Goal: Task Accomplishment & Management: Complete application form

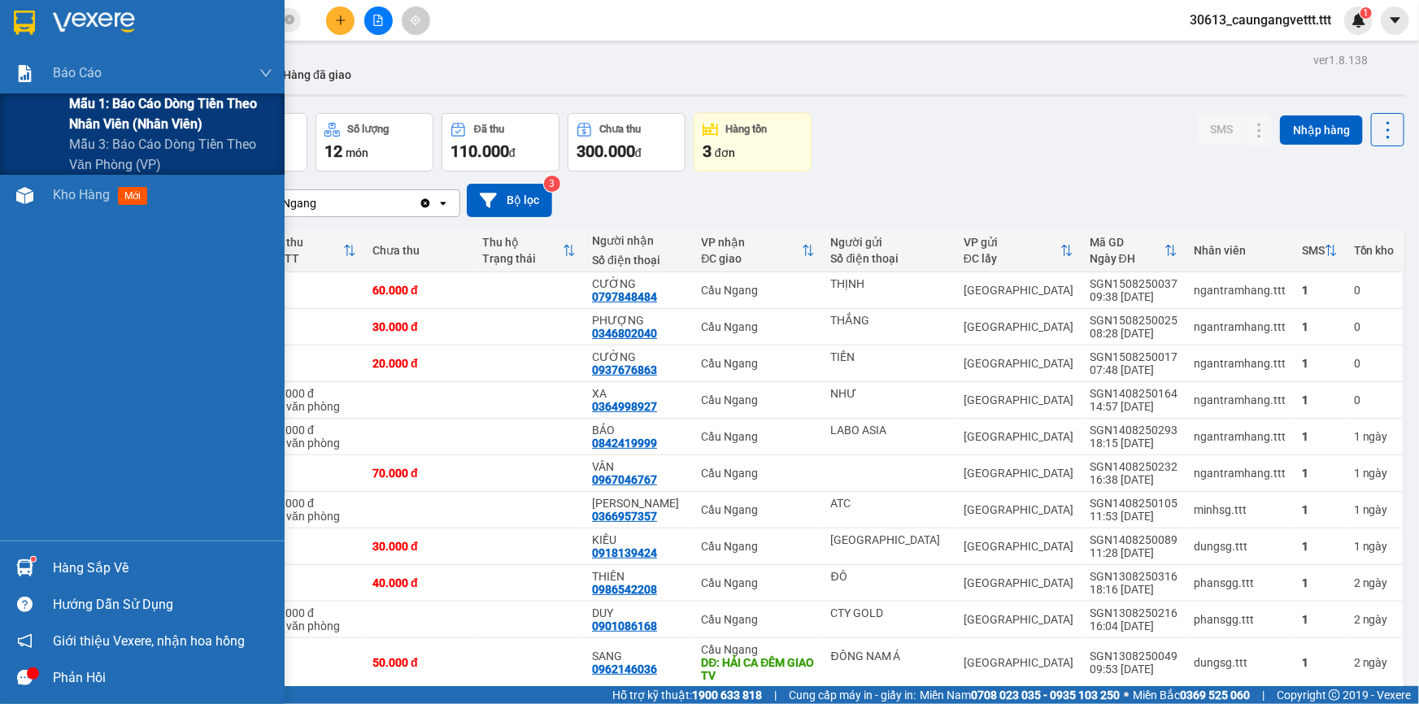
click at [158, 113] on span "Mẫu 1: Báo cáo dòng tiền theo nhân viên (nhân viên)" at bounding box center [170, 113] width 203 height 41
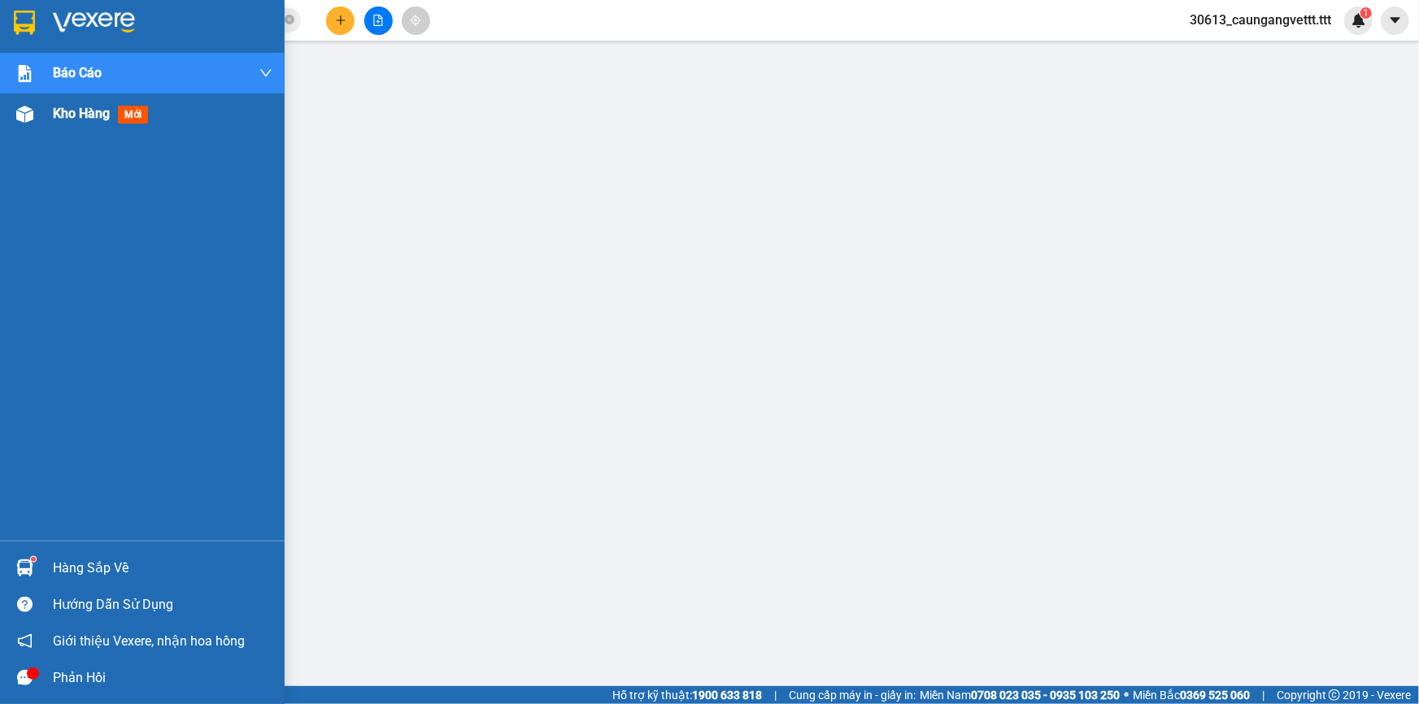
click at [62, 111] on span "Kho hàng" at bounding box center [81, 113] width 57 height 15
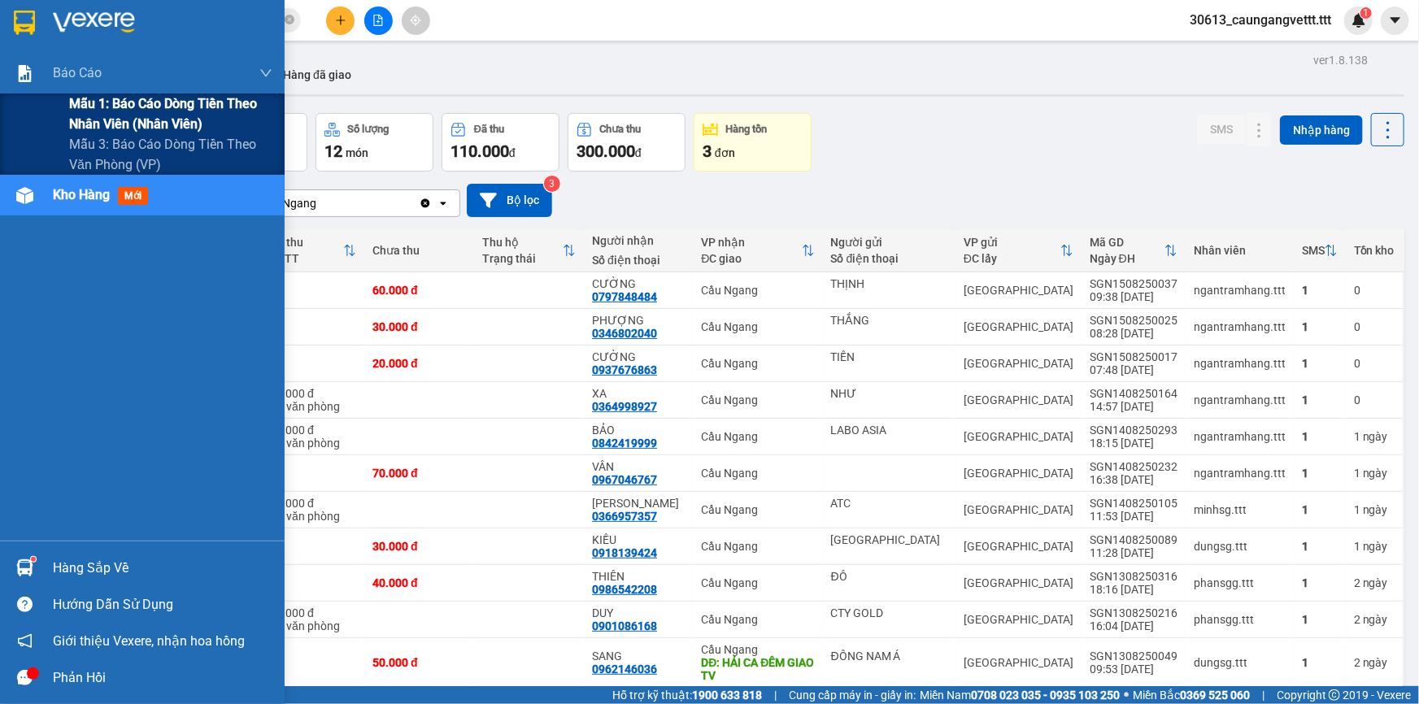
drag, startPoint x: 109, startPoint y: 117, endPoint x: 228, endPoint y: 117, distance: 119.5
click at [111, 117] on span "Mẫu 1: Báo cáo dòng tiền theo nhân viên (nhân viên)" at bounding box center [170, 113] width 203 height 41
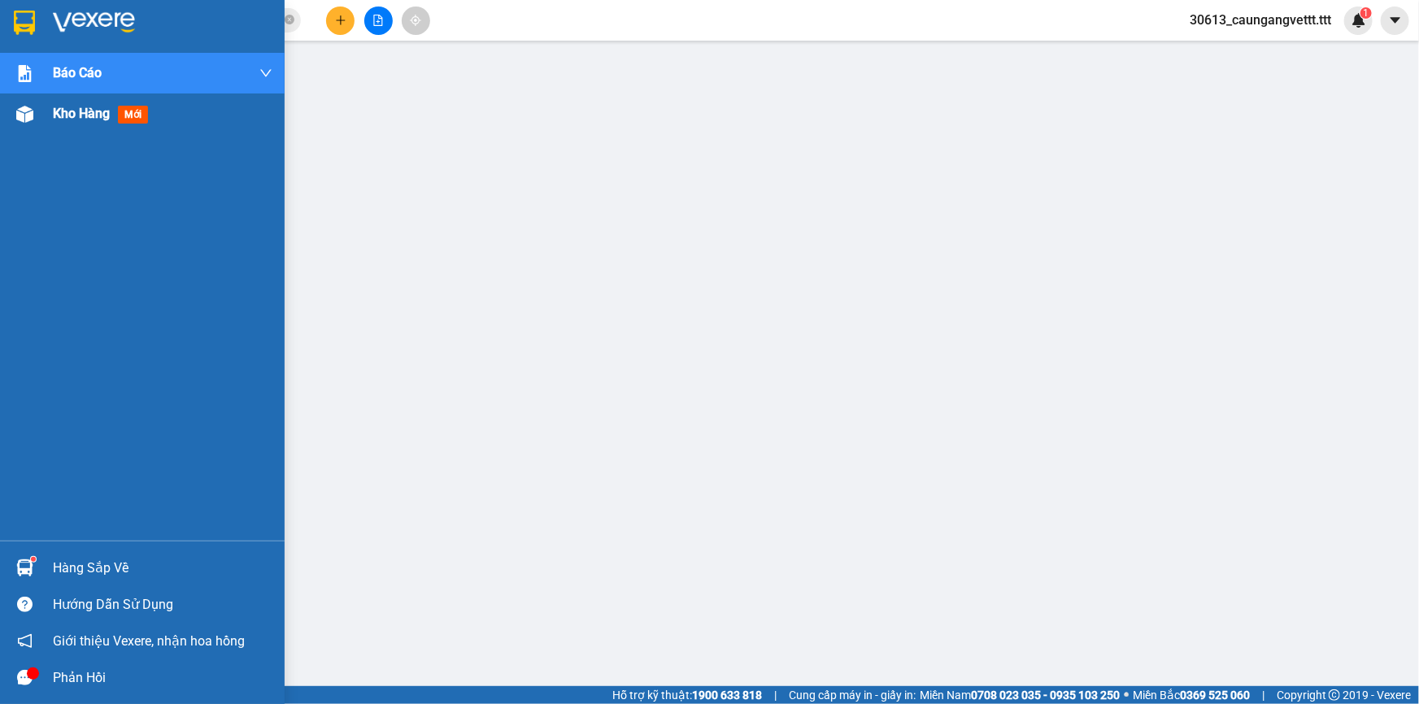
click at [69, 115] on span "Kho hàng" at bounding box center [81, 113] width 57 height 15
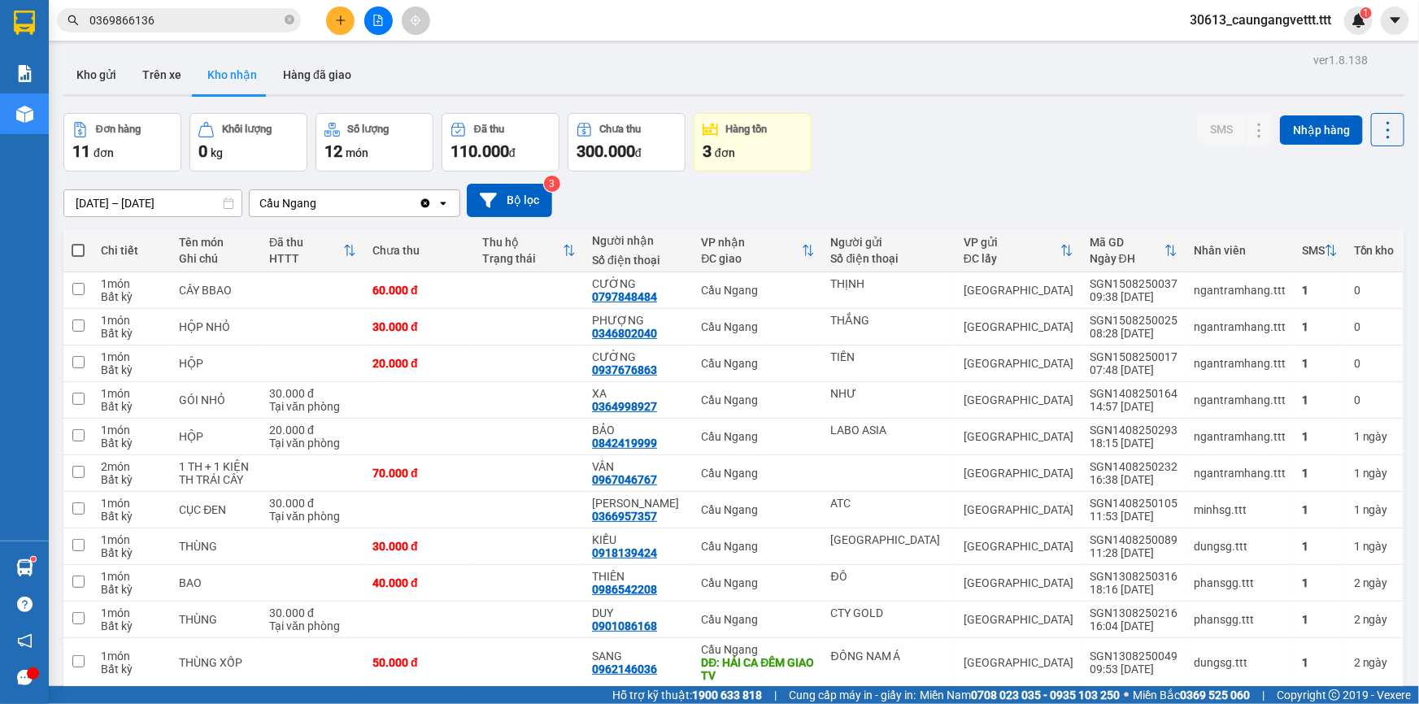
click at [193, 20] on input "0369866136" at bounding box center [185, 20] width 192 height 18
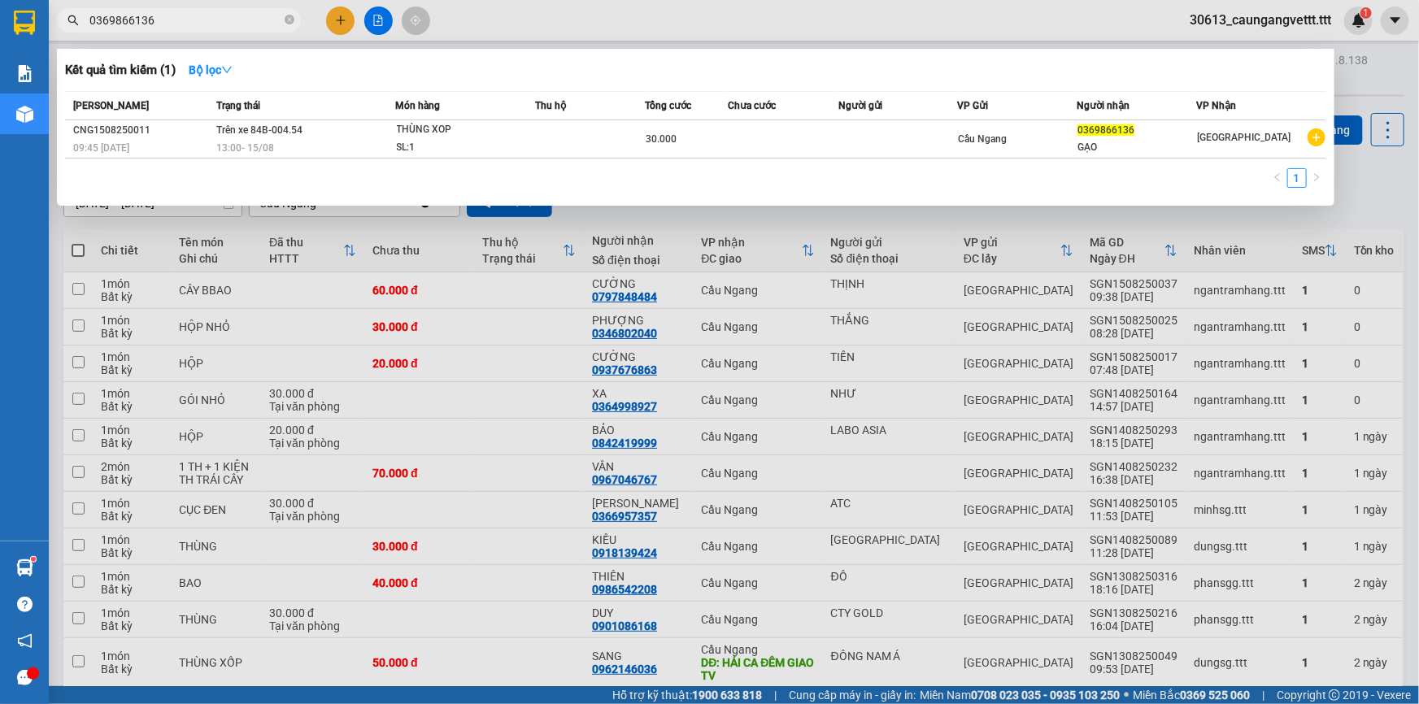
click at [469, 17] on div at bounding box center [709, 352] width 1419 height 704
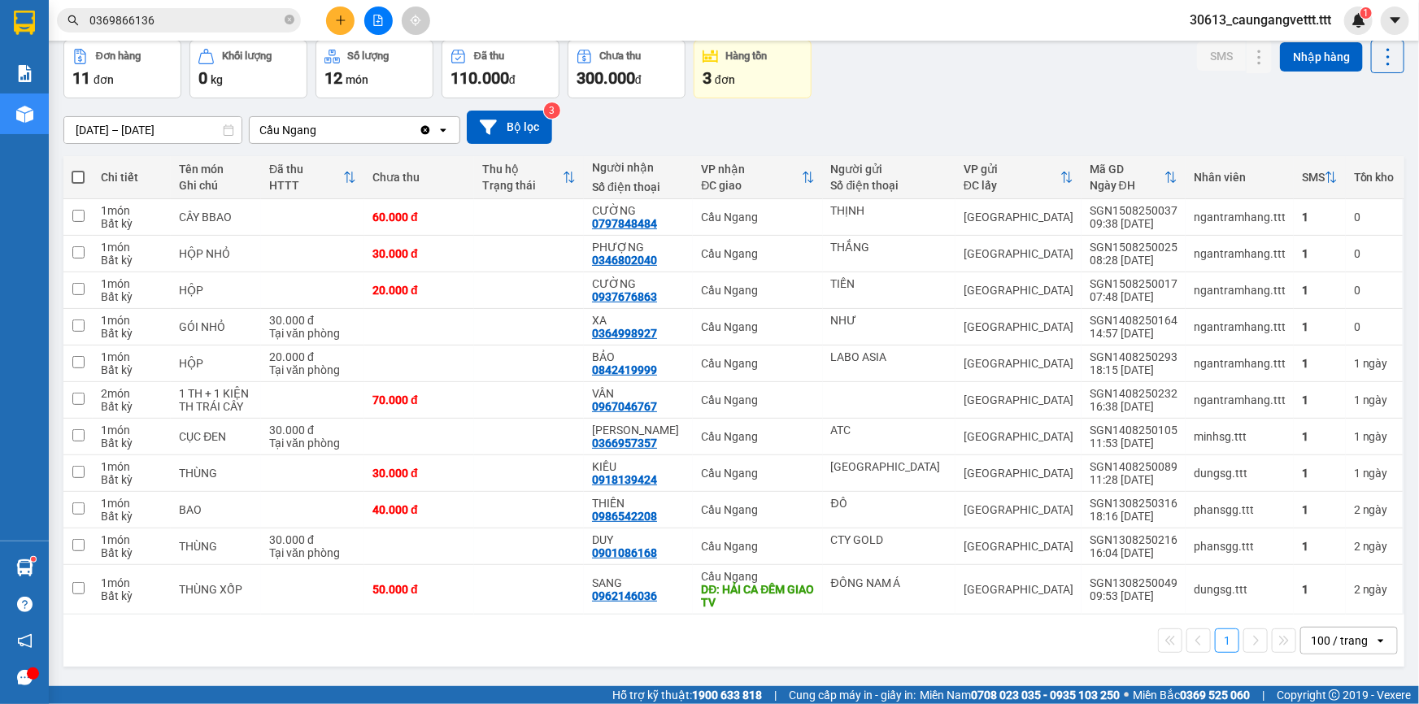
scroll to position [74, 0]
click at [338, 22] on icon "plus" at bounding box center [340, 20] width 11 height 11
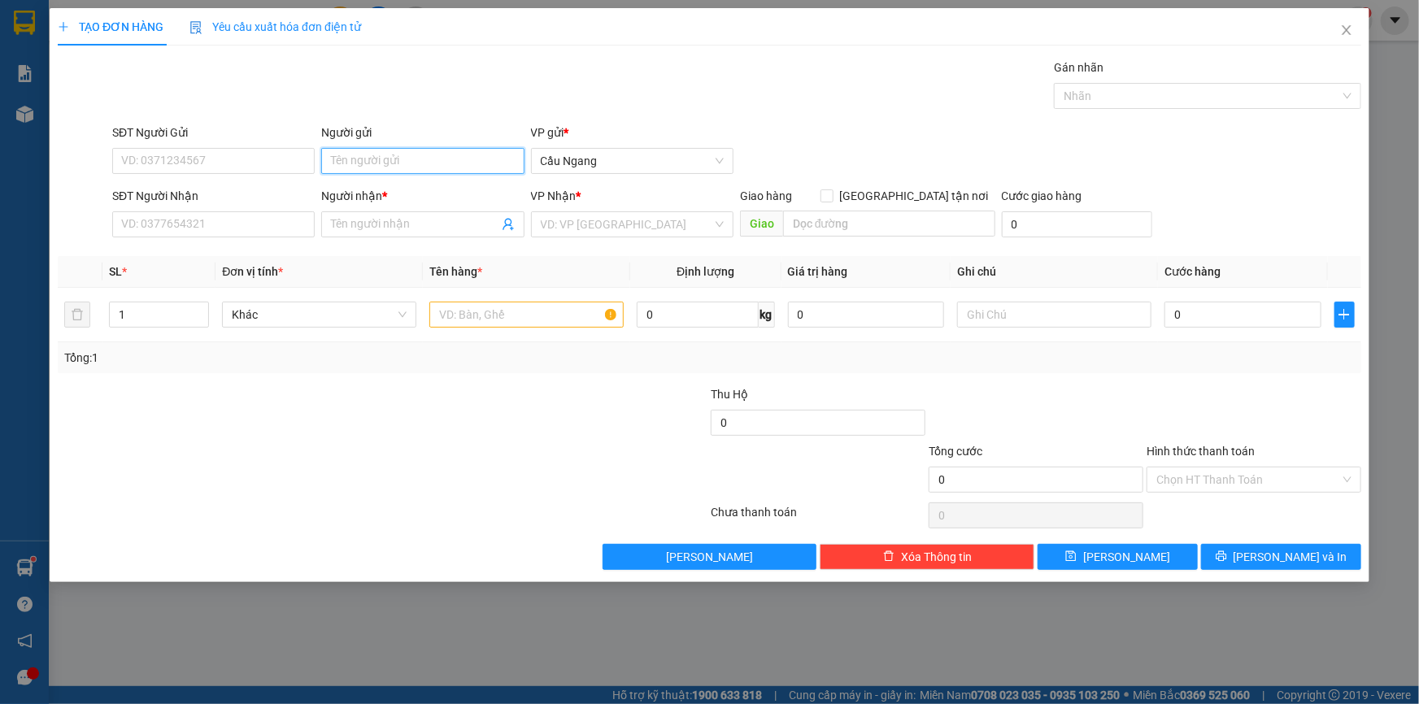
click at [415, 163] on input "Người gửi" at bounding box center [422, 161] width 202 height 26
type input "NKML"
click at [233, 225] on input "SĐT Người Nhận" at bounding box center [213, 224] width 202 height 26
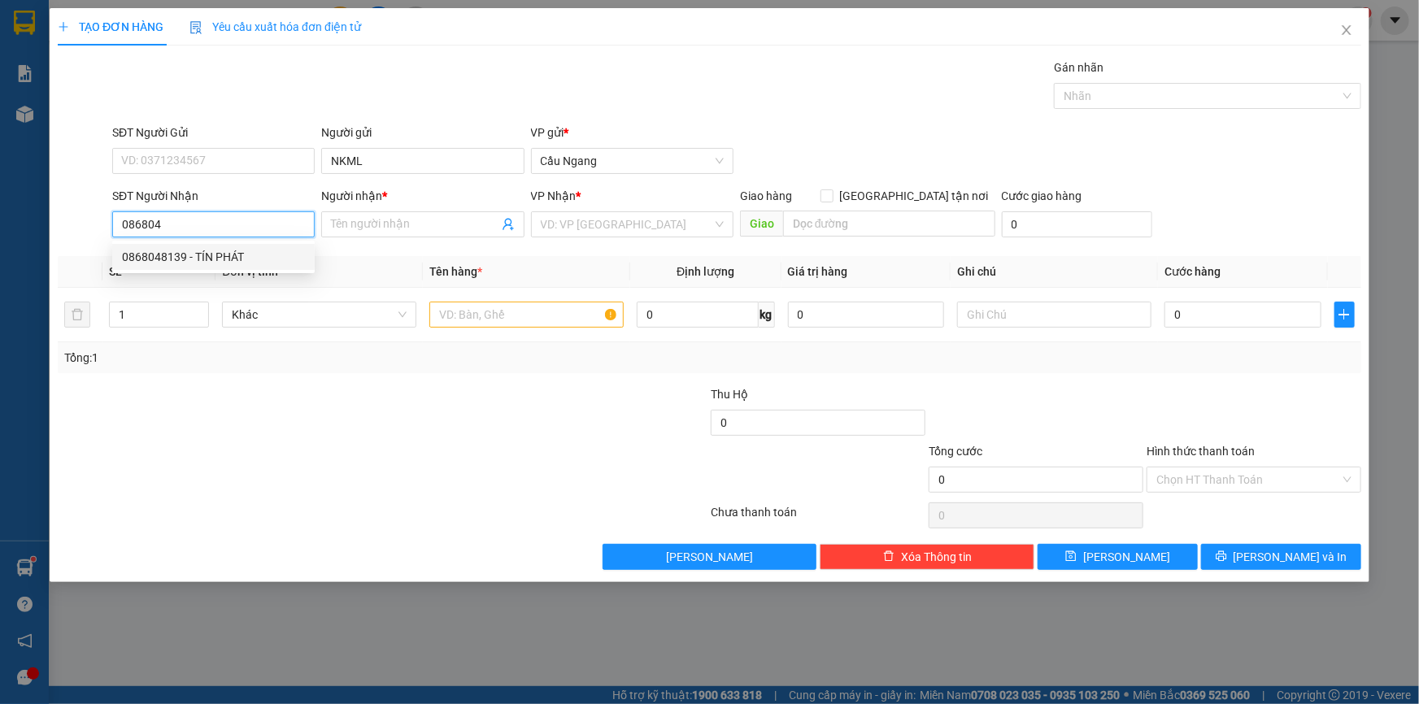
click at [228, 254] on div "0868048139 - TÍN PHÁT" at bounding box center [213, 257] width 183 height 18
type input "0868048139"
type input "TÍN PHÁT"
type input "0868048139"
click at [496, 315] on input "text" at bounding box center [526, 315] width 194 height 26
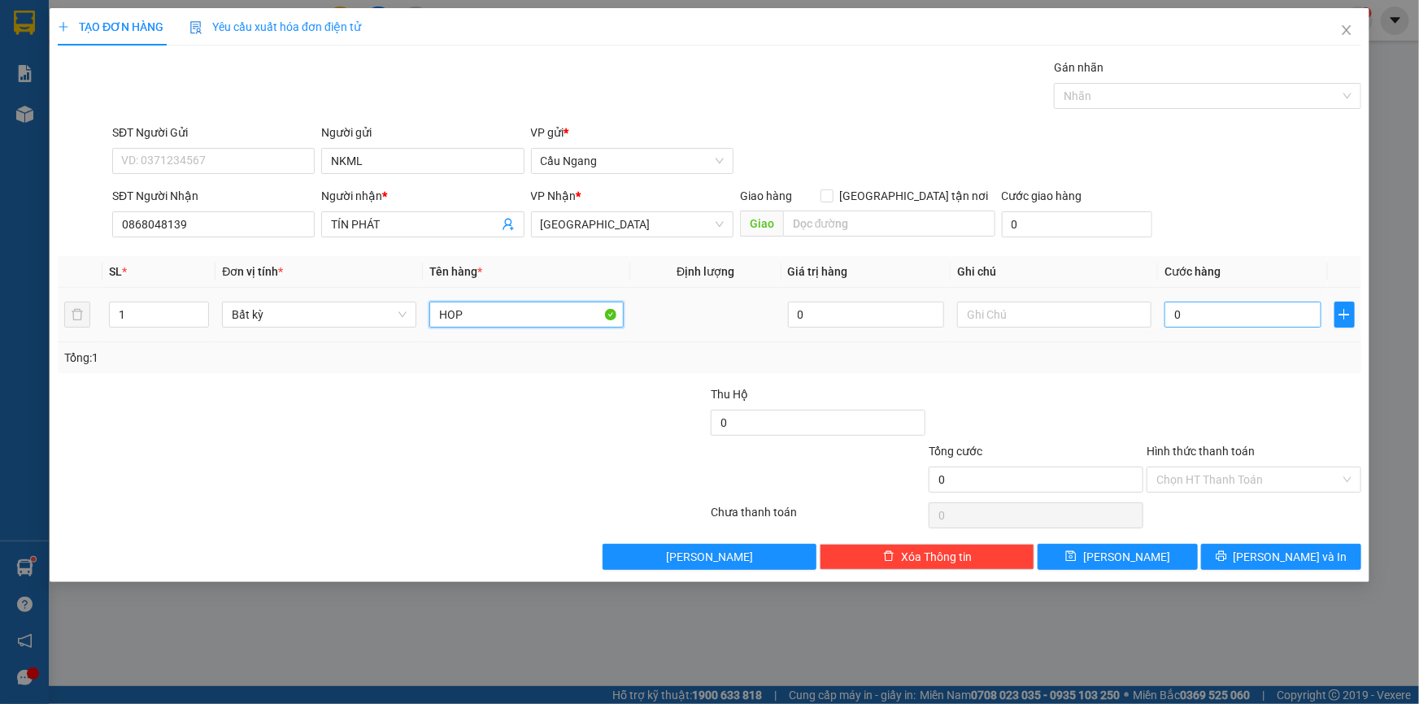
type input "HOP"
click at [1223, 315] on input "0" at bounding box center [1242, 315] width 157 height 26
type input "2"
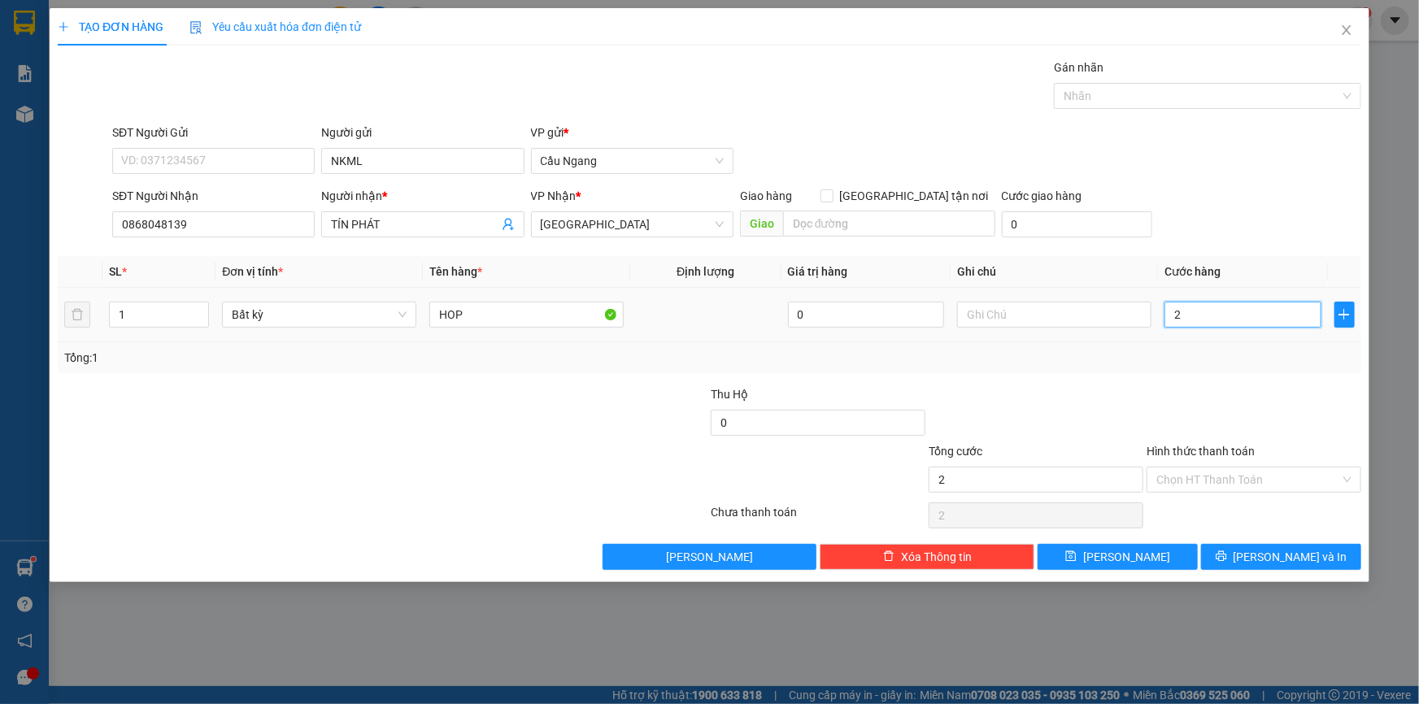
type input "20"
type input "200"
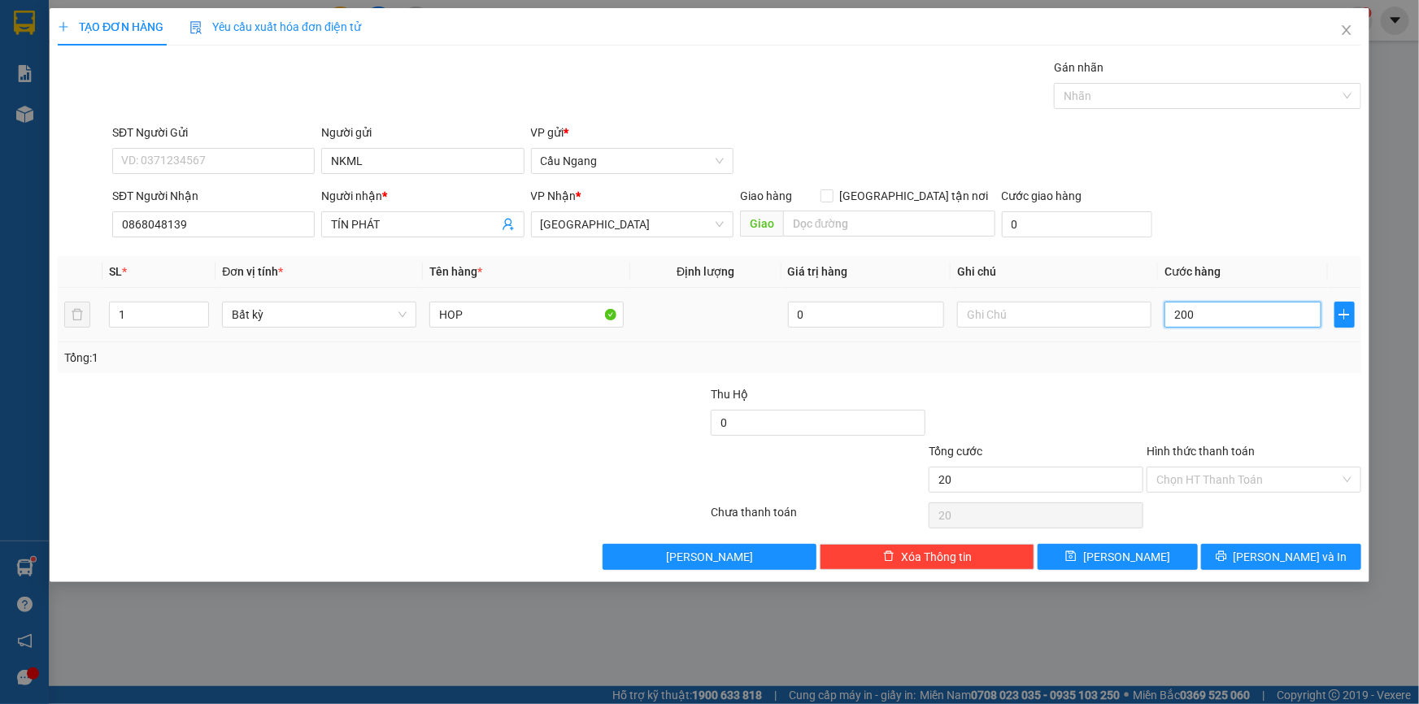
type input "200"
type input "20.000"
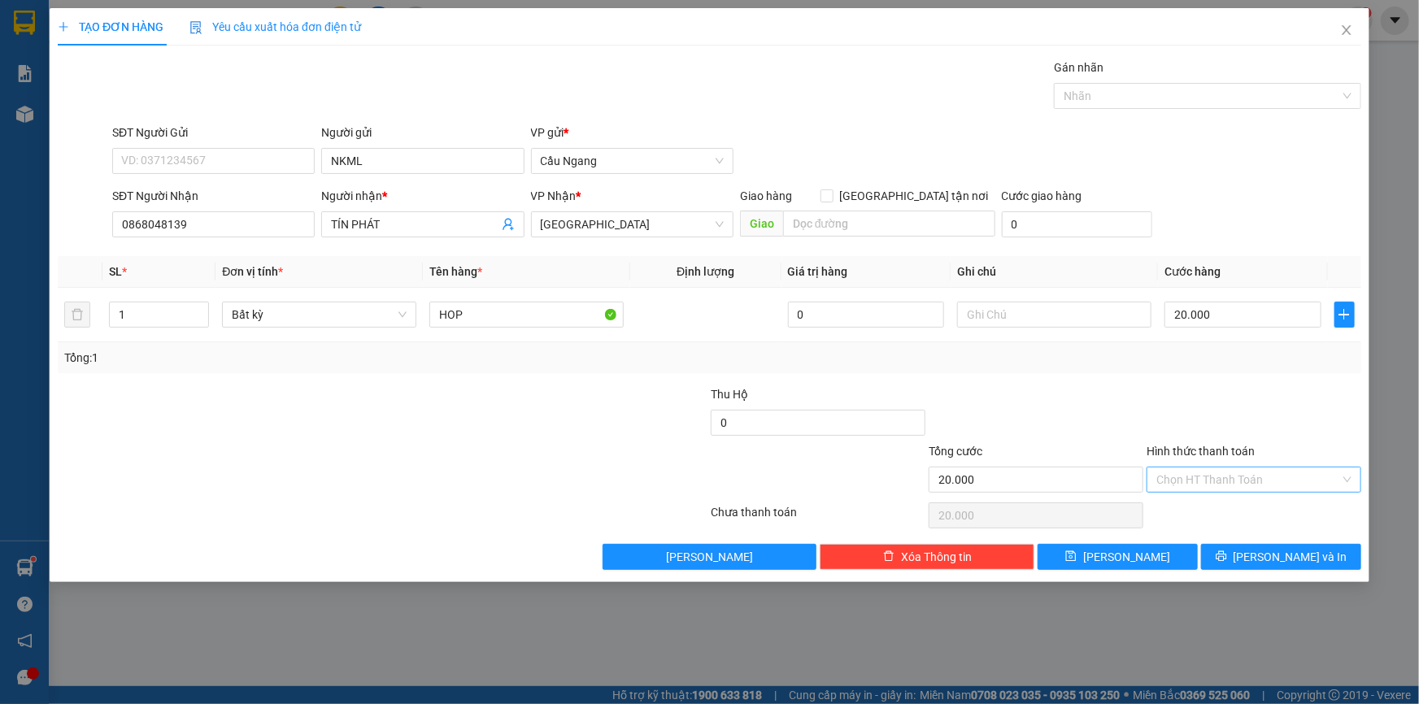
drag, startPoint x: 1187, startPoint y: 475, endPoint x: 1199, endPoint y: 485, distance: 15.6
click at [1187, 475] on input "Hình thức thanh toán" at bounding box center [1248, 479] width 184 height 24
click at [1194, 511] on div "Tại văn phòng" at bounding box center [1253, 511] width 195 height 18
type input "0"
click at [1275, 557] on span "[PERSON_NAME] và In" at bounding box center [1290, 557] width 114 height 18
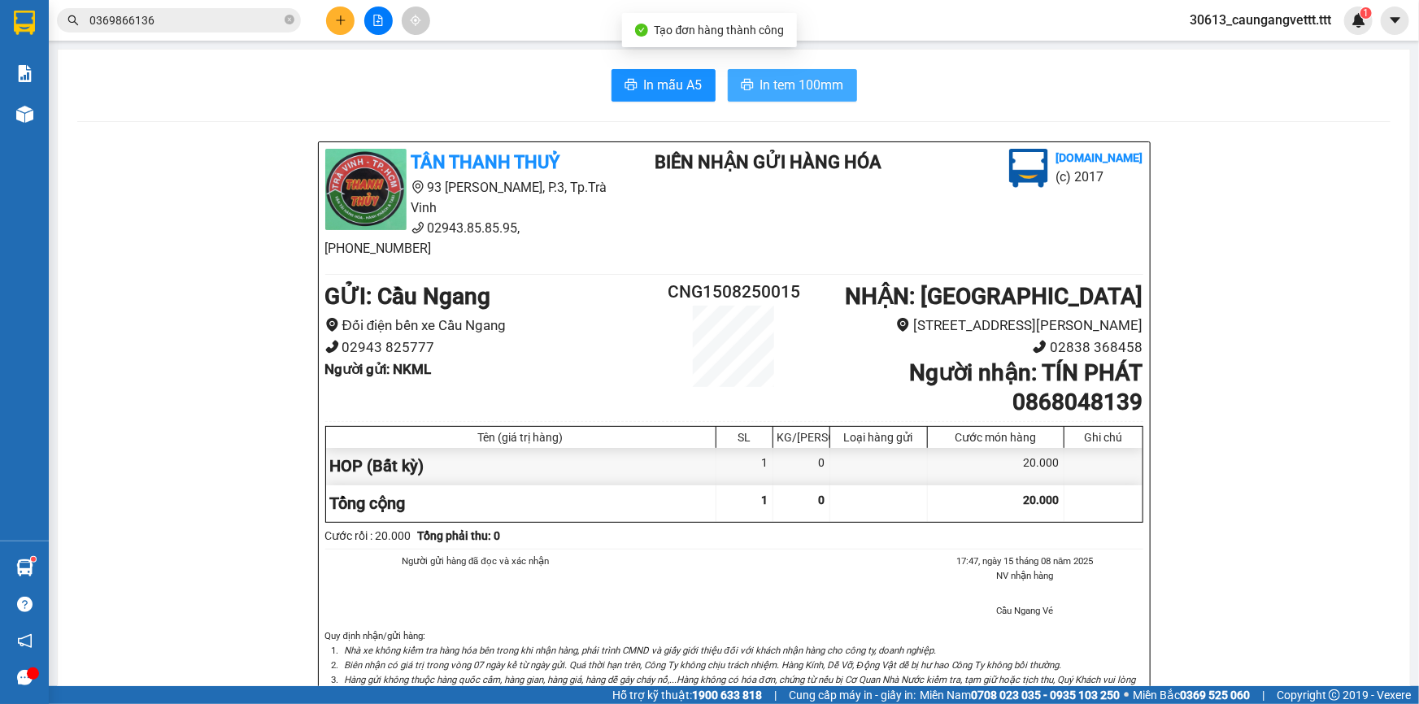
click at [777, 81] on span "In tem 100mm" at bounding box center [802, 85] width 84 height 20
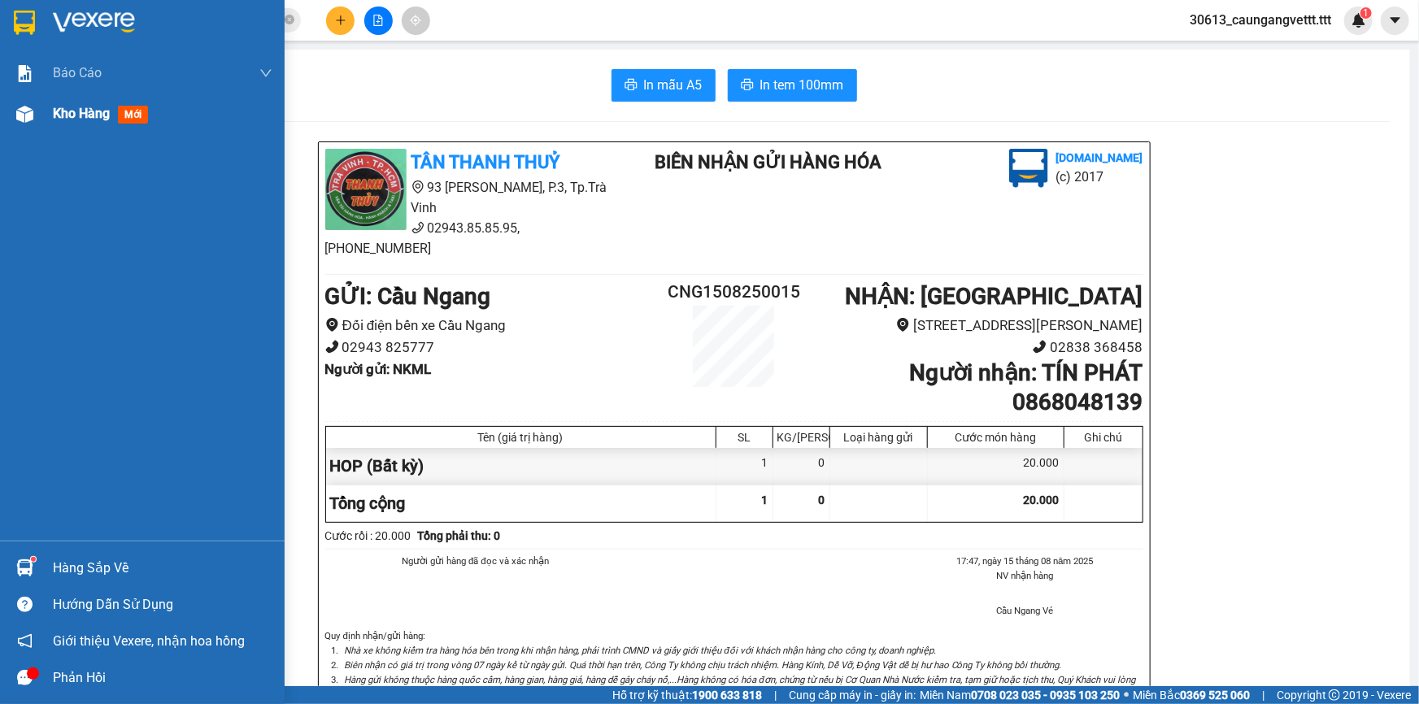
click at [72, 120] on span "Kho hàng" at bounding box center [81, 113] width 57 height 15
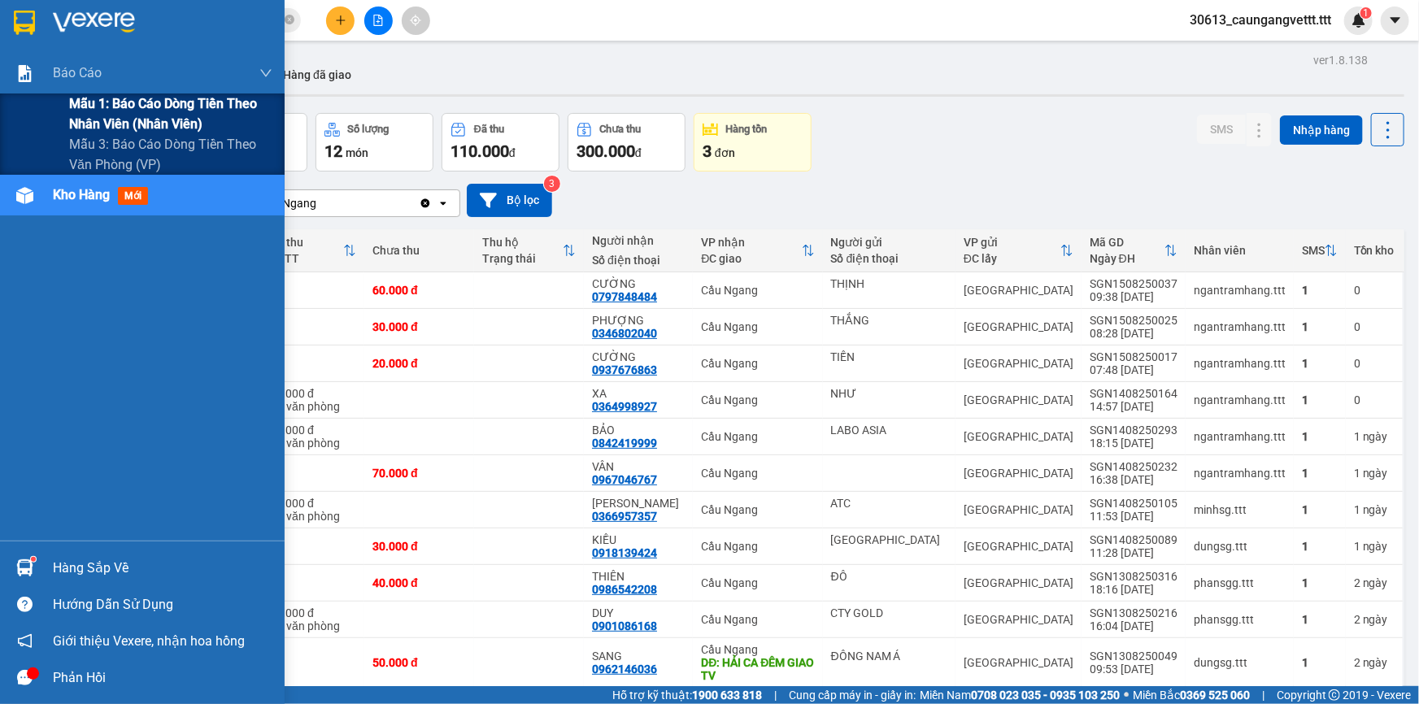
click at [130, 123] on span "Mẫu 1: Báo cáo dòng tiền theo nhân viên (nhân viên)" at bounding box center [170, 113] width 203 height 41
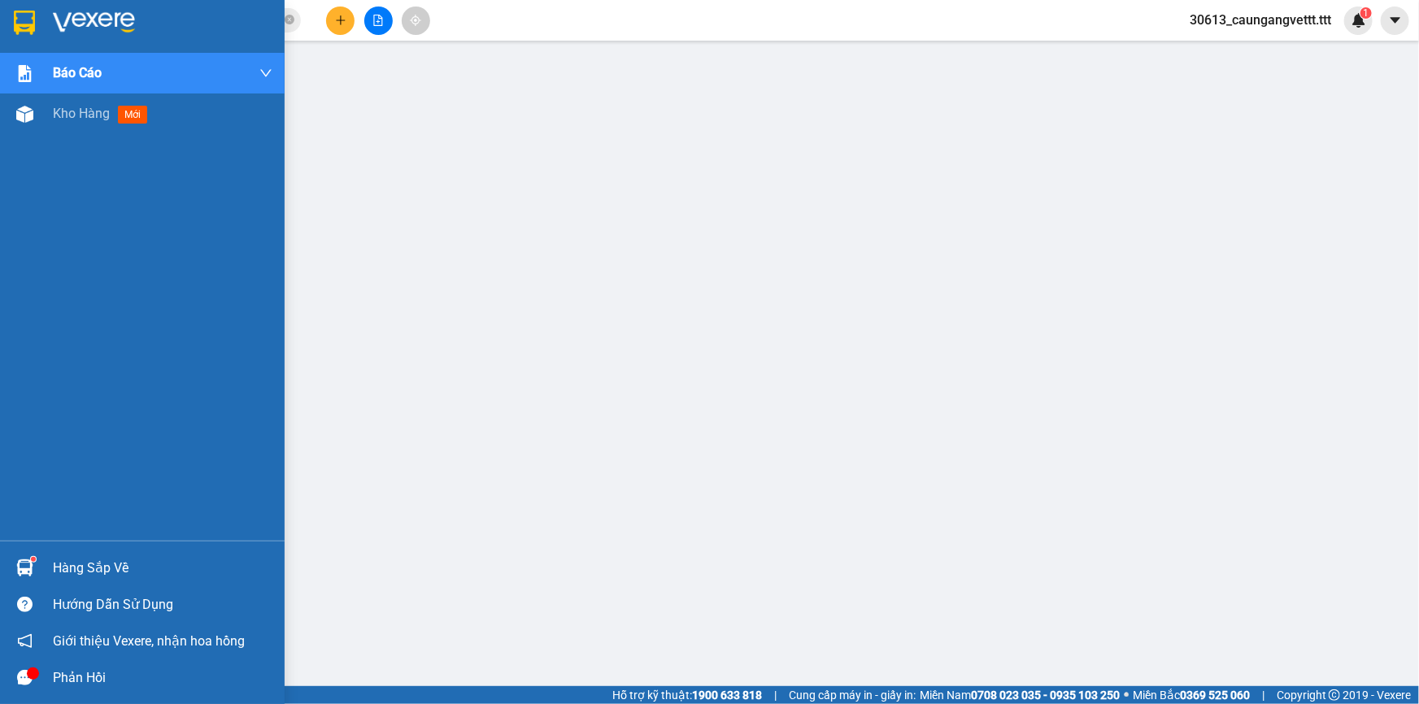
click at [89, 116] on span "Kho hàng" at bounding box center [81, 113] width 57 height 15
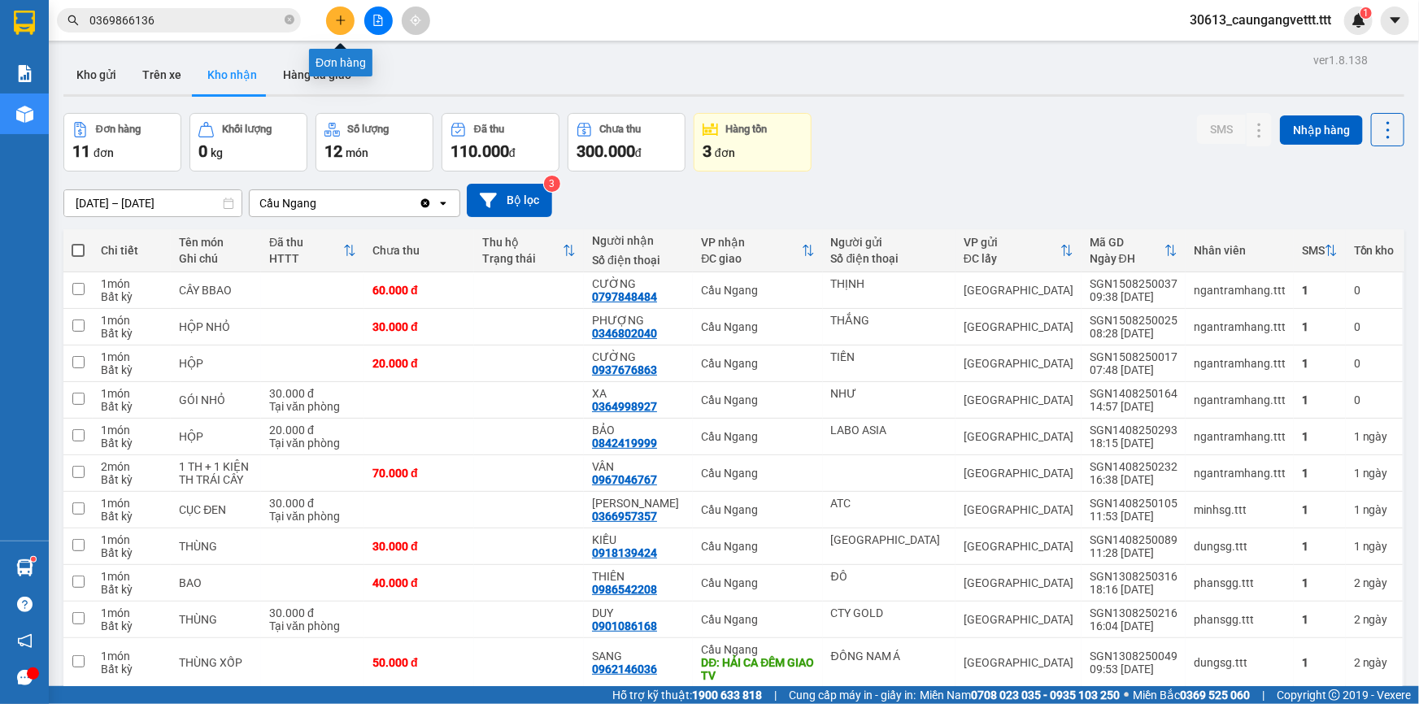
click at [341, 28] on button at bounding box center [340, 21] width 28 height 28
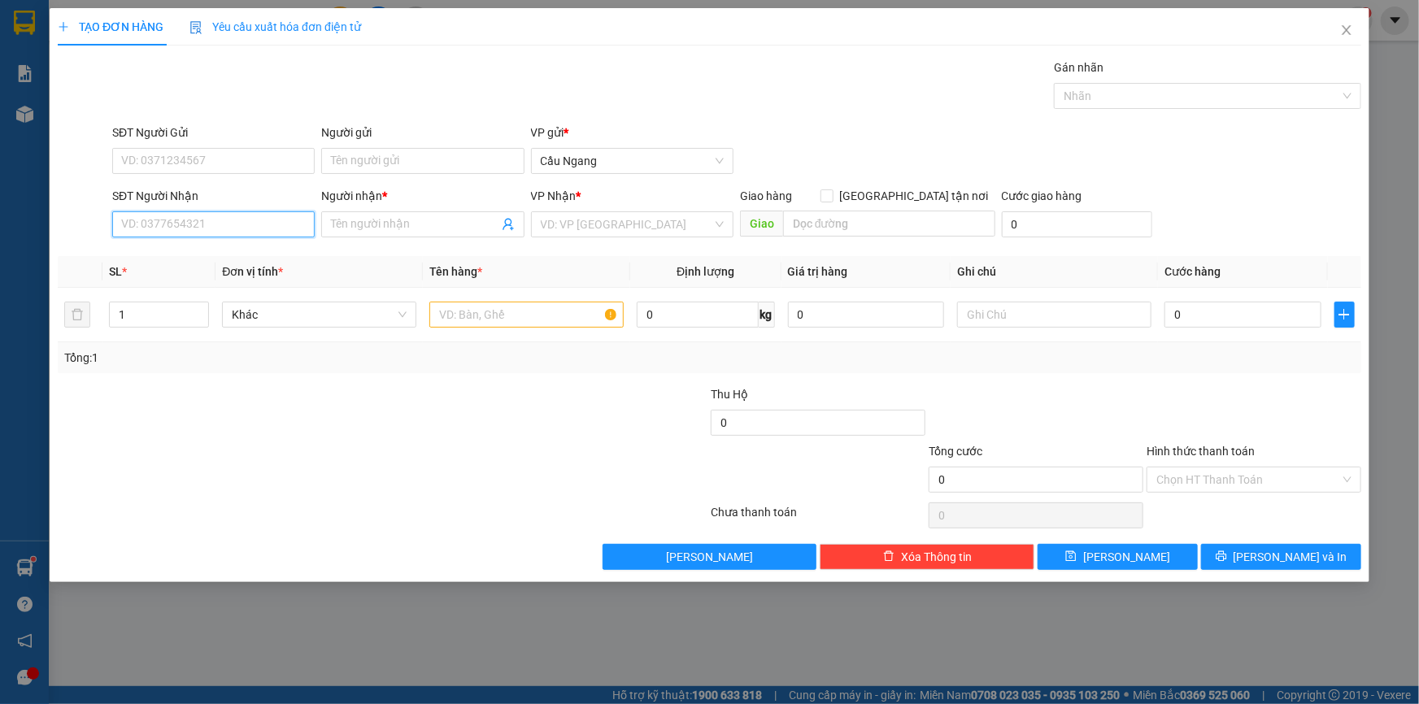
click at [225, 224] on input "SĐT Người Nhận" at bounding box center [213, 224] width 202 height 26
click at [224, 254] on div "0365093112 - A THẾ" at bounding box center [213, 257] width 183 height 18
type input "0365093112"
type input "A THẾ"
type input "0365093112"
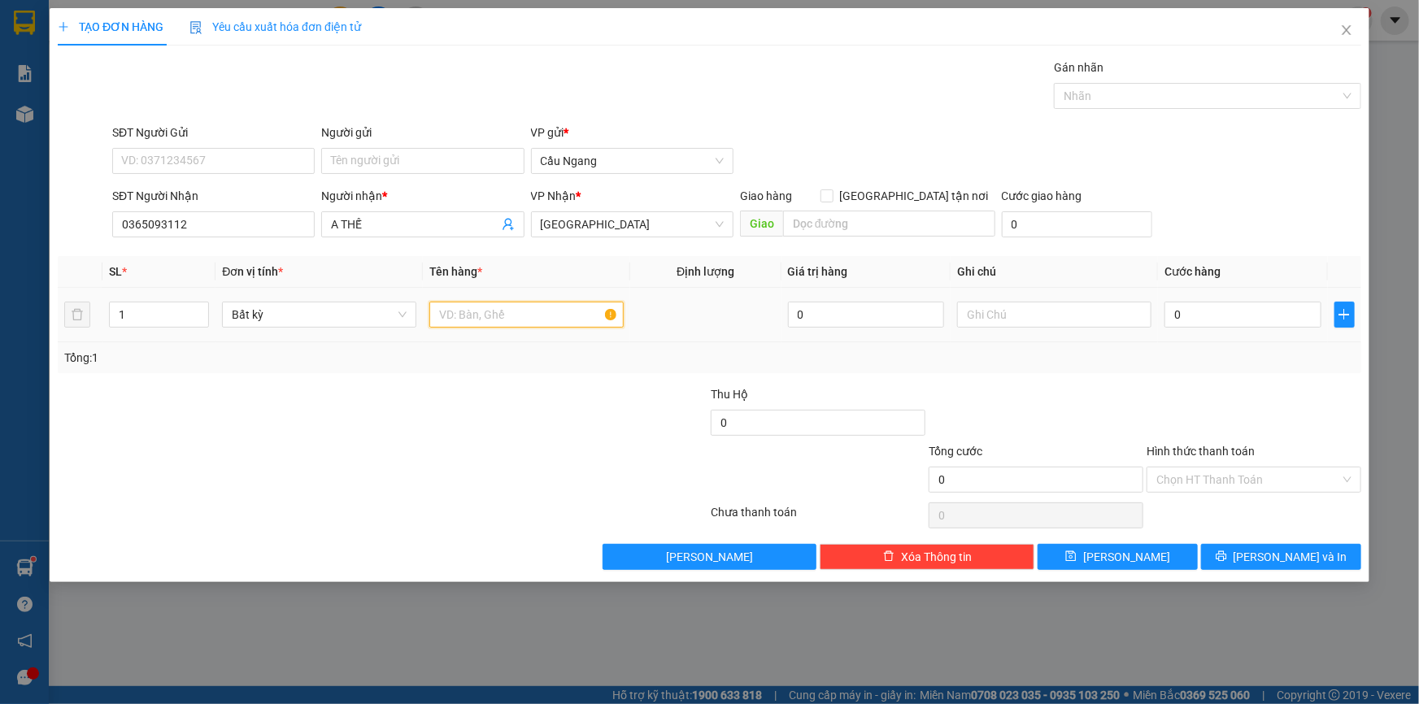
click at [487, 315] on input "text" at bounding box center [526, 315] width 194 height 26
type input "THUNG"
click at [1231, 316] on input "0" at bounding box center [1242, 315] width 157 height 26
type input "4"
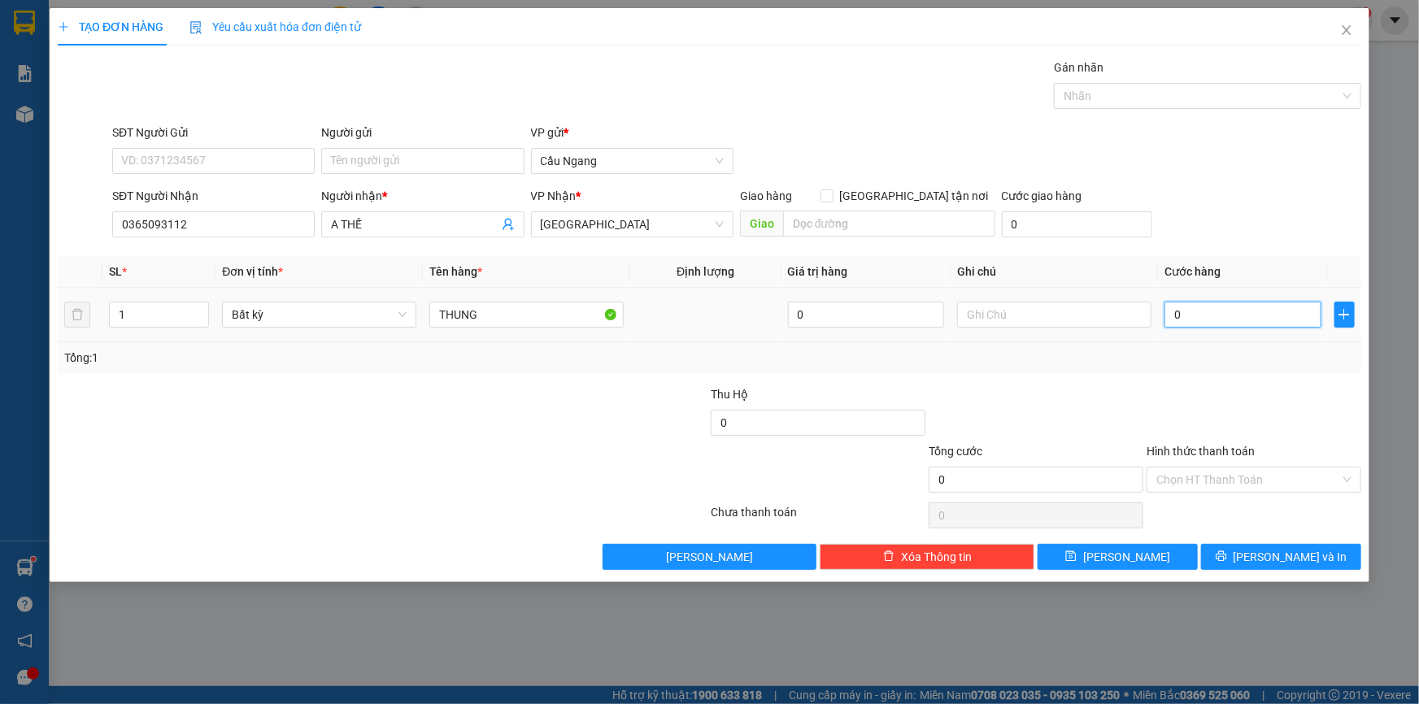
type input "4"
type input "40"
type input "400"
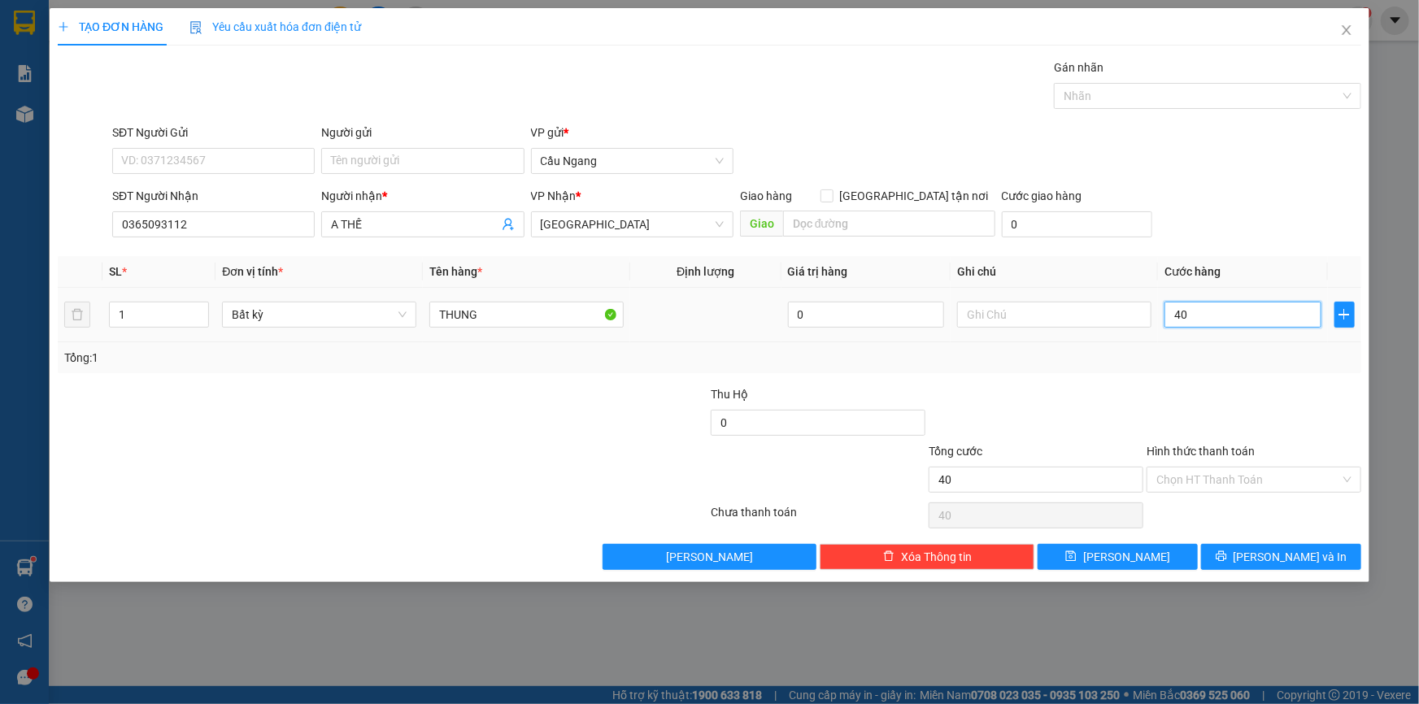
type input "400"
type input "4.000"
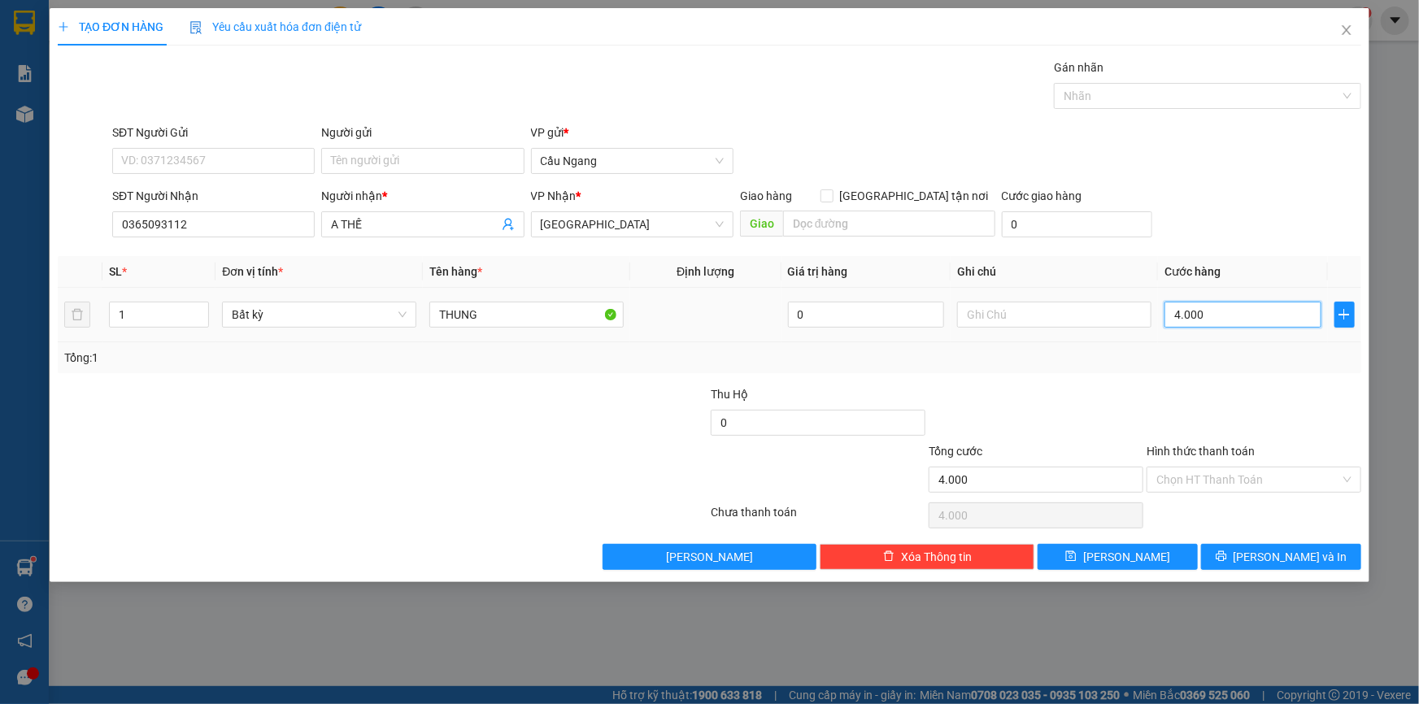
type input "40.000"
type input "400.000"
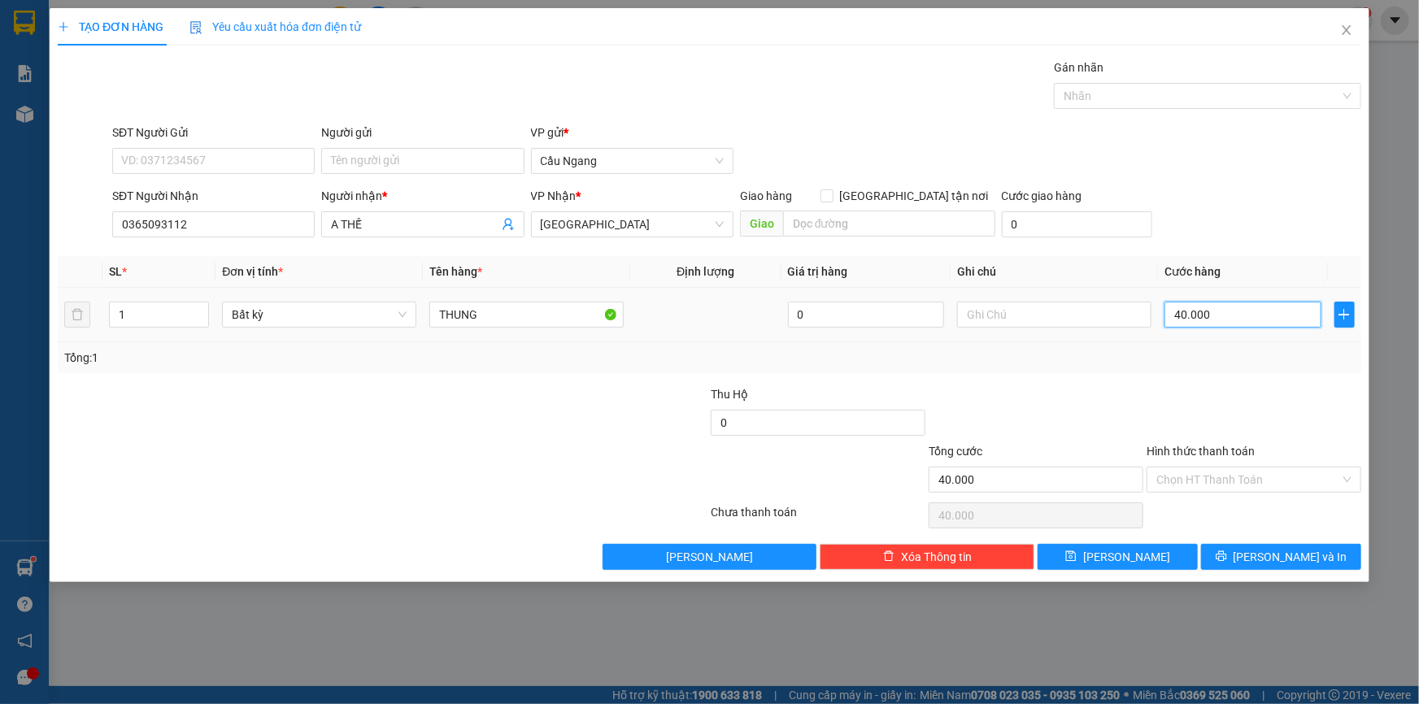
type input "400.000"
type input "40.000"
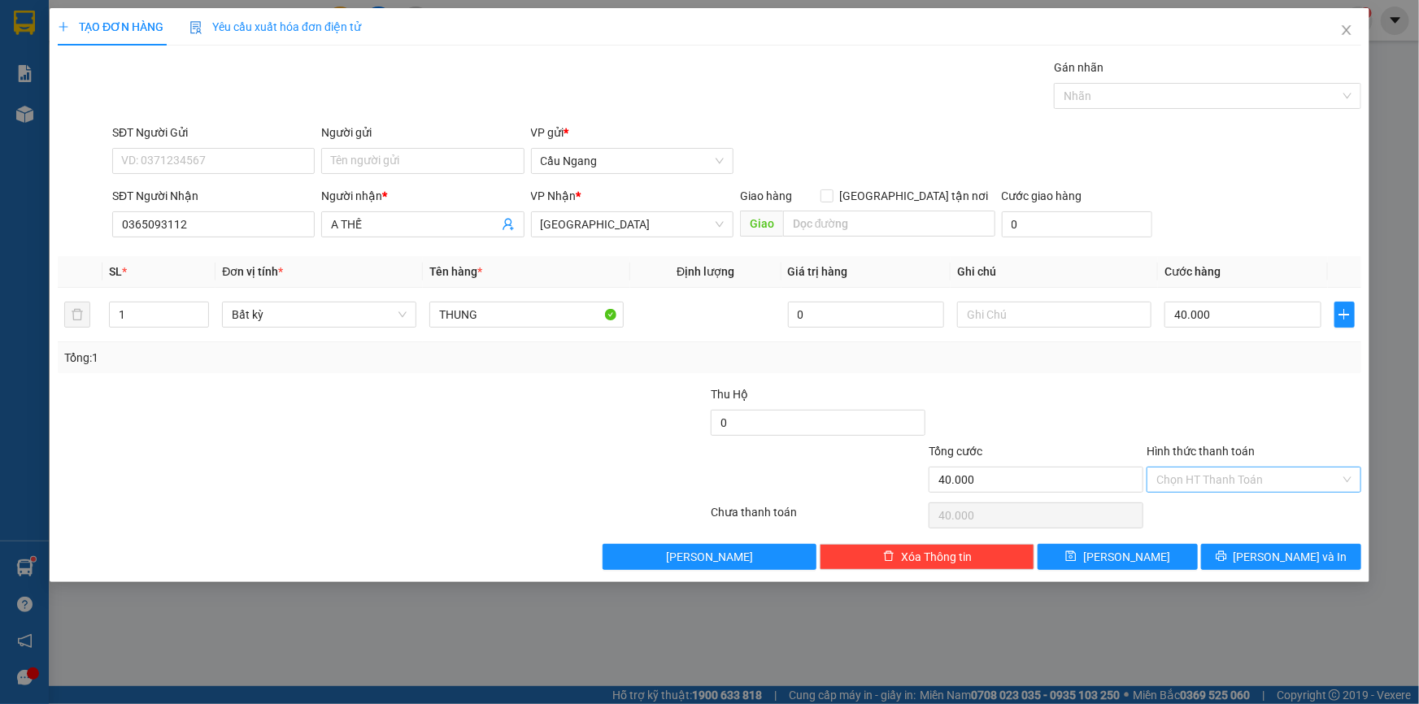
click at [1233, 480] on input "Hình thức thanh toán" at bounding box center [1248, 479] width 184 height 24
click at [1199, 513] on div "Tại văn phòng" at bounding box center [1253, 511] width 195 height 18
type input "0"
click at [1287, 561] on span "[PERSON_NAME] và In" at bounding box center [1290, 557] width 114 height 18
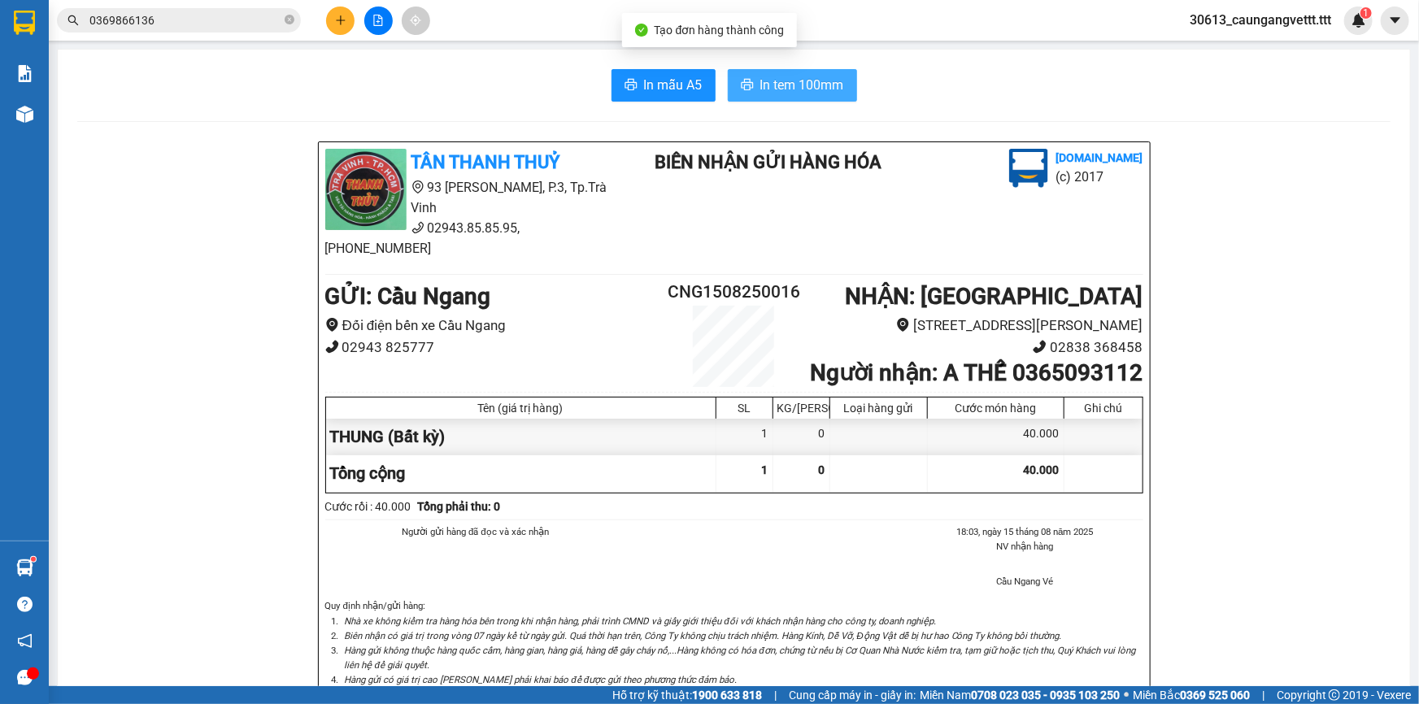
click at [765, 77] on span "In tem 100mm" at bounding box center [802, 85] width 84 height 20
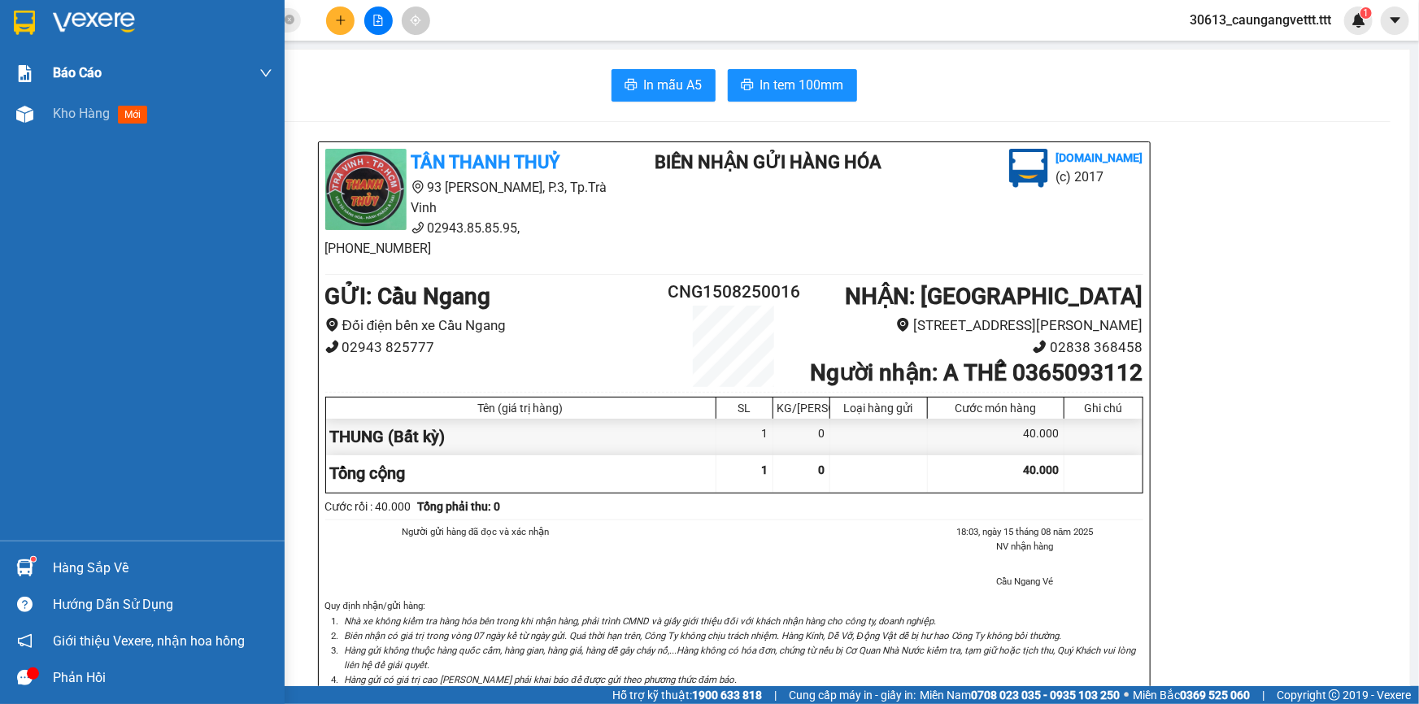
click at [75, 119] on span "Kho hàng" at bounding box center [81, 113] width 57 height 15
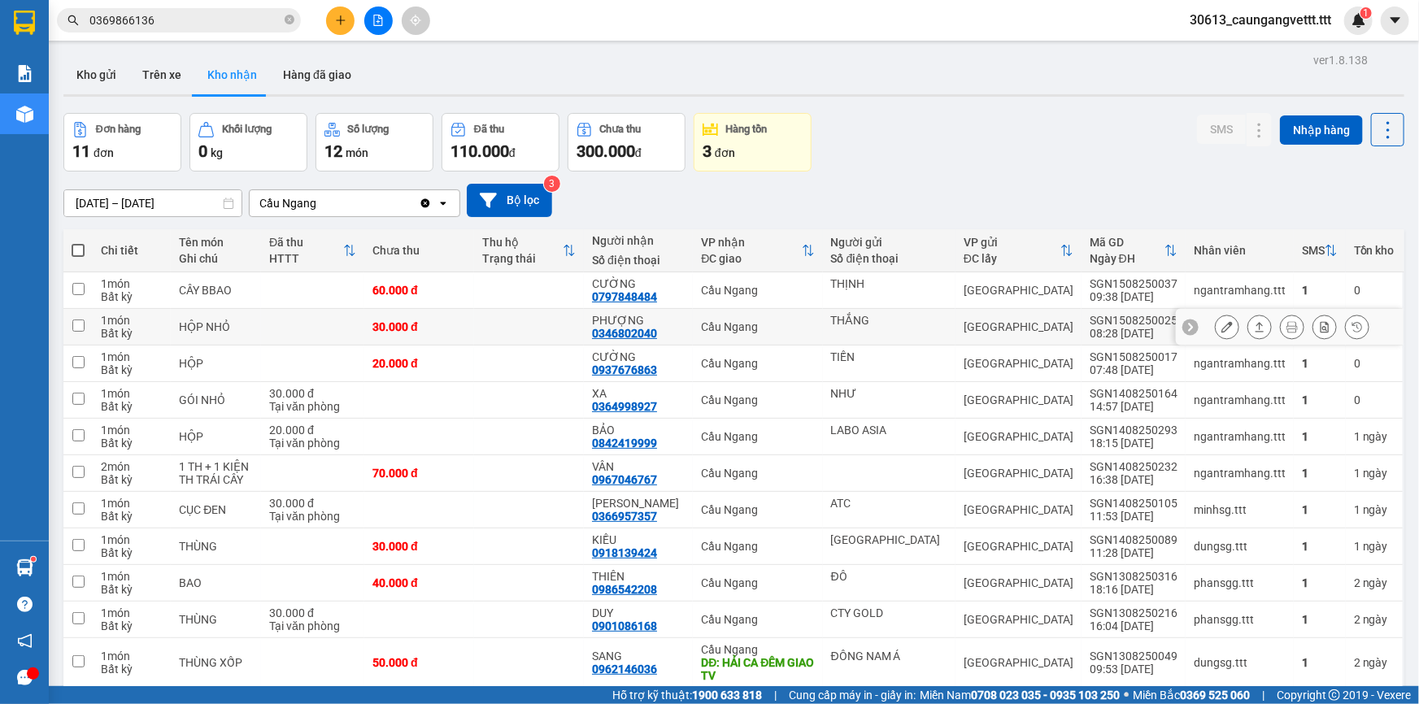
scroll to position [74, 0]
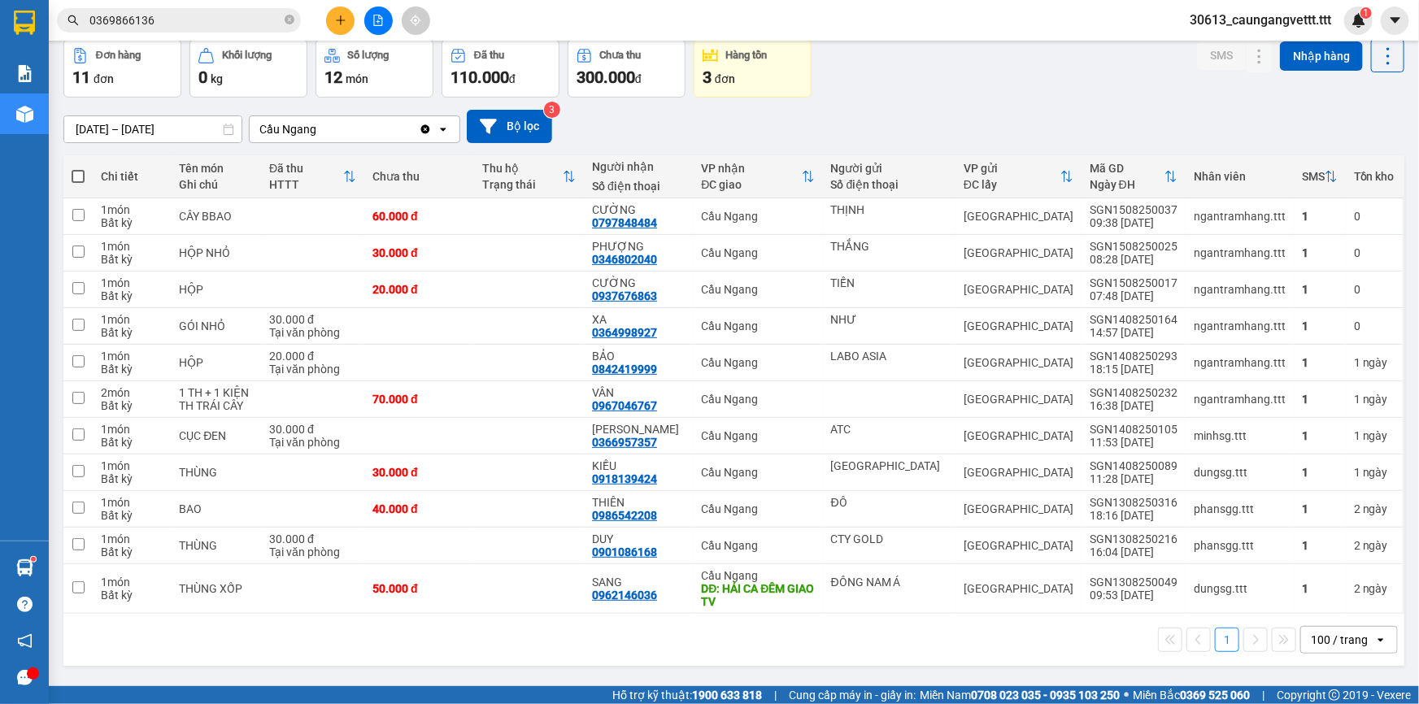
click at [209, 13] on input "0369866136" at bounding box center [185, 20] width 192 height 18
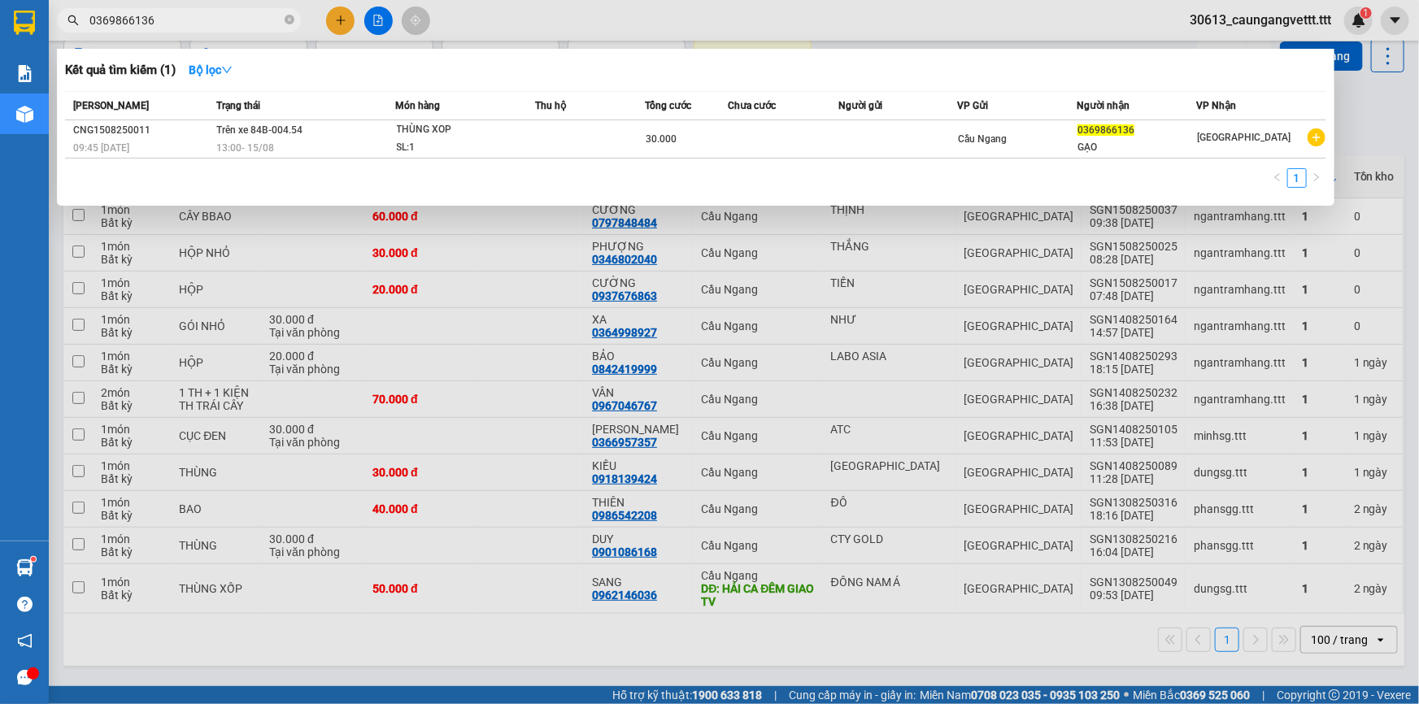
drag, startPoint x: 525, startPoint y: 12, endPoint x: 463, endPoint y: 1, distance: 62.8
click at [526, 11] on div at bounding box center [709, 352] width 1419 height 704
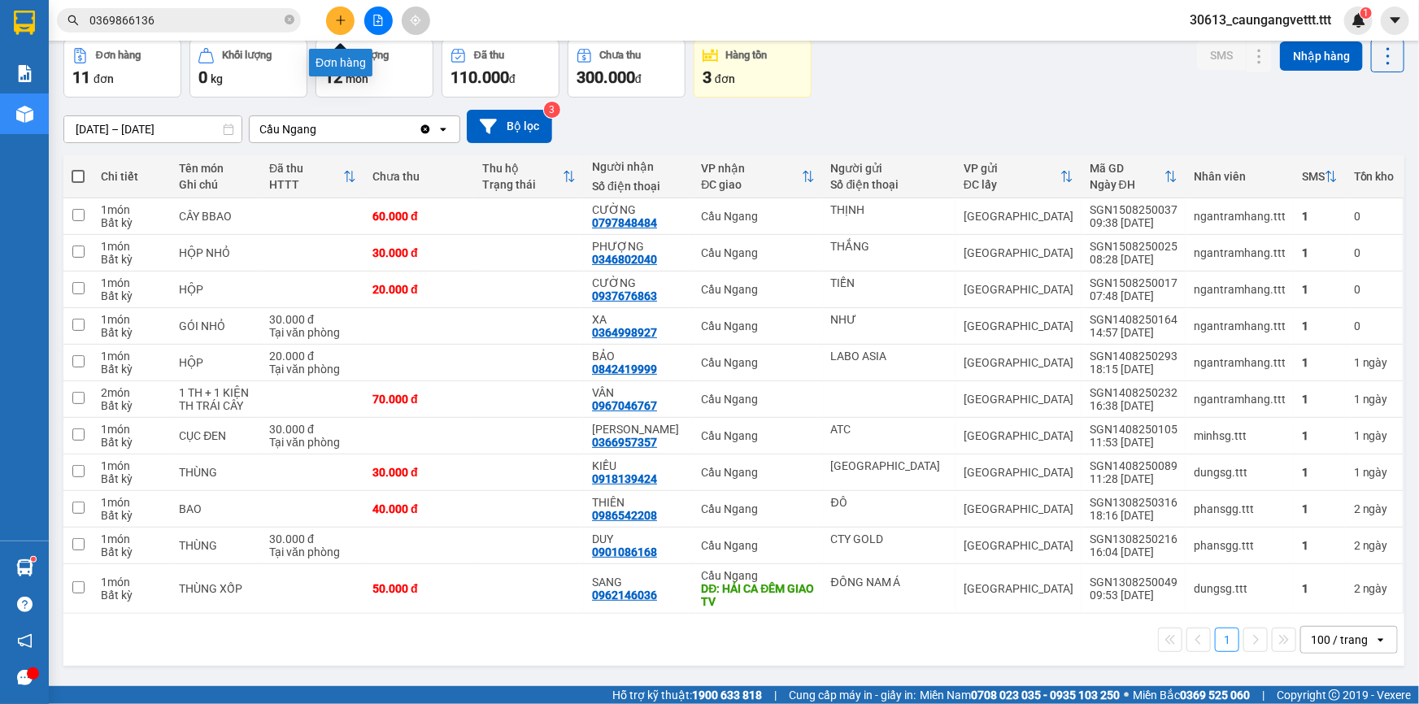
click at [333, 20] on button at bounding box center [340, 21] width 28 height 28
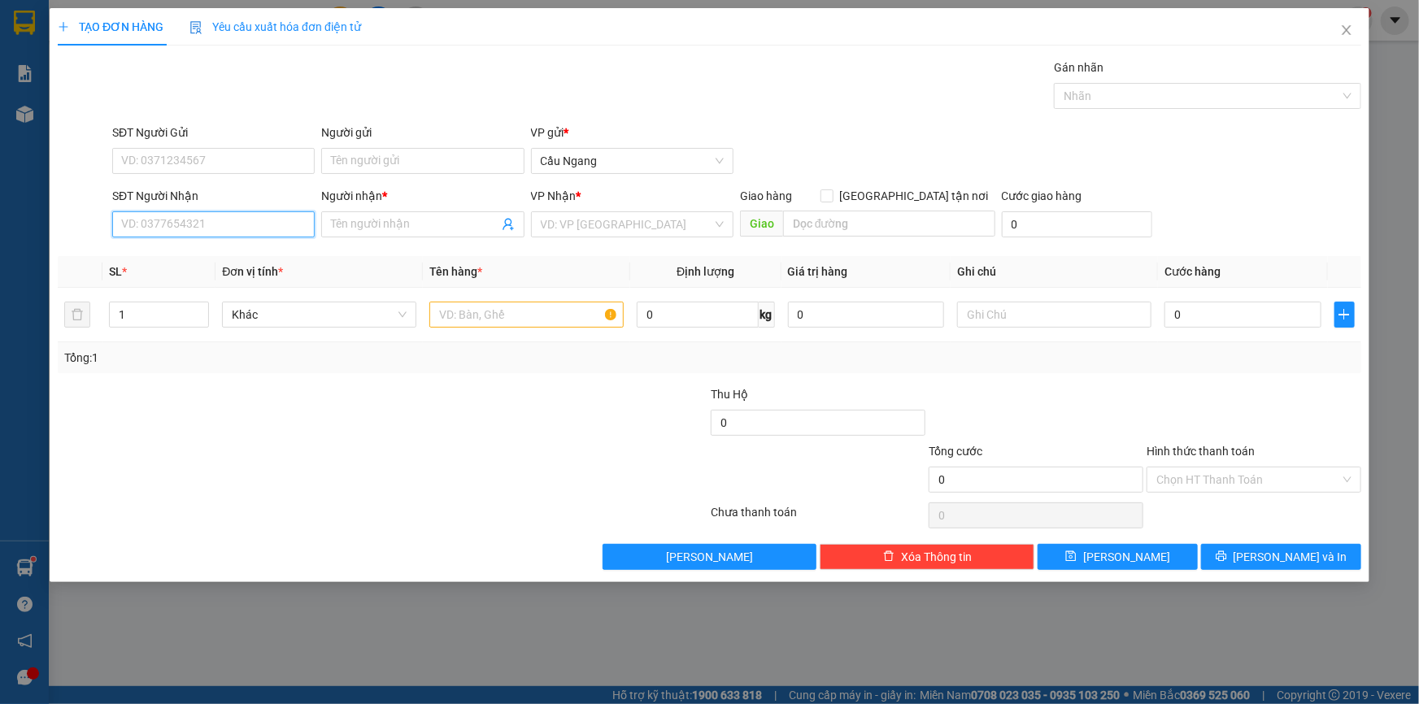
click at [211, 215] on input "SĐT Người Nhận" at bounding box center [213, 224] width 202 height 26
drag, startPoint x: 208, startPoint y: 261, endPoint x: 233, endPoint y: 260, distance: 25.2
click at [208, 260] on div "0906145149 - CÔ 3" at bounding box center [213, 257] width 183 height 18
type input "0906145149"
type input "CÔ 3"
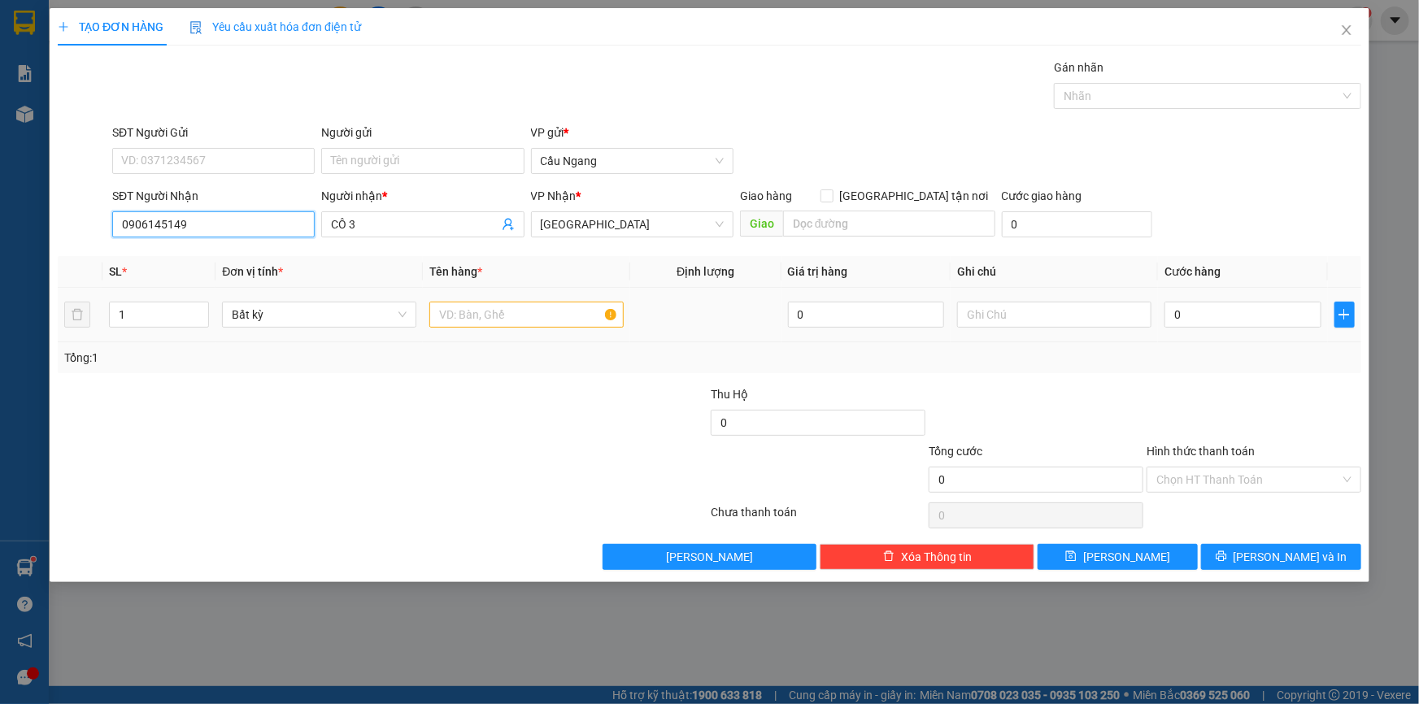
type input "0906145149"
click at [506, 316] on input "text" at bounding box center [526, 315] width 194 height 26
type input "CUC"
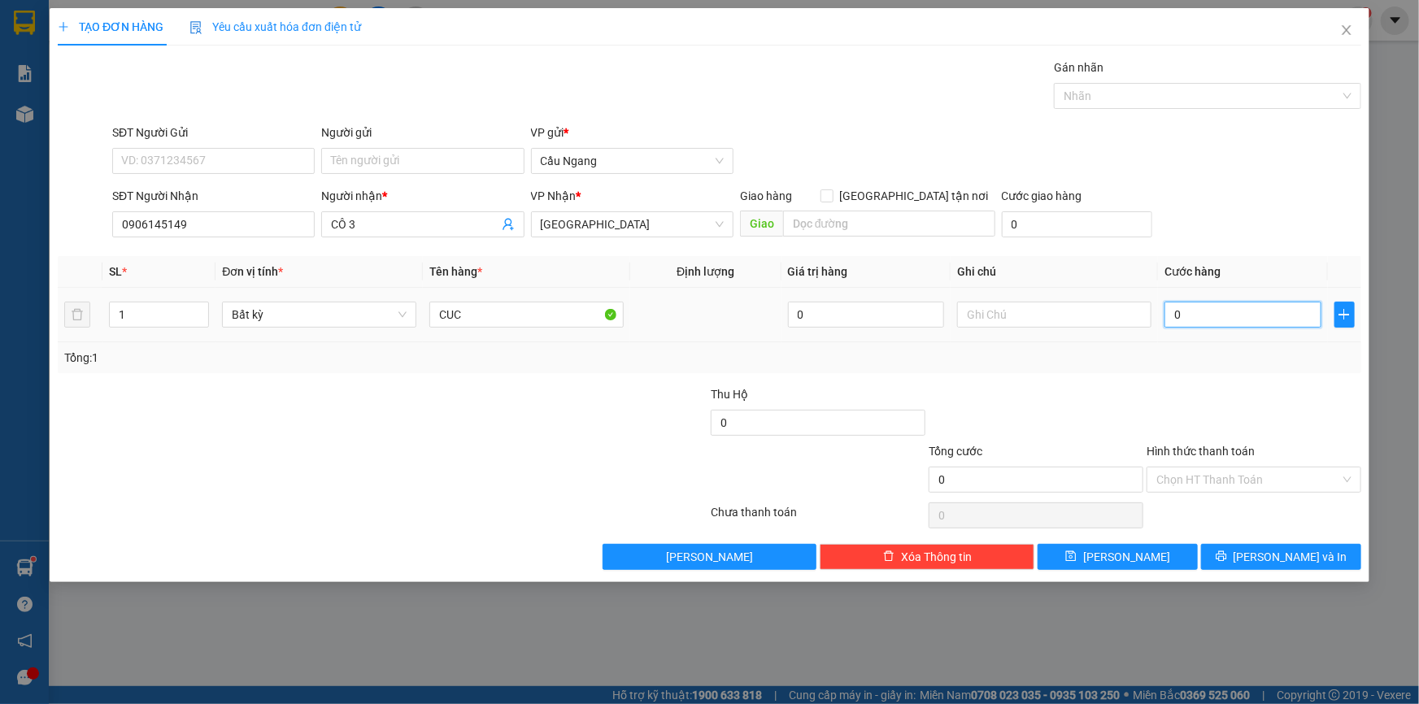
click at [1262, 317] on input "0" at bounding box center [1242, 315] width 157 height 26
type input "5"
type input "50"
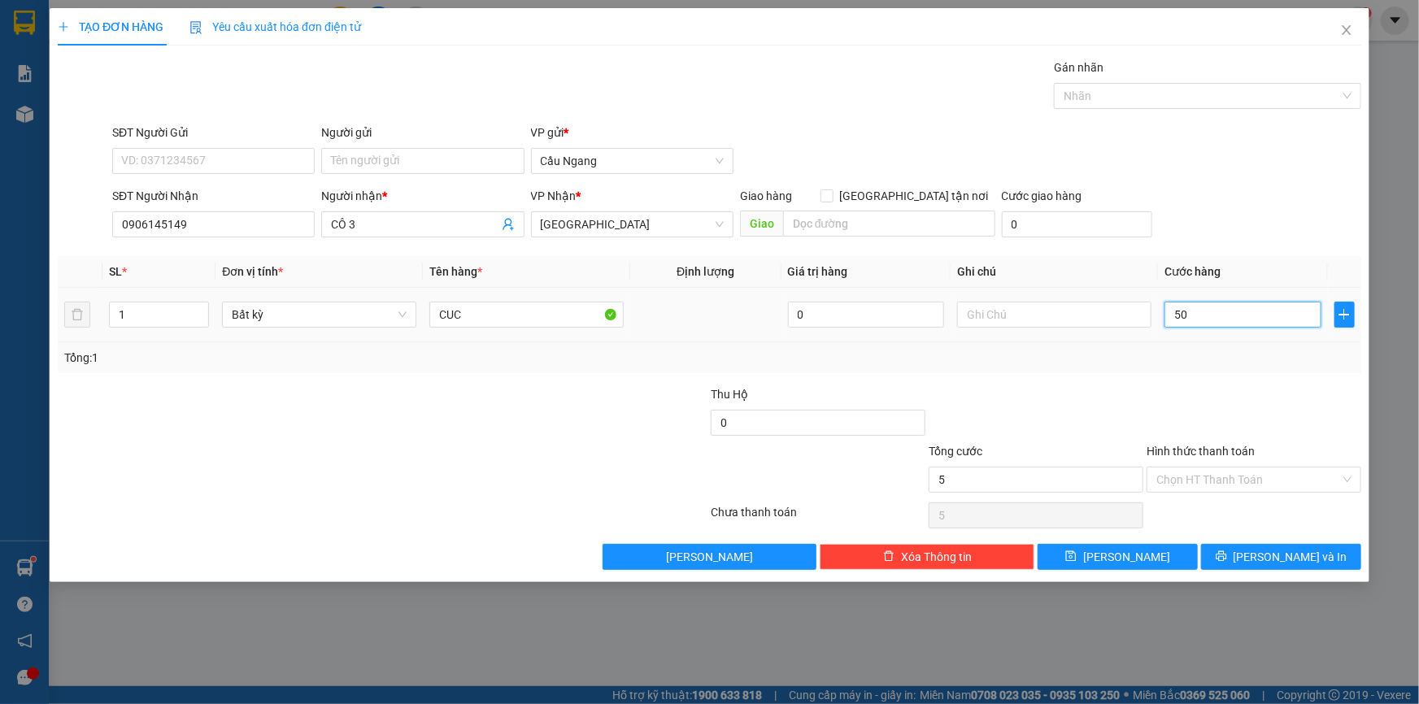
type input "50"
type input "500"
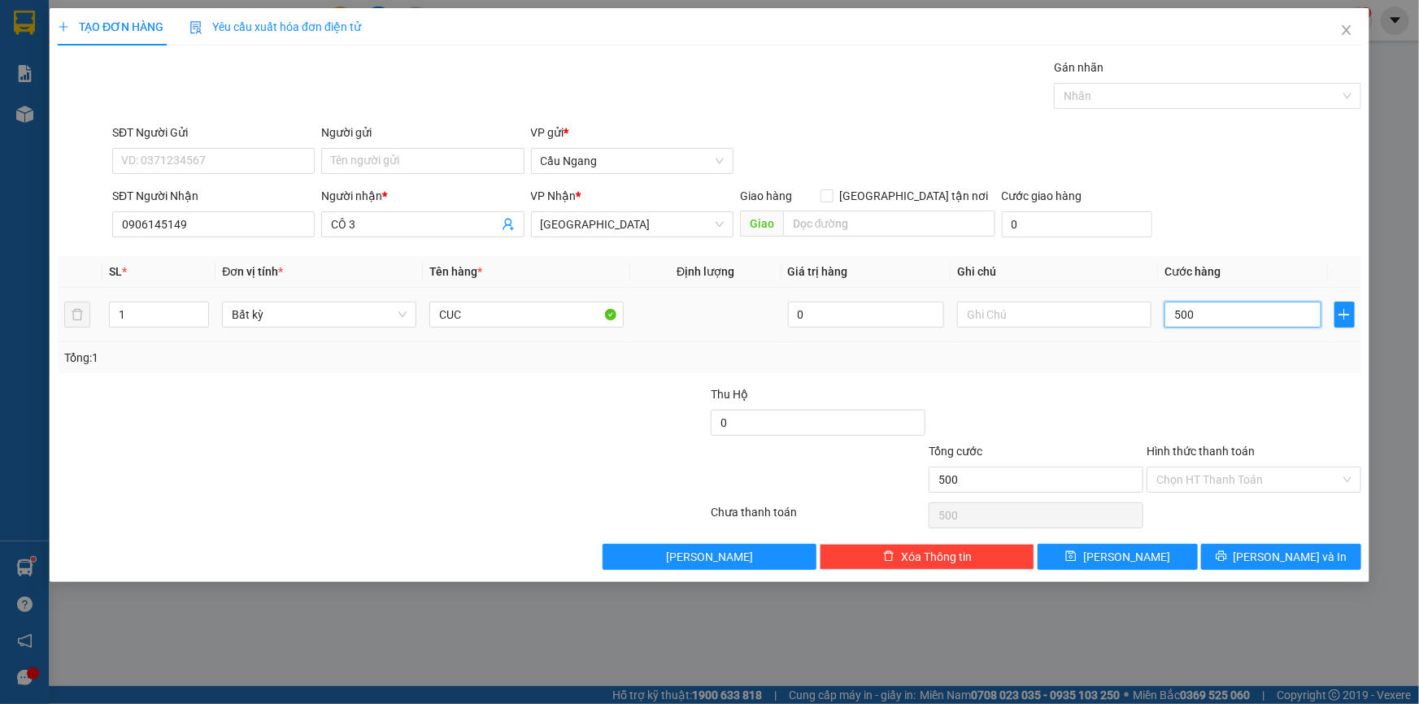
type input "5.000"
type input "50.000"
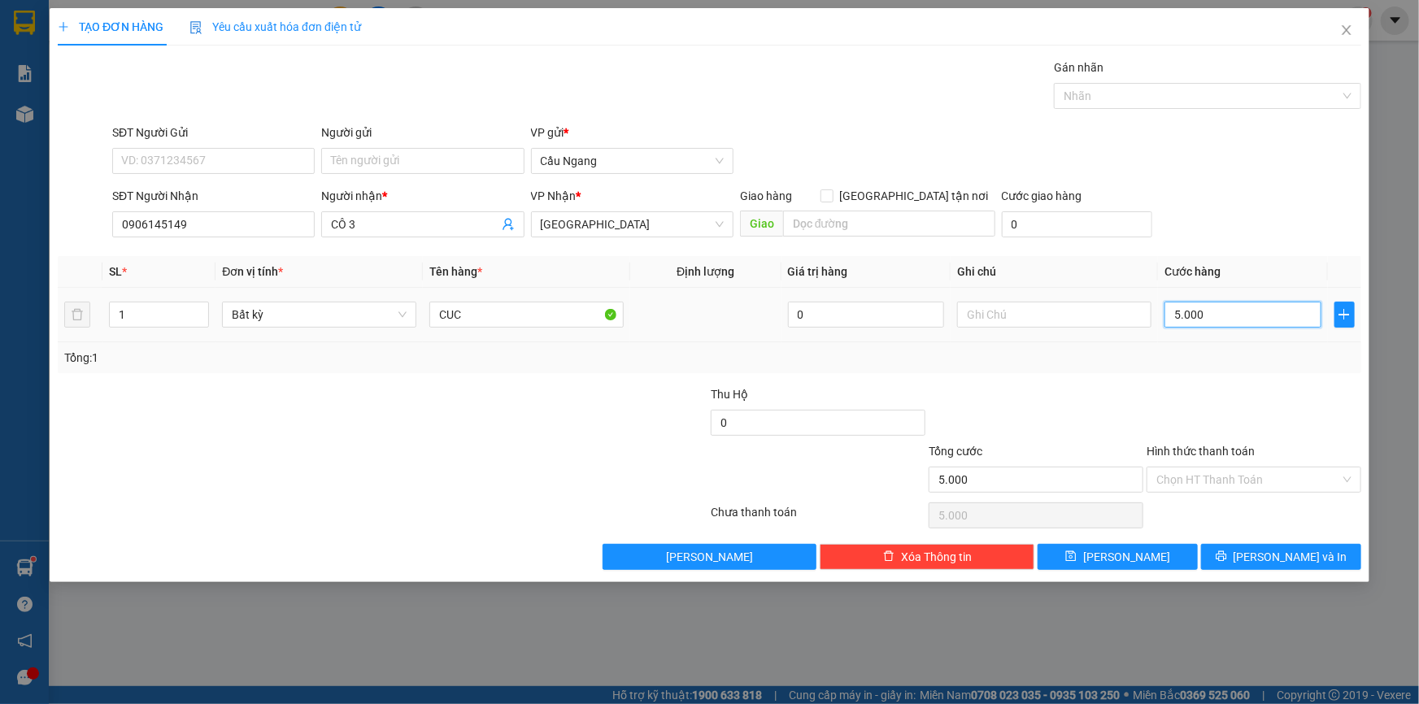
type input "50.000"
click at [1206, 483] on input "Hình thức thanh toán" at bounding box center [1248, 479] width 184 height 24
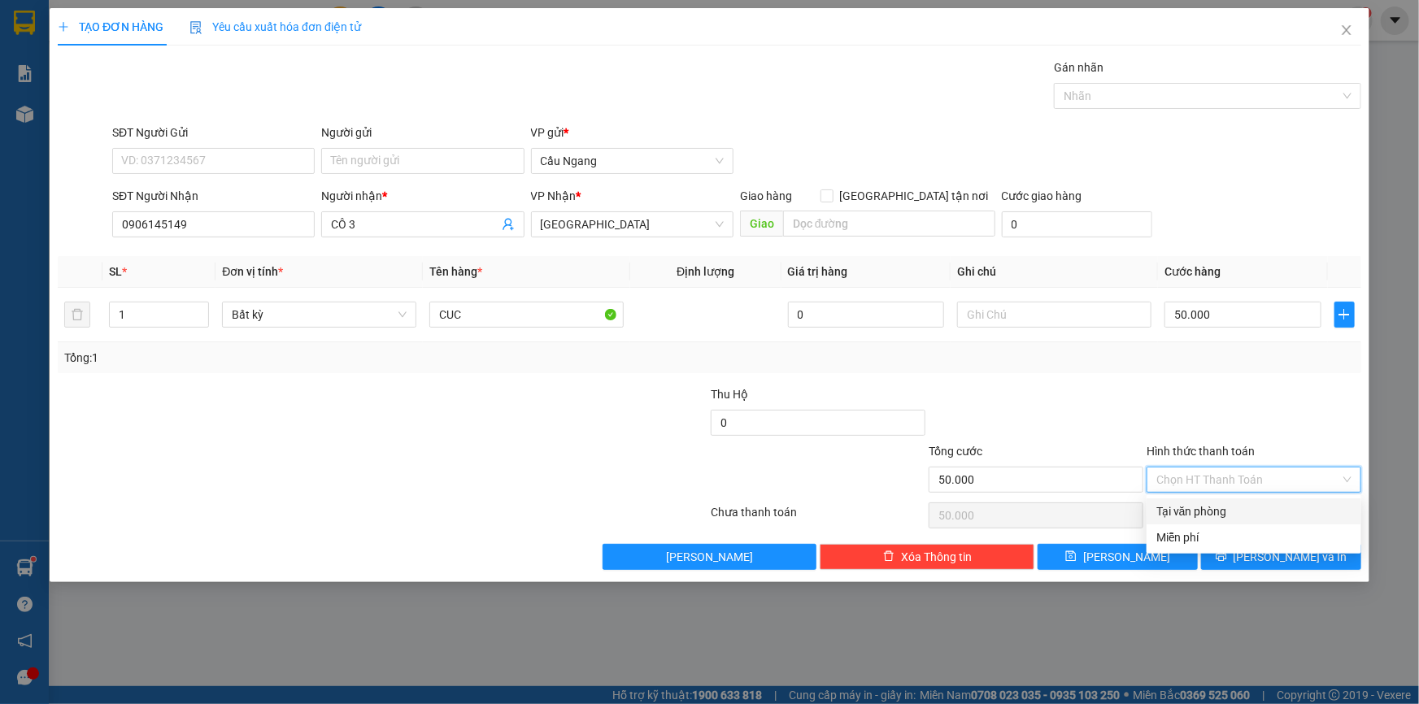
click at [1205, 512] on div "Tại văn phòng" at bounding box center [1253, 511] width 195 height 18
type input "0"
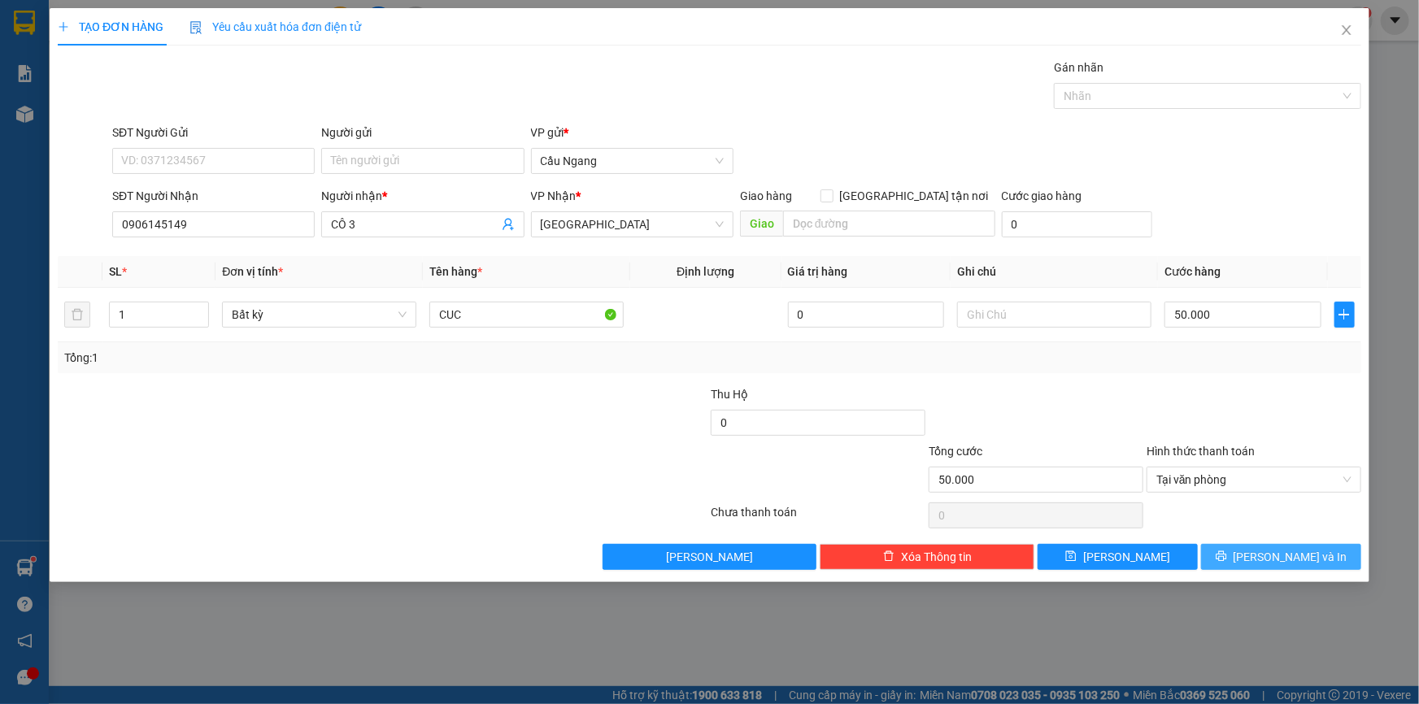
click at [1282, 558] on span "[PERSON_NAME] và In" at bounding box center [1290, 557] width 114 height 18
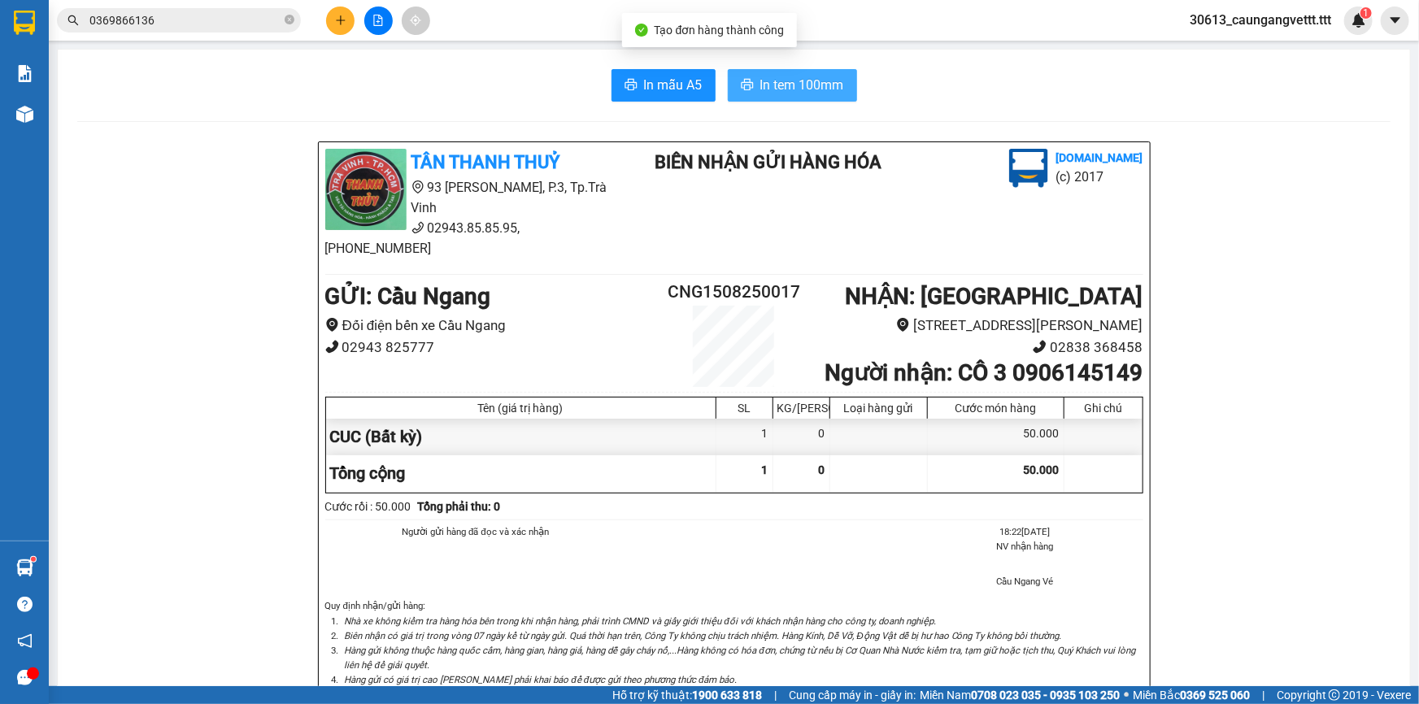
click at [787, 86] on span "In tem 100mm" at bounding box center [802, 85] width 84 height 20
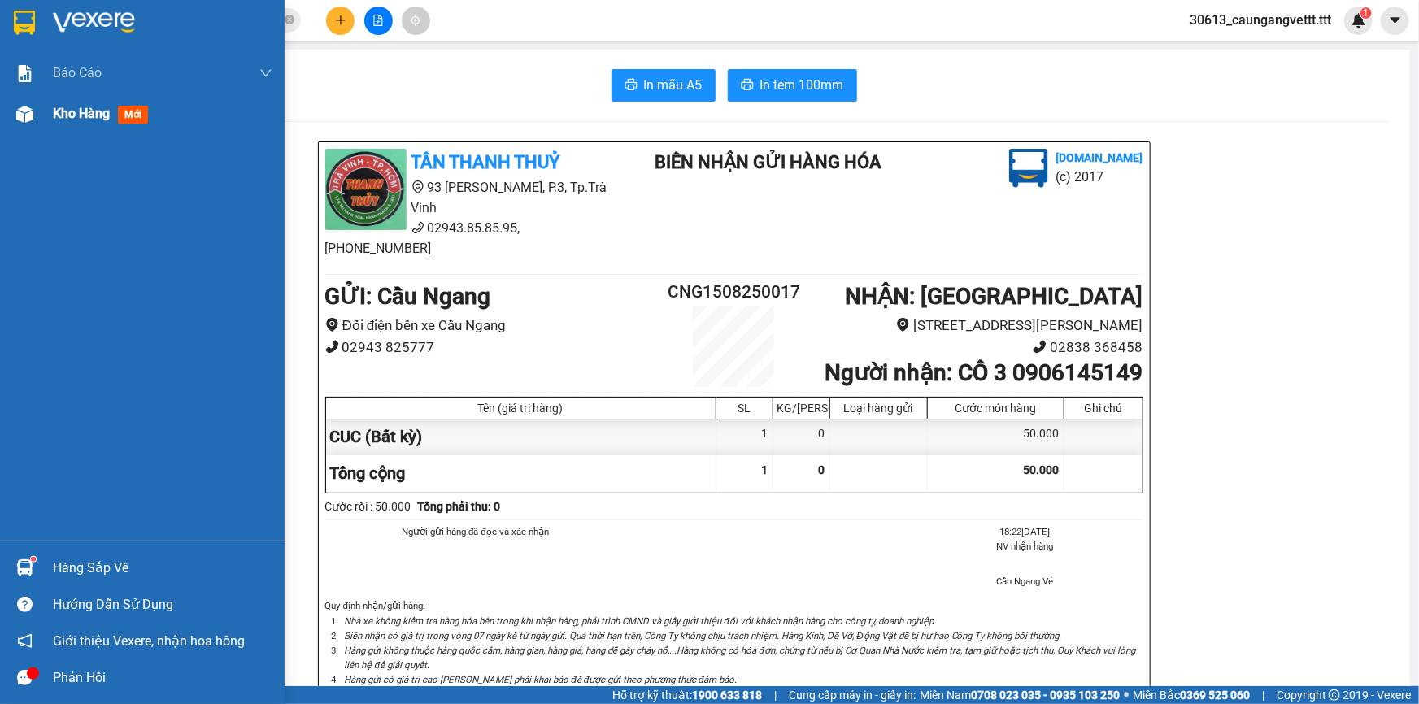
click at [80, 112] on span "Kho hàng" at bounding box center [81, 113] width 57 height 15
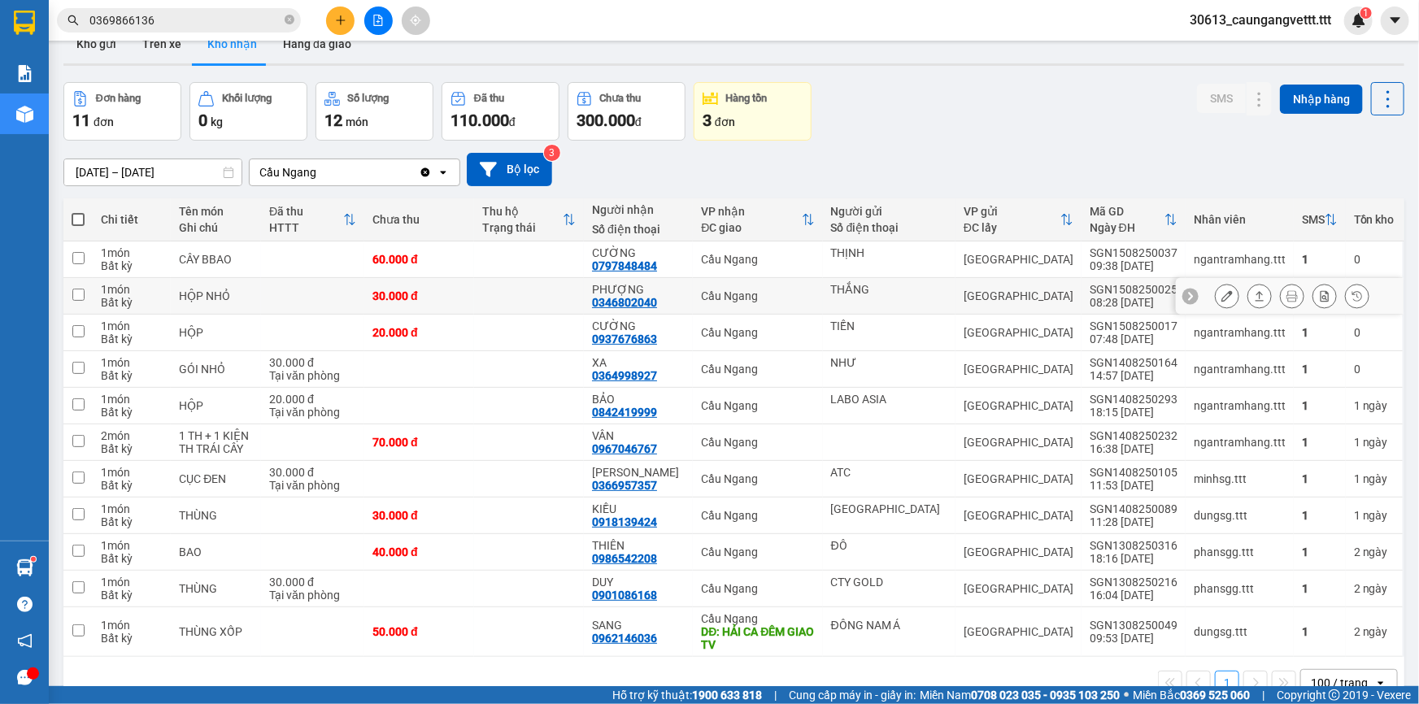
scroll to position [74, 0]
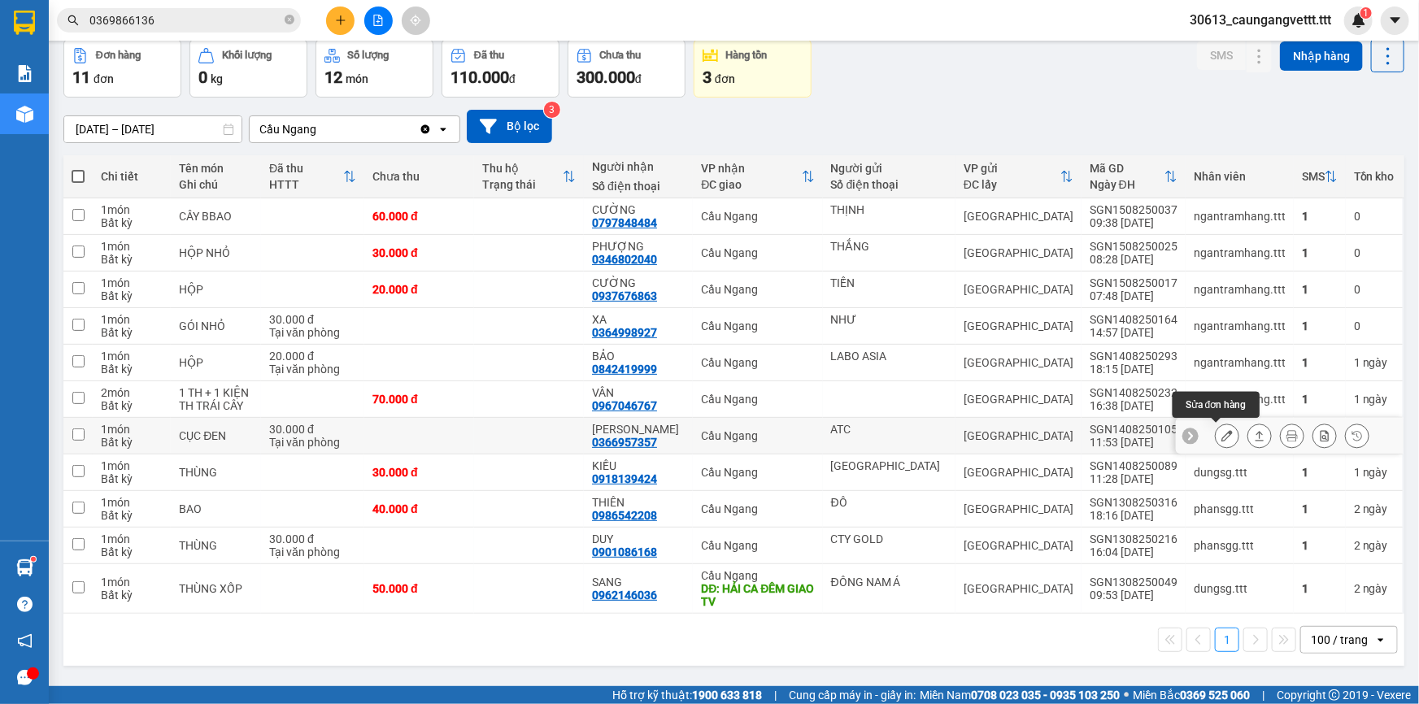
click at [1221, 437] on icon at bounding box center [1226, 435] width 11 height 11
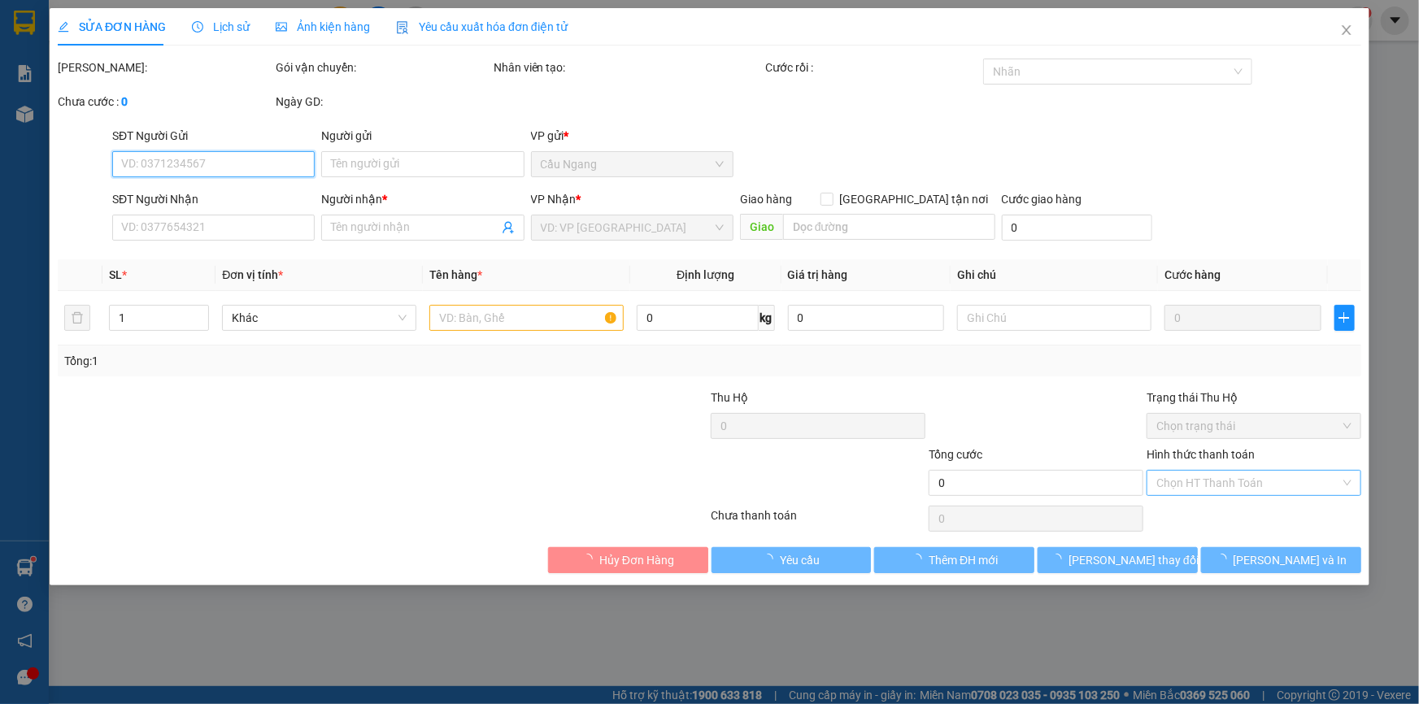
type input "ATC"
type input "0366957357"
type input "[PERSON_NAME]"
type input "30.000"
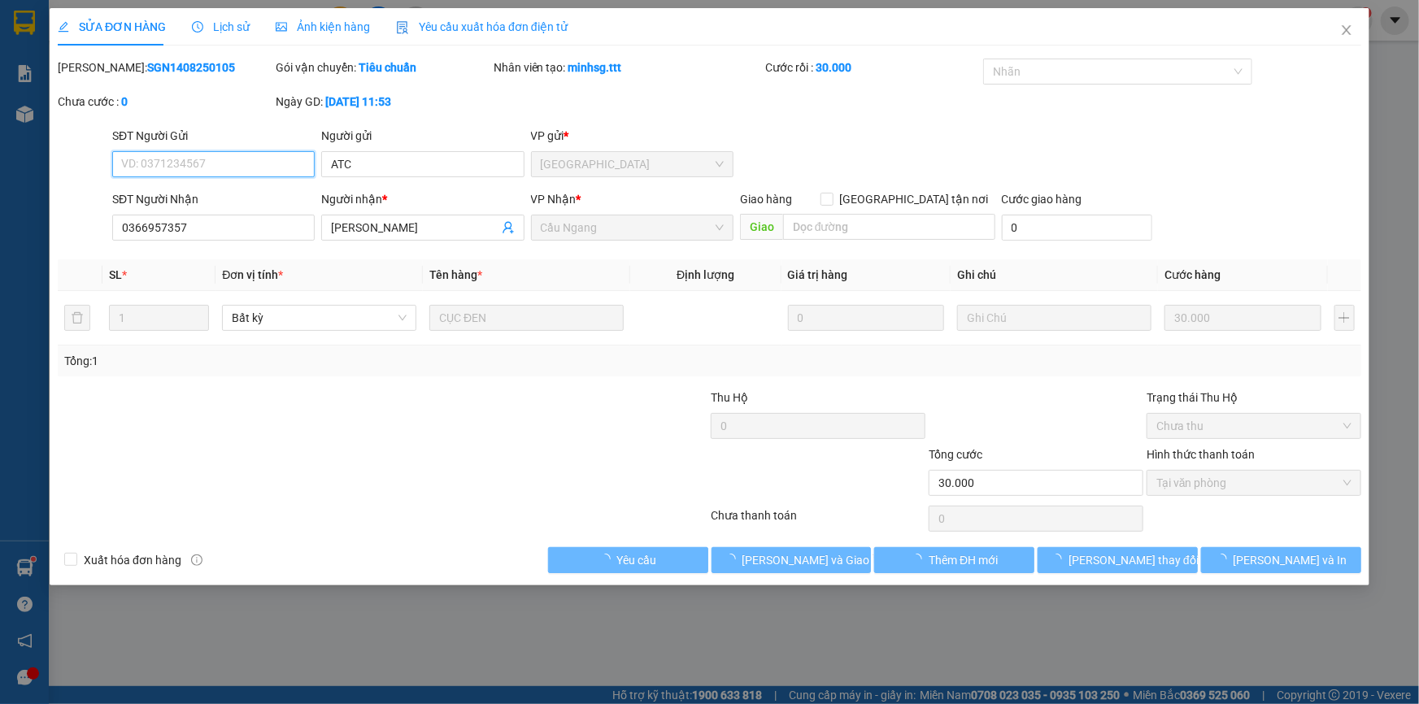
drag, startPoint x: 1175, startPoint y: 473, endPoint x: 1195, endPoint y: 483, distance: 22.5
click at [1195, 483] on span "Tại văn phòng" at bounding box center [1253, 483] width 195 height 24
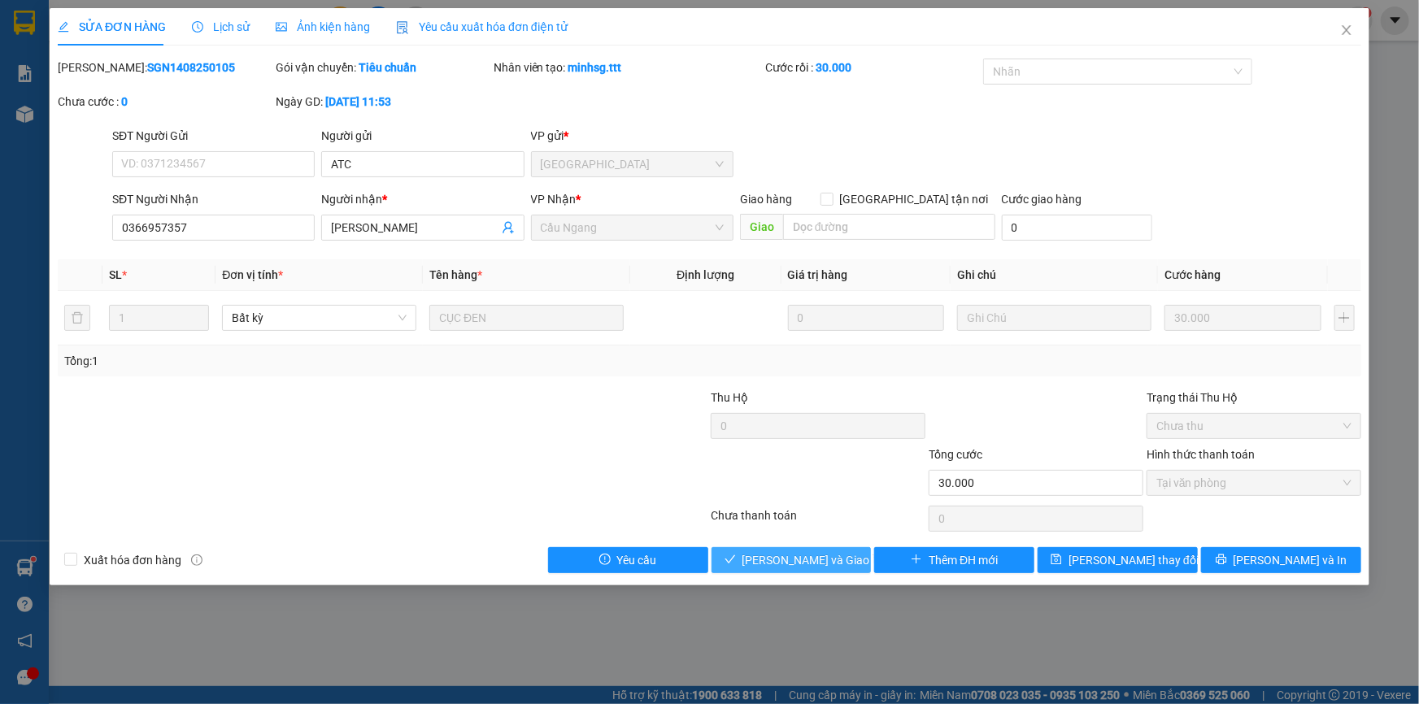
click at [823, 557] on span "[PERSON_NAME] và Giao hàng" at bounding box center [820, 560] width 156 height 18
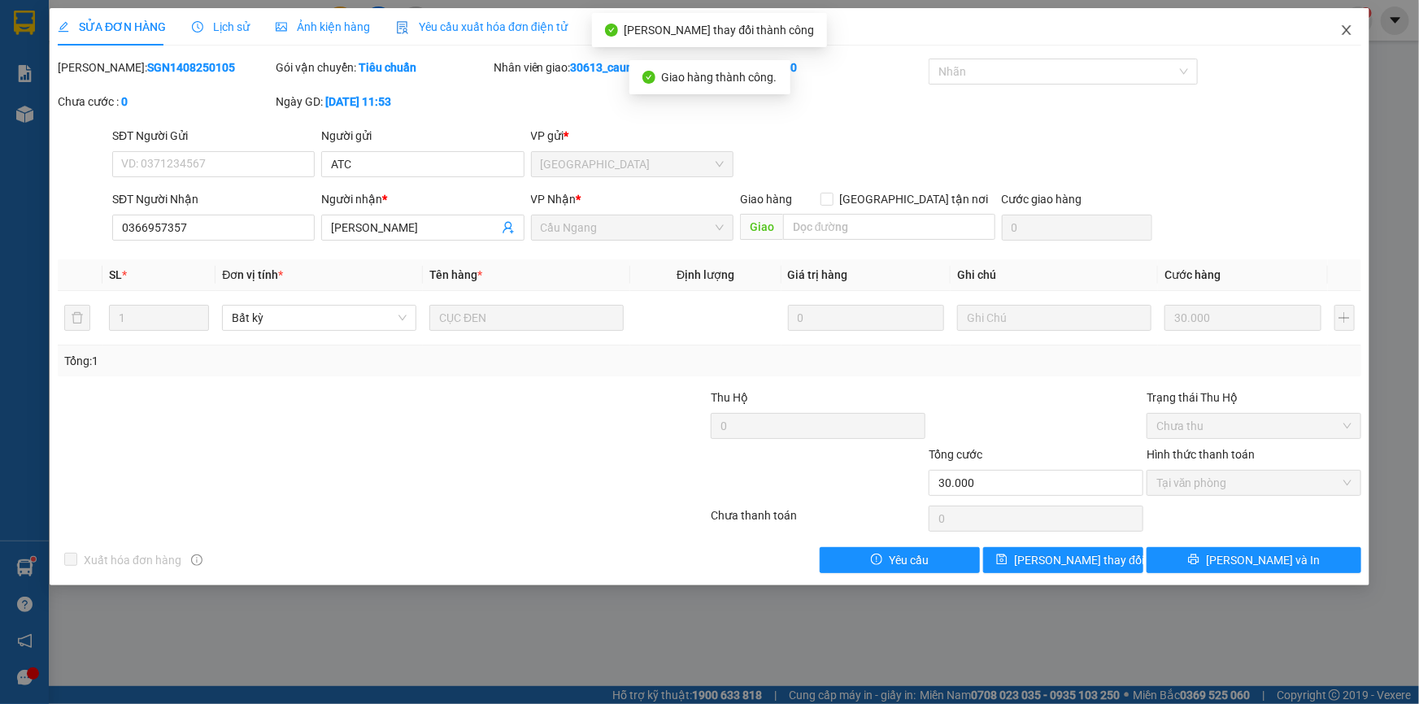
click at [1343, 28] on icon "close" at bounding box center [1345, 30] width 9 height 10
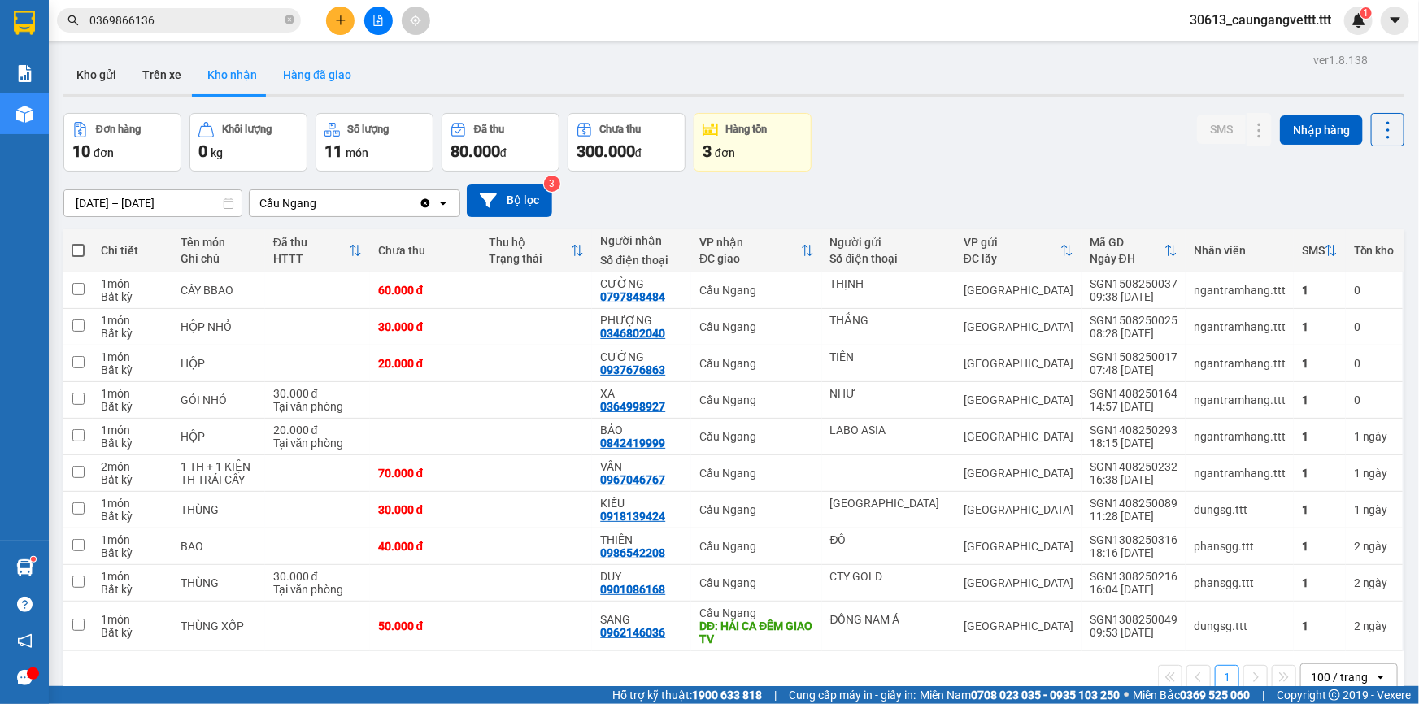
drag, startPoint x: 334, startPoint y: 73, endPoint x: 337, endPoint y: 81, distance: 8.5
click at [334, 74] on button "Hàng đã giao" at bounding box center [317, 74] width 94 height 39
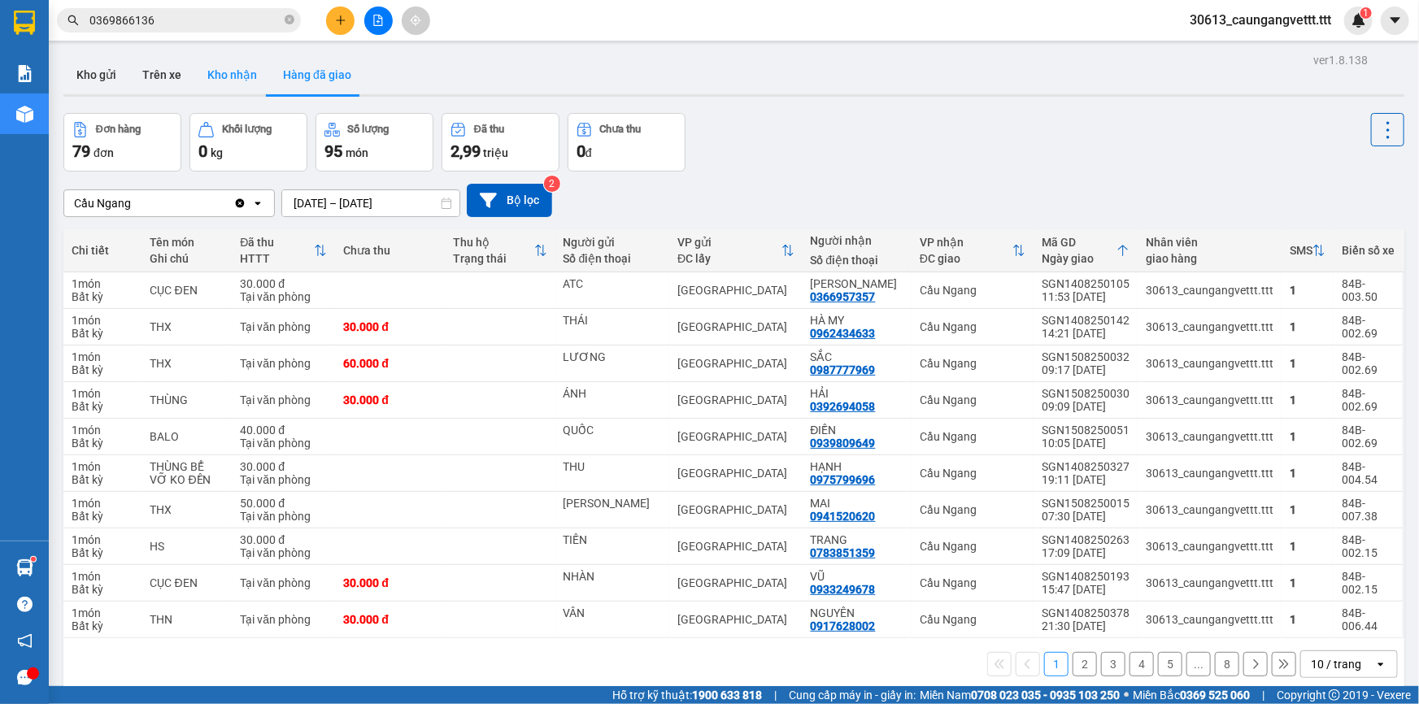
click at [242, 76] on button "Kho nhận" at bounding box center [232, 74] width 76 height 39
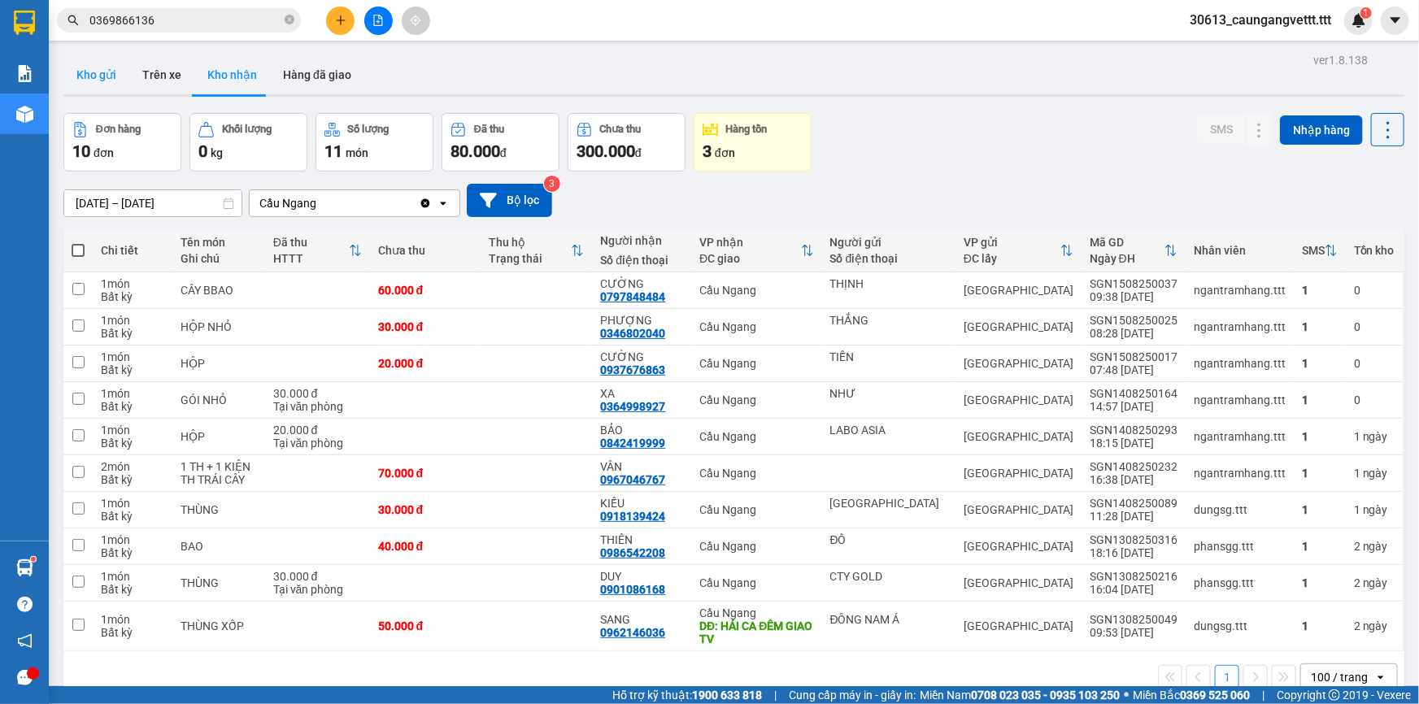
click at [102, 80] on button "Kho gửi" at bounding box center [96, 74] width 66 height 39
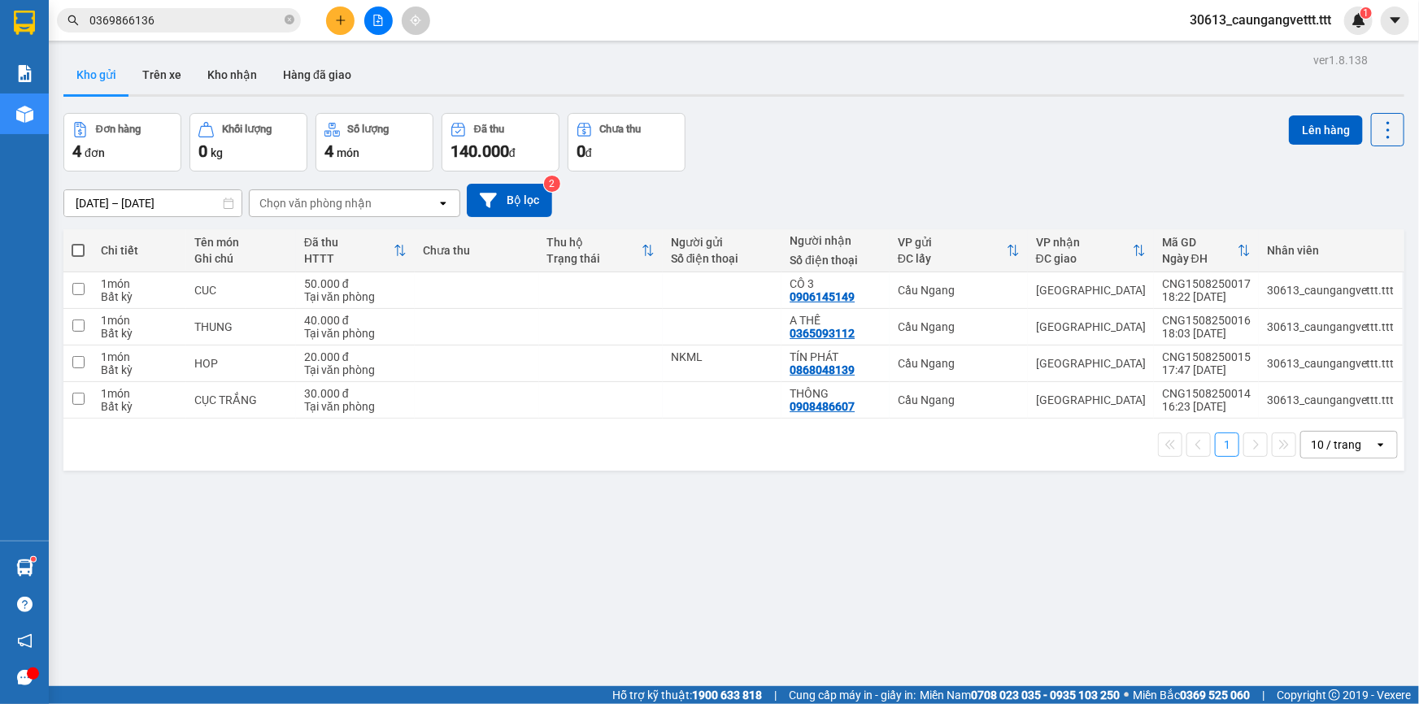
click at [1350, 445] on div "10 / trang" at bounding box center [1337, 445] width 73 height 26
click at [1316, 633] on div "100 / trang" at bounding box center [1337, 625] width 98 height 29
click at [223, 75] on button "Kho nhận" at bounding box center [232, 74] width 76 height 39
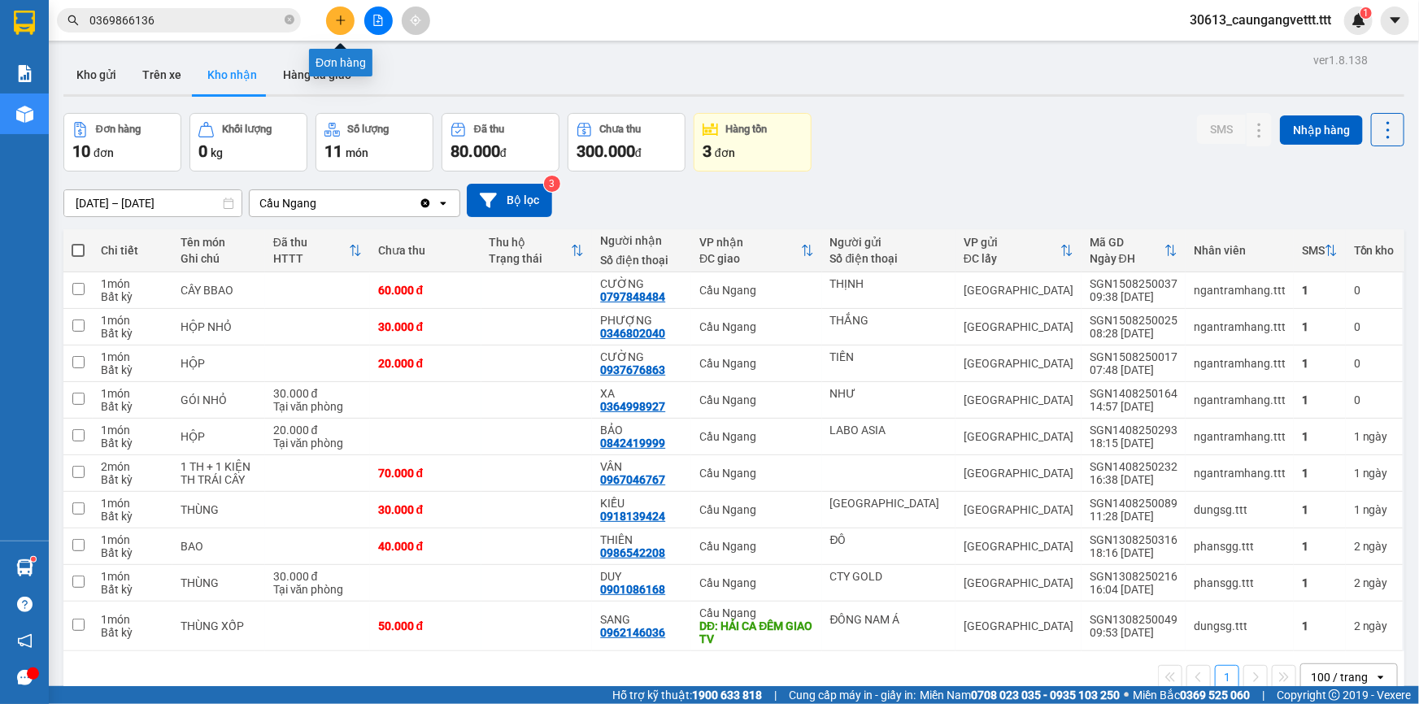
click at [345, 26] on button at bounding box center [340, 21] width 28 height 28
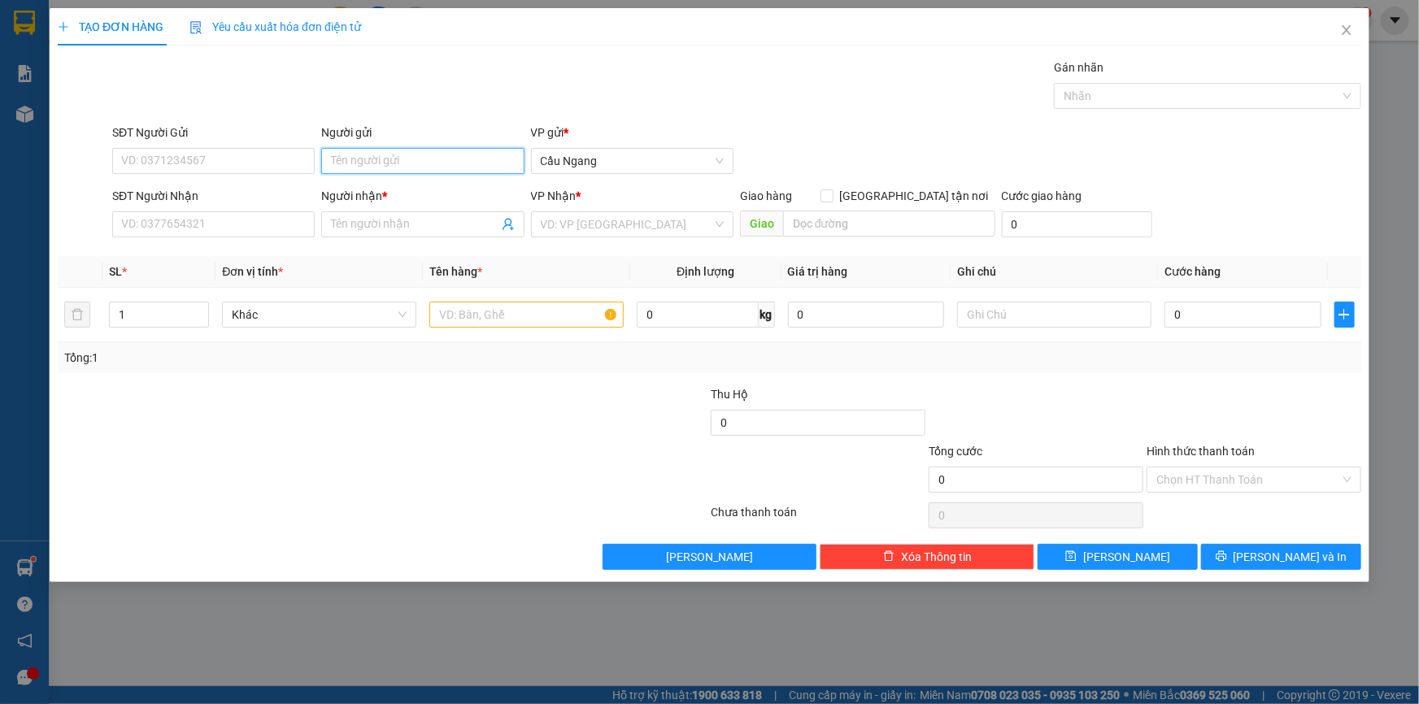
click at [421, 165] on input "Người gửi" at bounding box center [422, 161] width 202 height 26
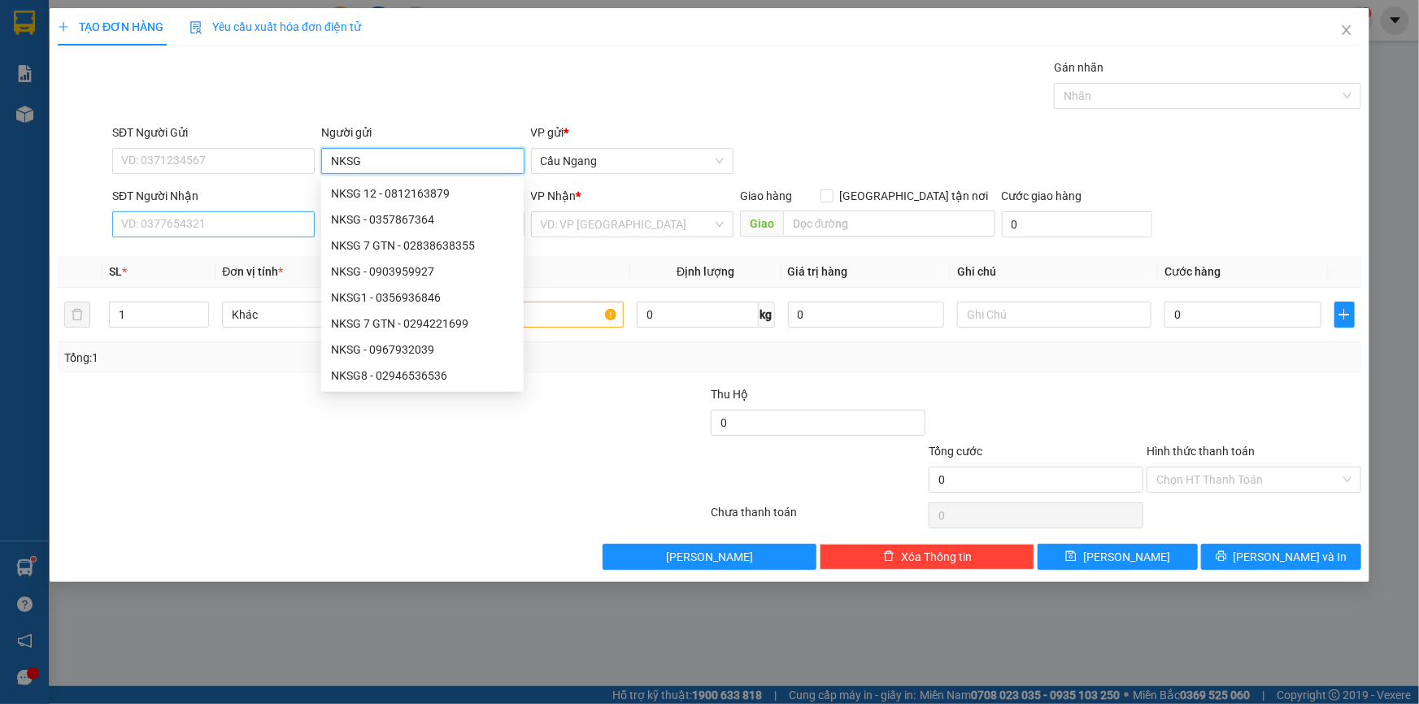
type input "NKSG"
click at [188, 220] on input "SĐT Người Nhận" at bounding box center [213, 224] width 202 height 26
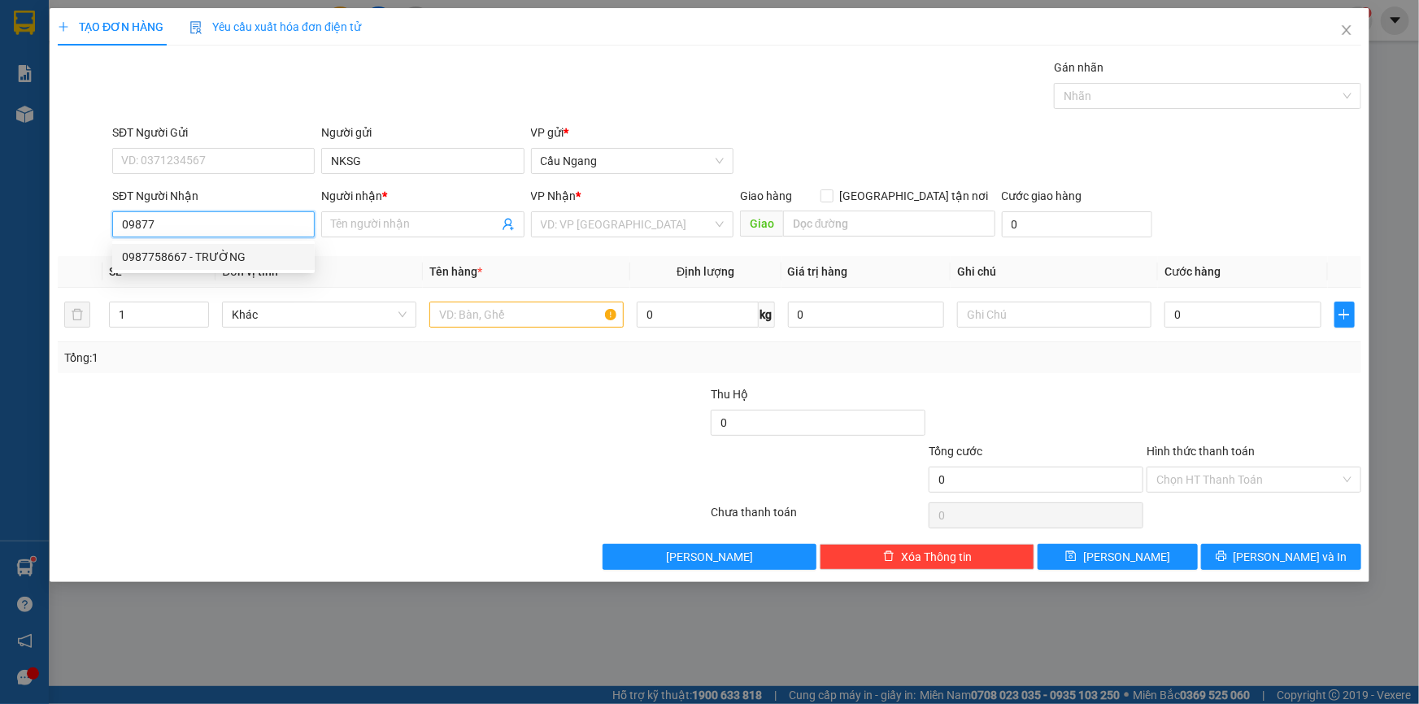
click at [215, 254] on div "0987758667 - TRƯỜNG" at bounding box center [213, 257] width 183 height 18
type input "0987758667"
type input "TRƯỜNG"
type input "0987758667"
click at [461, 309] on input "text" at bounding box center [526, 315] width 194 height 26
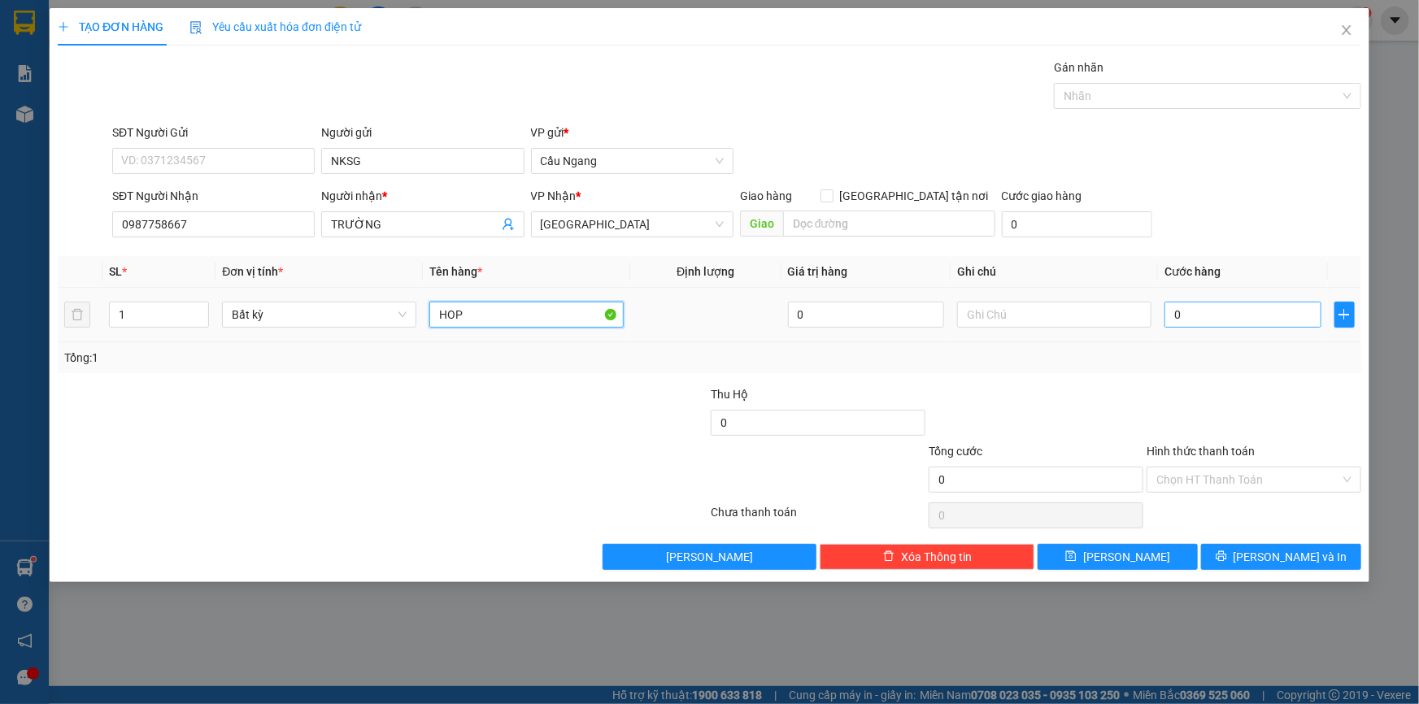
type input "HOP"
click at [1240, 313] on input "0" at bounding box center [1242, 315] width 157 height 26
type input "2"
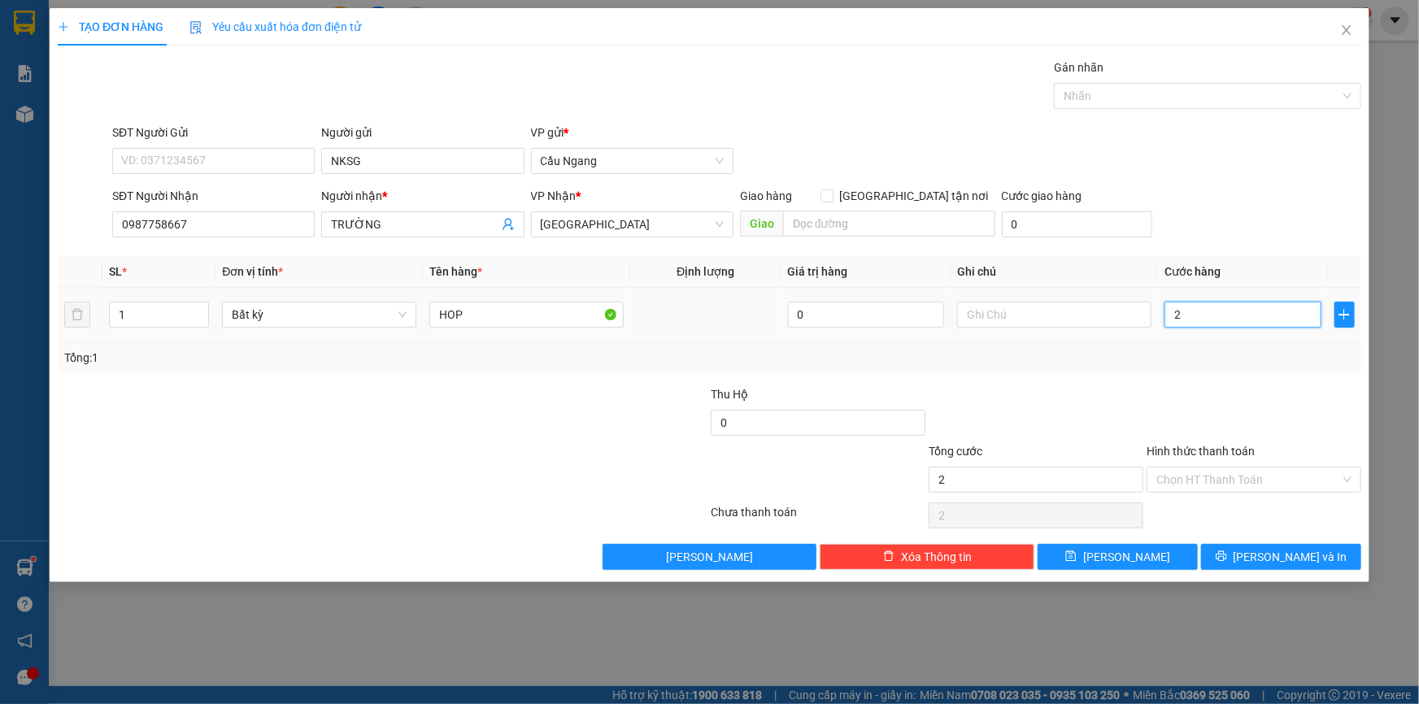
type input "20"
type input "200"
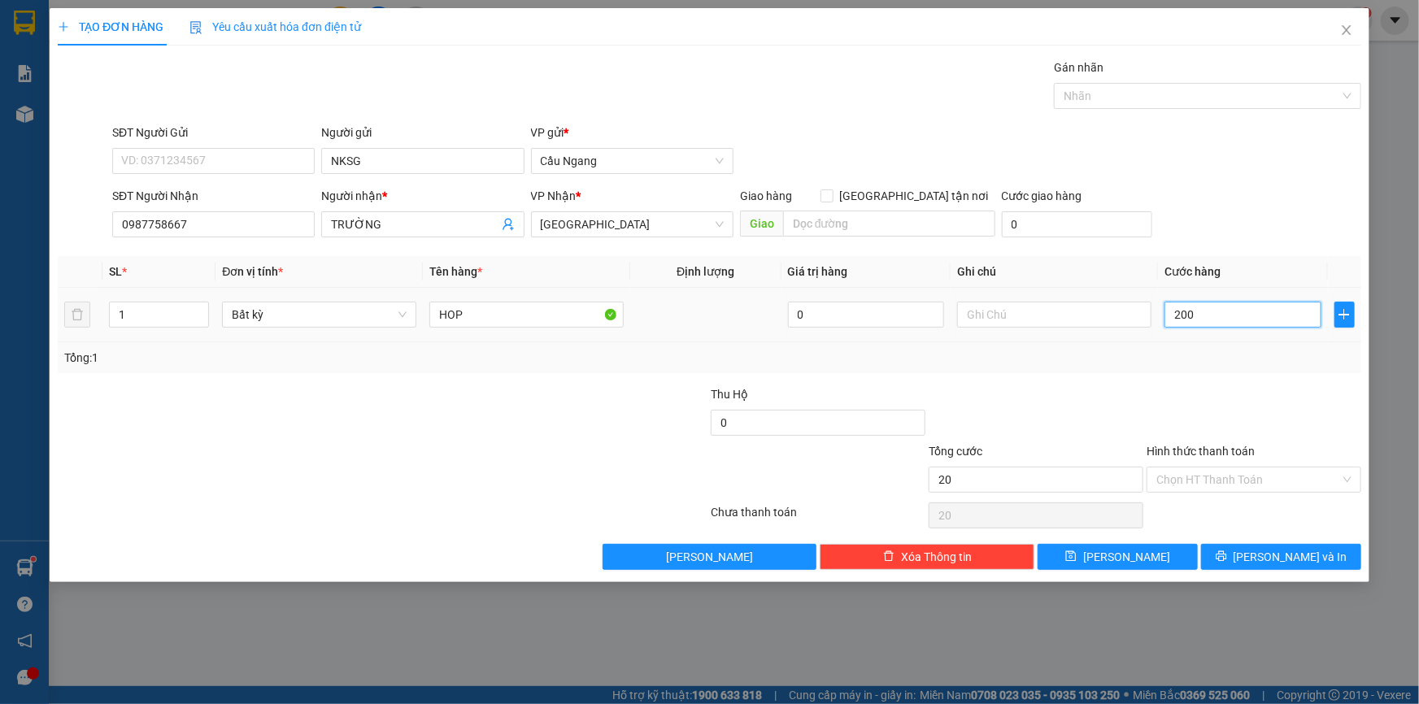
type input "200"
type input "2.000"
type input "20.000"
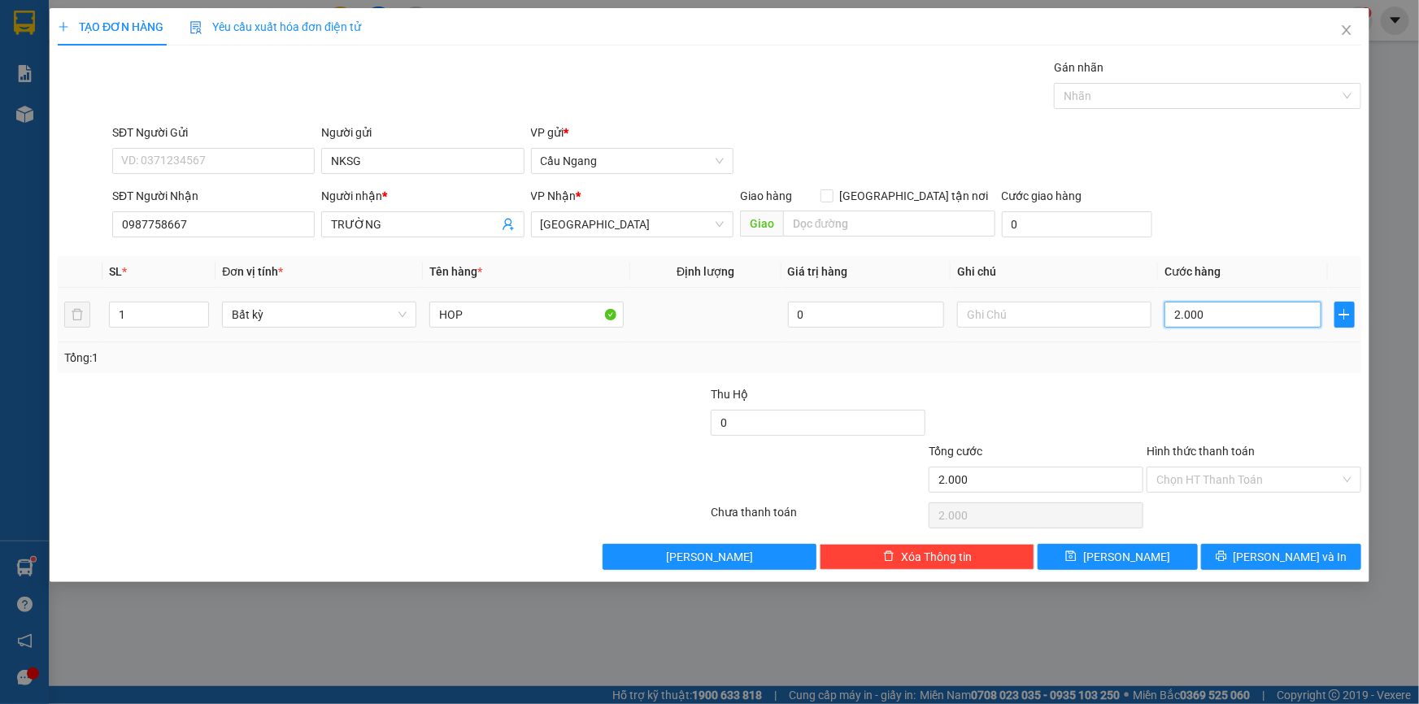
type input "20.000"
click at [1265, 552] on button "[PERSON_NAME] và In" at bounding box center [1281, 557] width 160 height 26
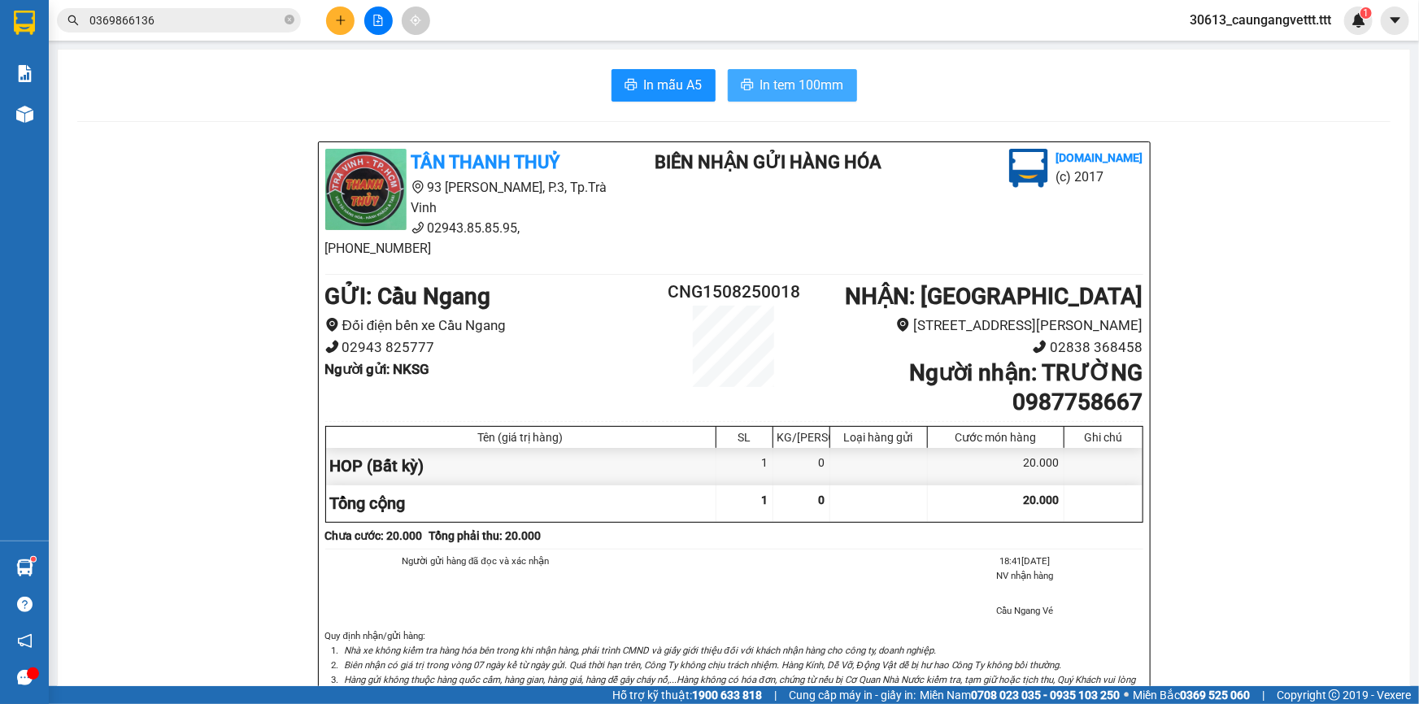
click at [772, 88] on span "In tem 100mm" at bounding box center [802, 85] width 84 height 20
click at [337, 21] on icon "plus" at bounding box center [340, 20] width 11 height 11
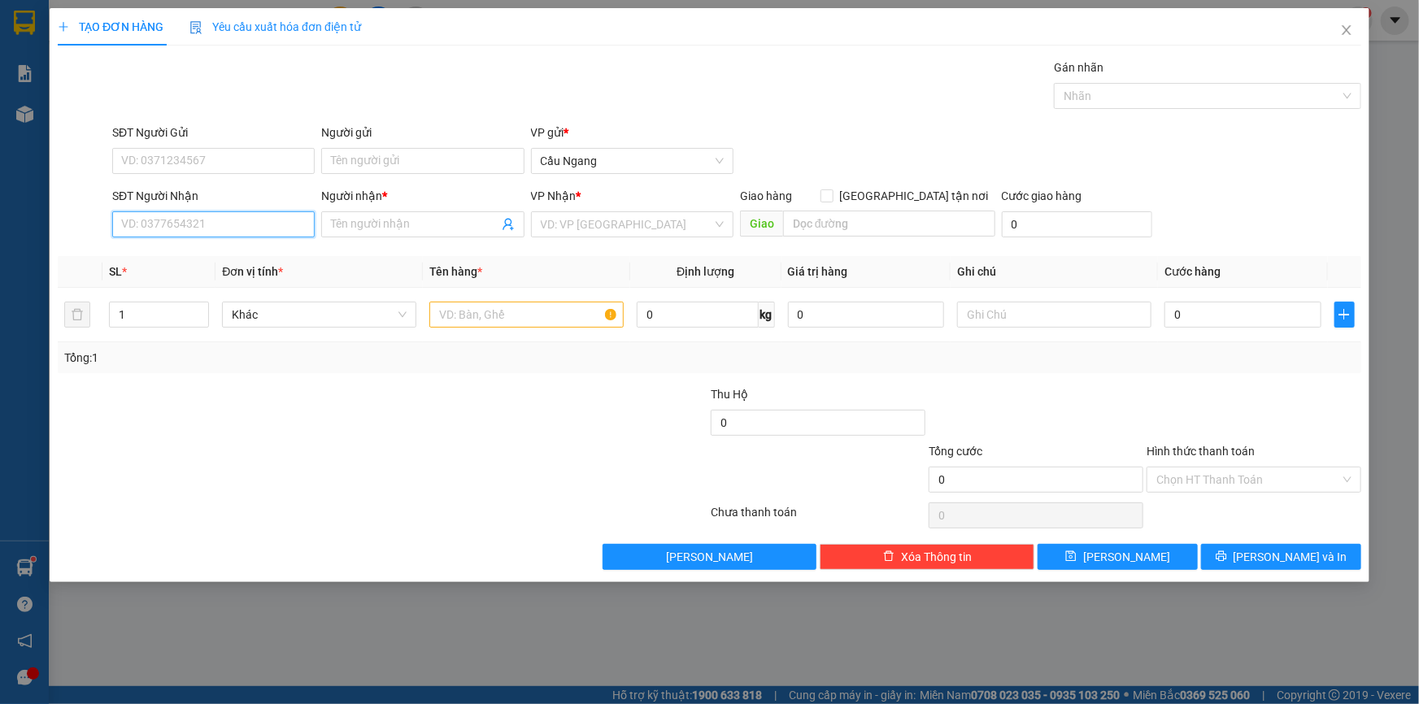
click at [227, 218] on input "SĐT Người Nhận" at bounding box center [213, 224] width 202 height 26
click at [228, 252] on div "0377322133 - PHƯƠNG" at bounding box center [213, 257] width 183 height 18
type input "0377322133"
type input "PHƯƠNG"
type input "0377322133"
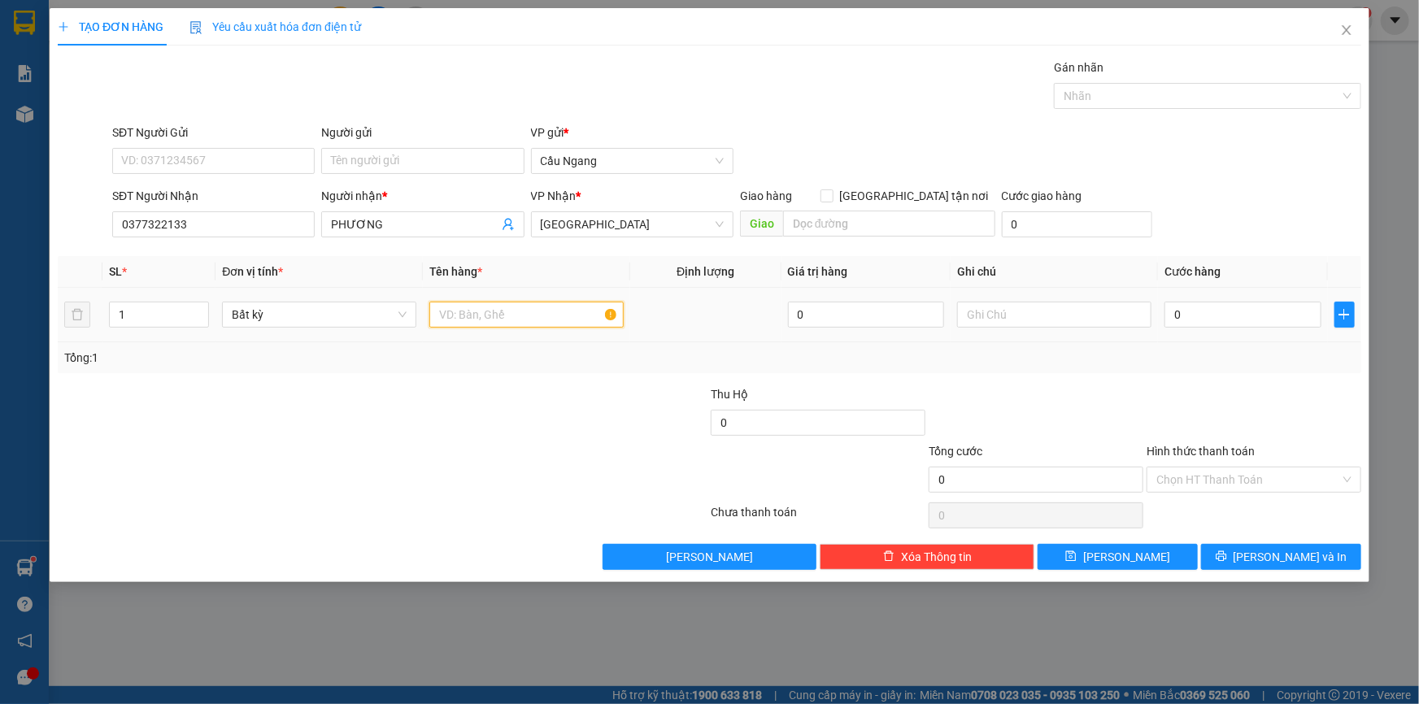
click at [501, 315] on input "text" at bounding box center [526, 315] width 194 height 26
type input "CUC"
type input "3"
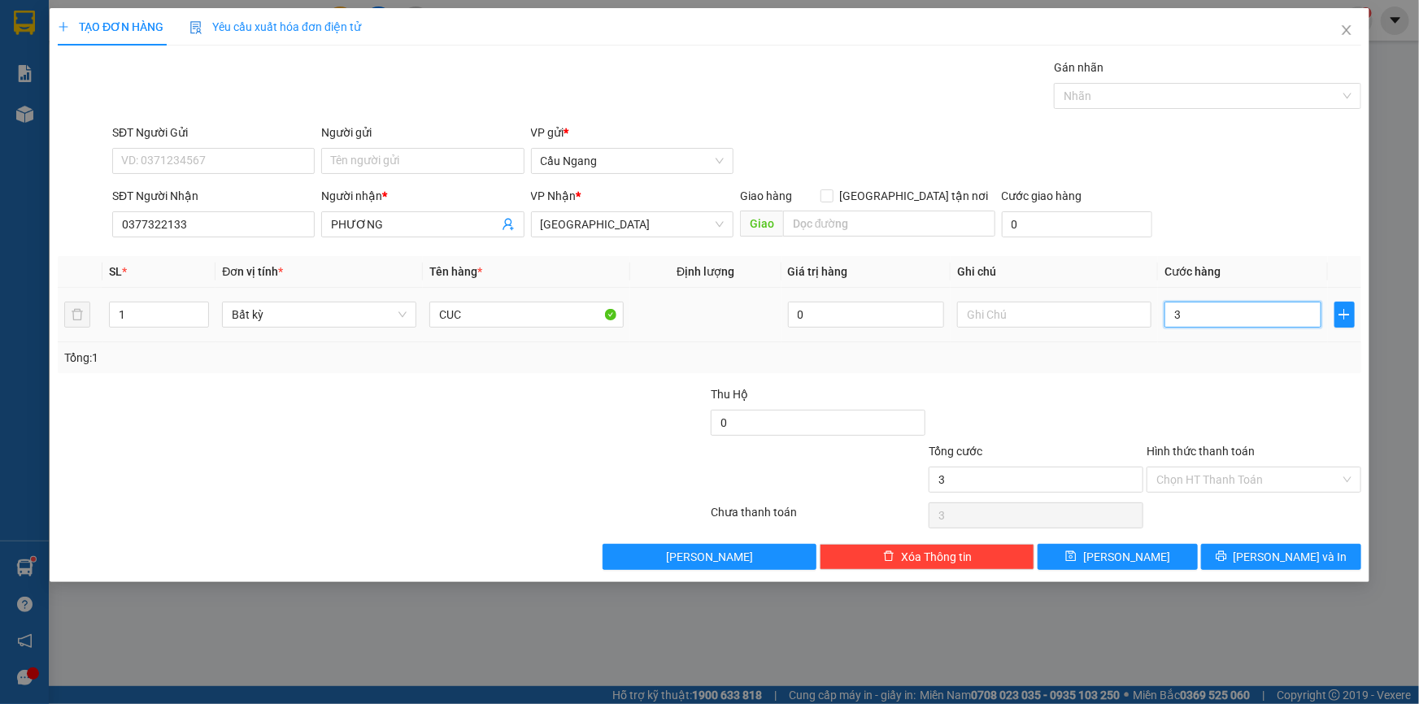
type input "30"
type input "300"
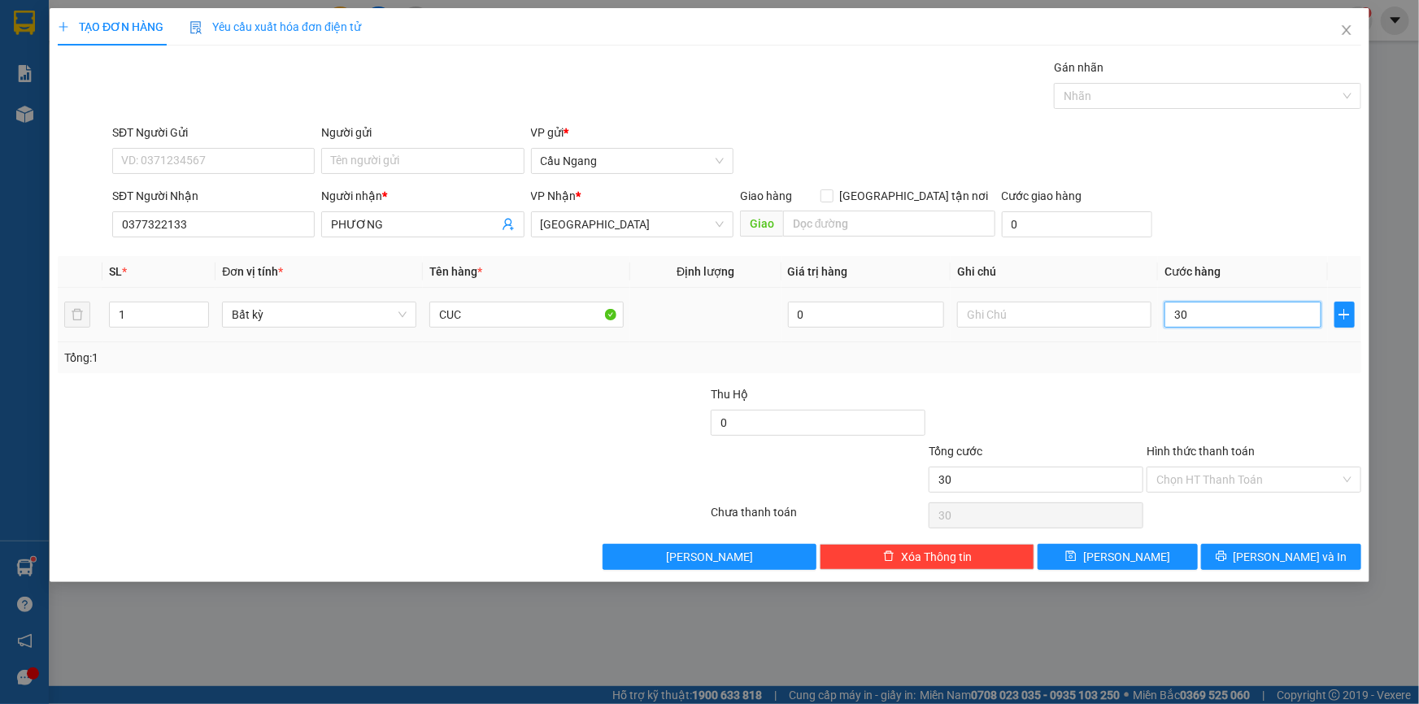
type input "300"
type input "3.000"
type input "30.000"
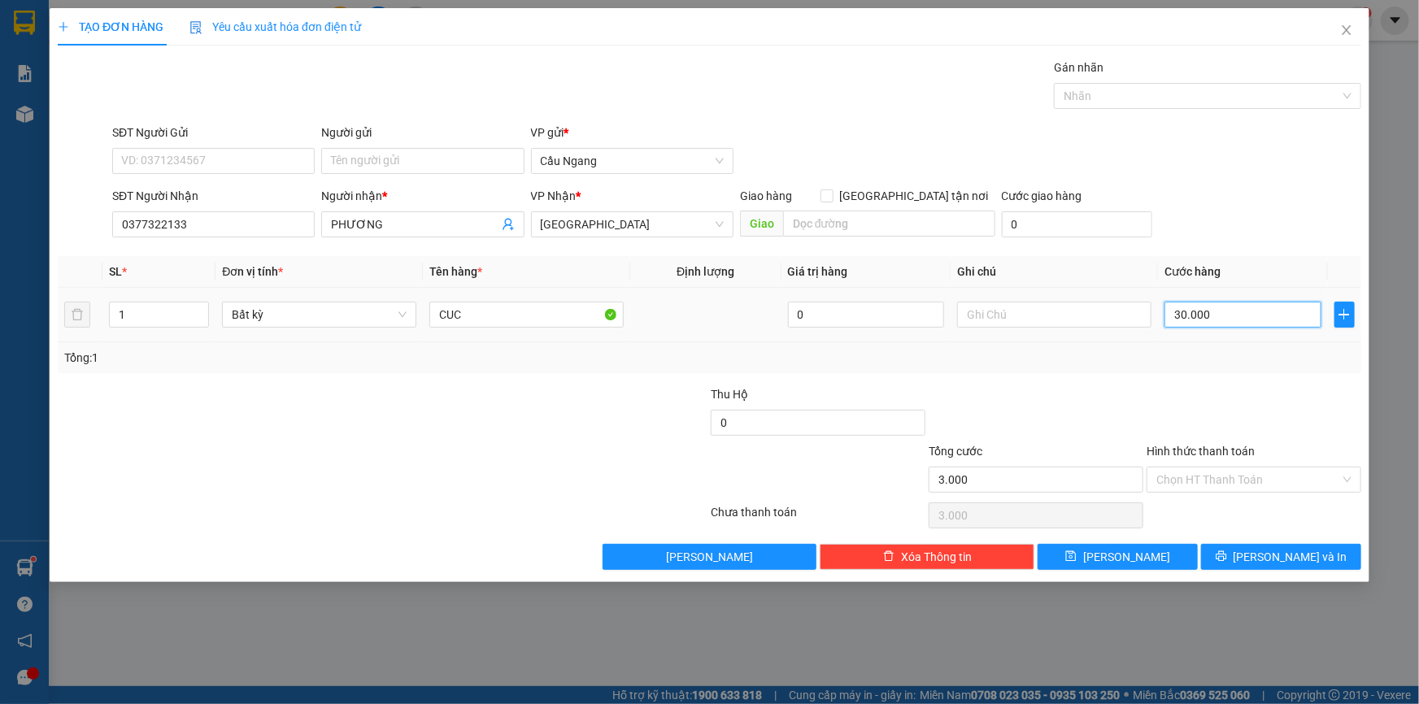
type input "30.000"
click at [1262, 555] on button "[PERSON_NAME] và In" at bounding box center [1281, 557] width 160 height 26
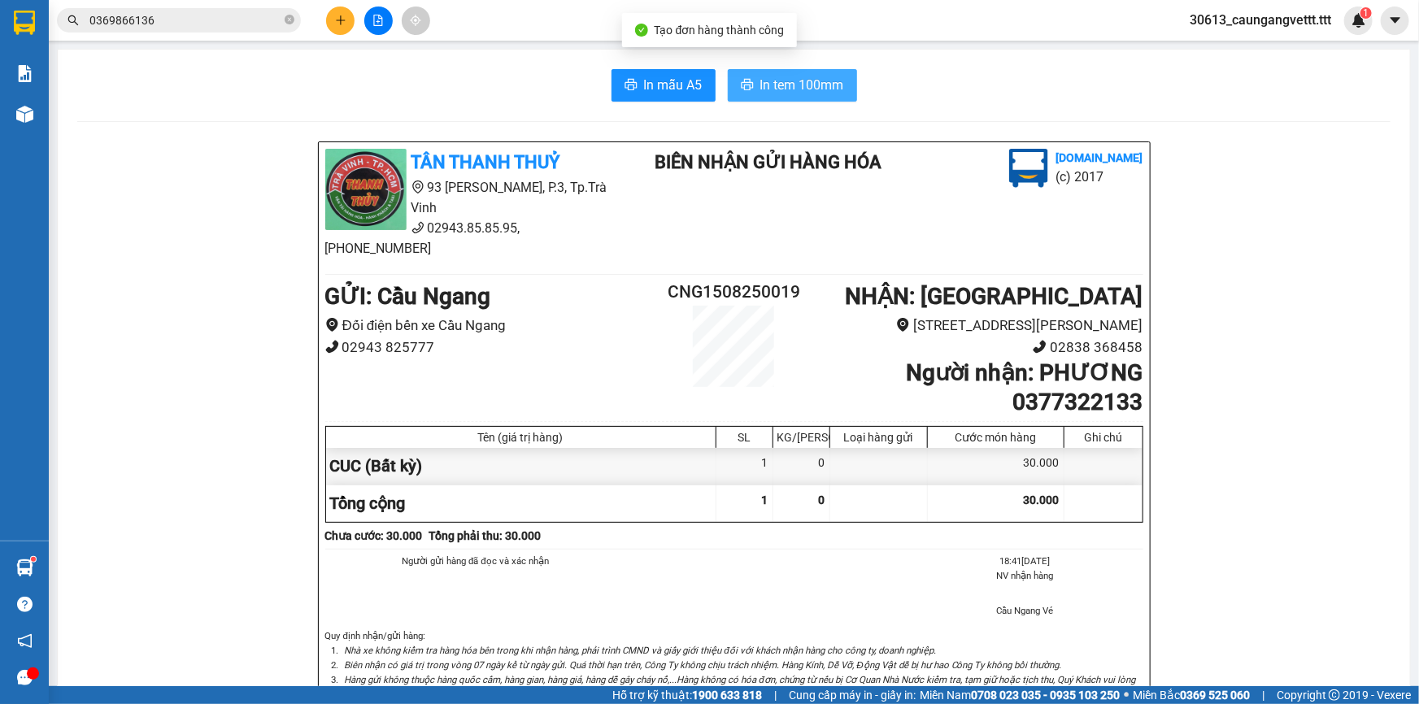
click at [772, 89] on span "In tem 100mm" at bounding box center [802, 85] width 84 height 20
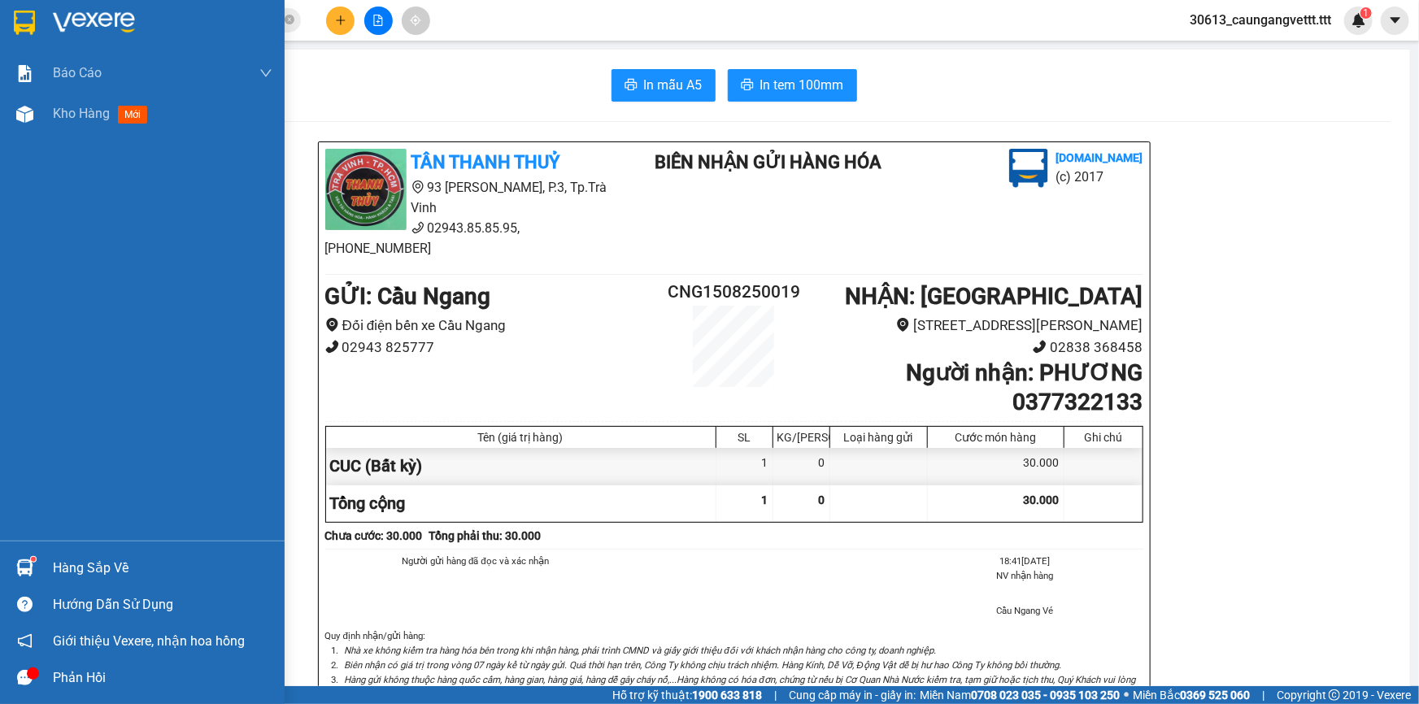
click at [79, 121] on span "Kho hàng" at bounding box center [81, 113] width 57 height 15
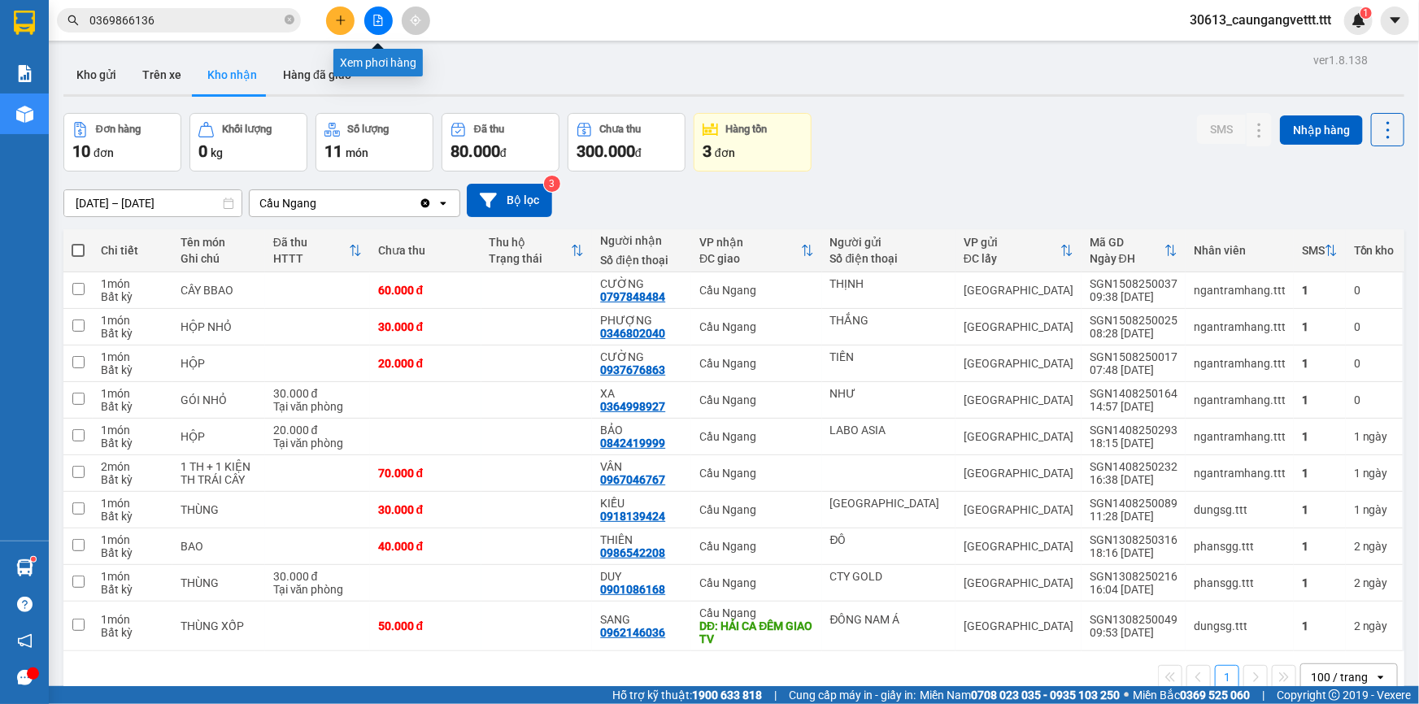
click at [374, 18] on icon "file-add" at bounding box center [377, 20] width 11 height 11
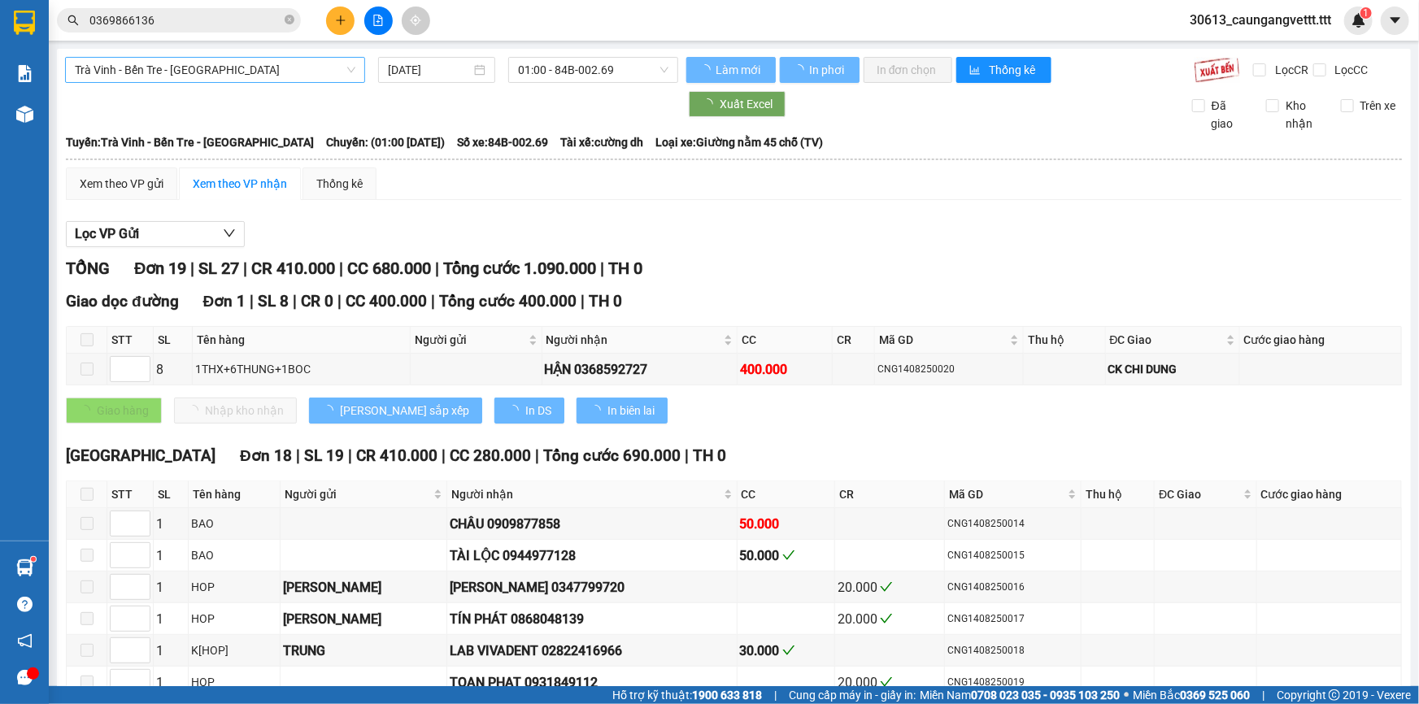
click at [242, 75] on span "Trà Vinh - Bến Tre - [GEOGRAPHIC_DATA]" at bounding box center [215, 70] width 280 height 24
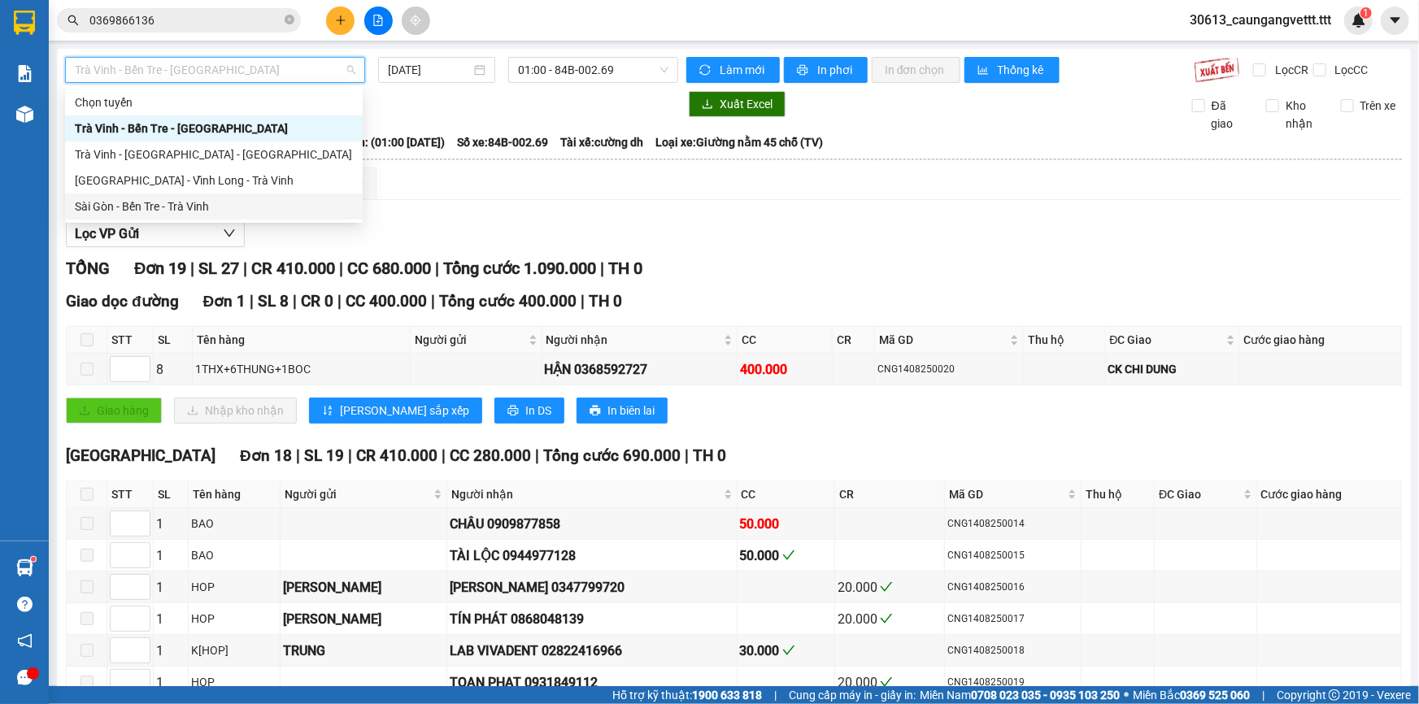
click at [202, 209] on div "Sài Gòn - Bến Tre - Trà Vinh" at bounding box center [214, 207] width 278 height 18
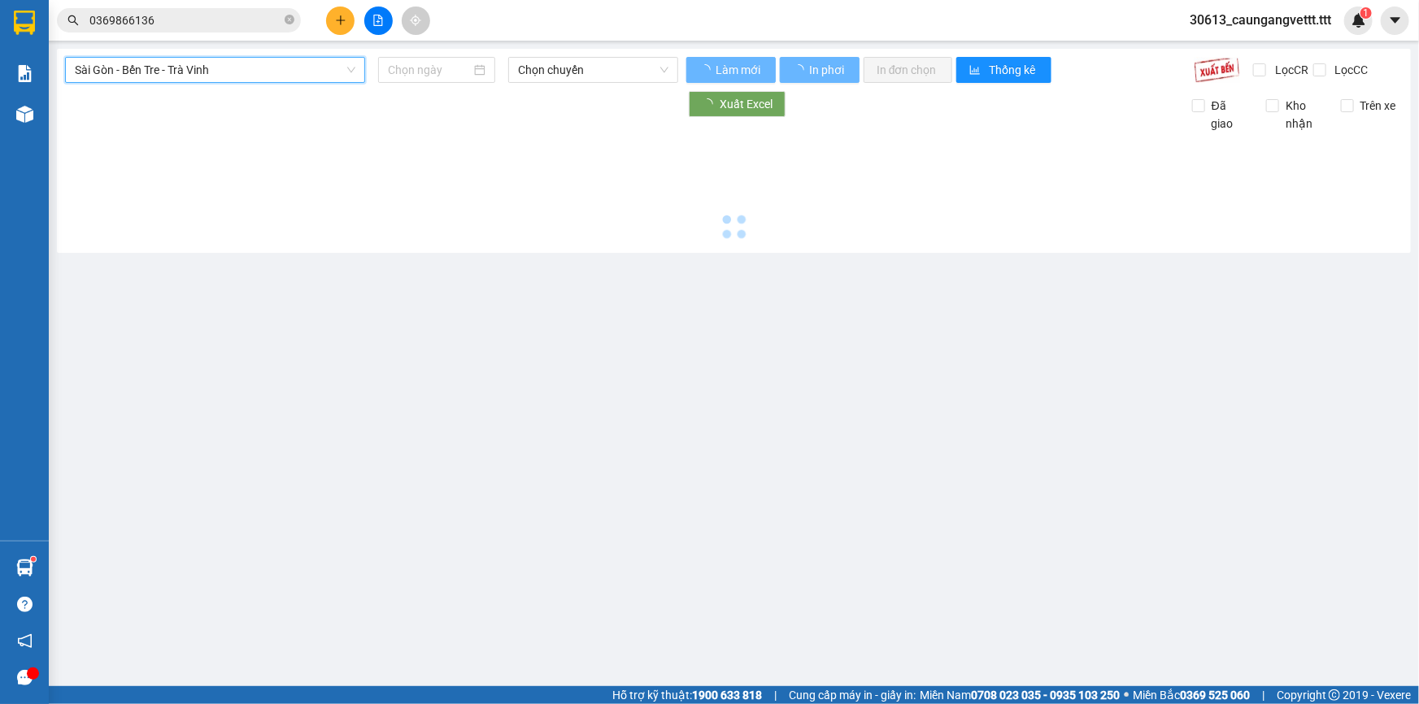
type input "[DATE]"
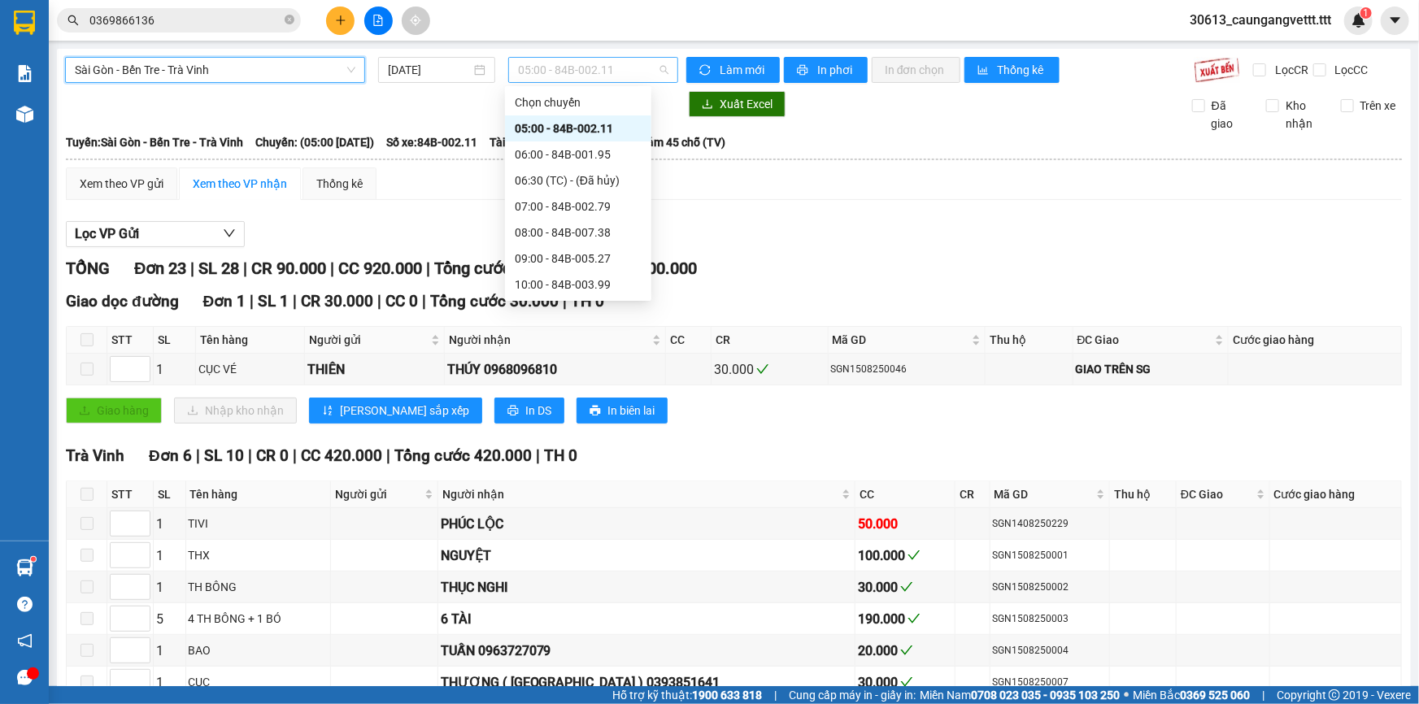
click at [547, 67] on span "05:00 - 84B-002.11" at bounding box center [593, 70] width 150 height 24
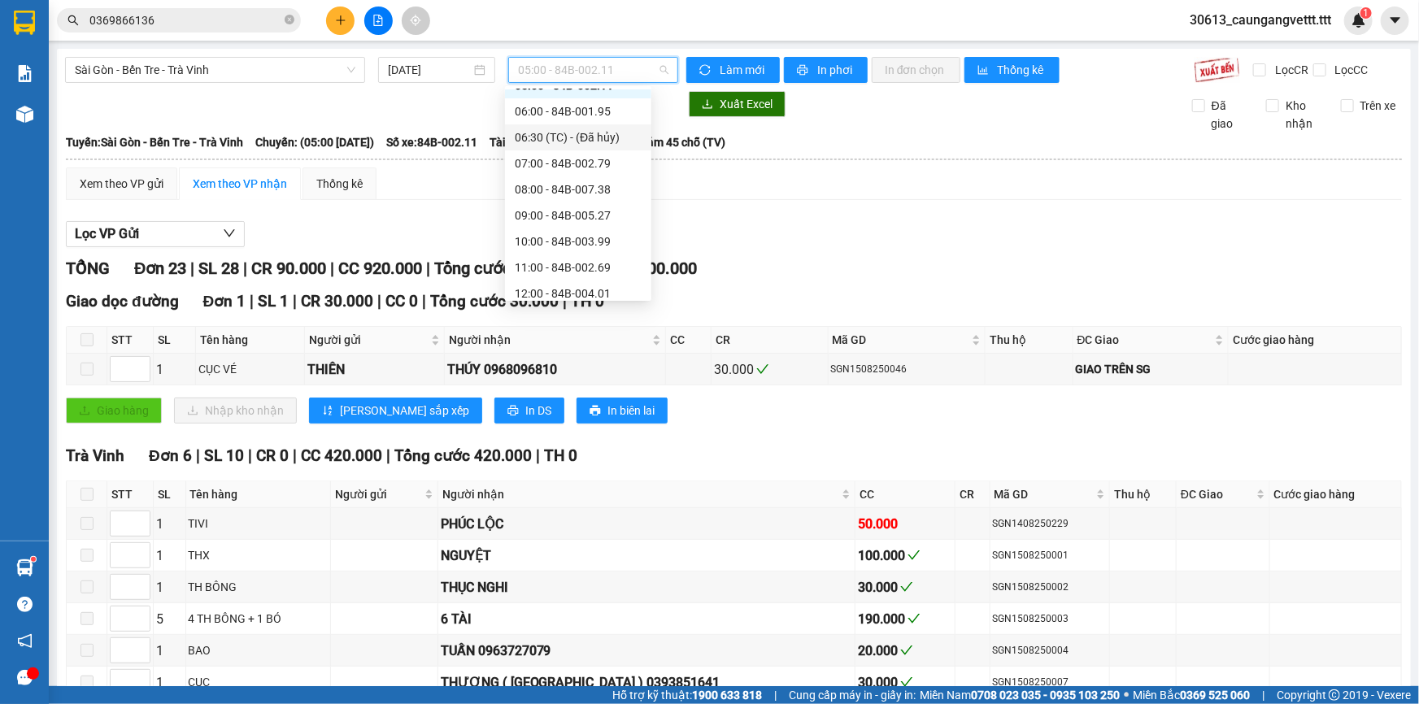
scroll to position [98, 0]
click at [550, 234] on div "12:00 - 84B-004.01" at bounding box center [578, 239] width 127 height 18
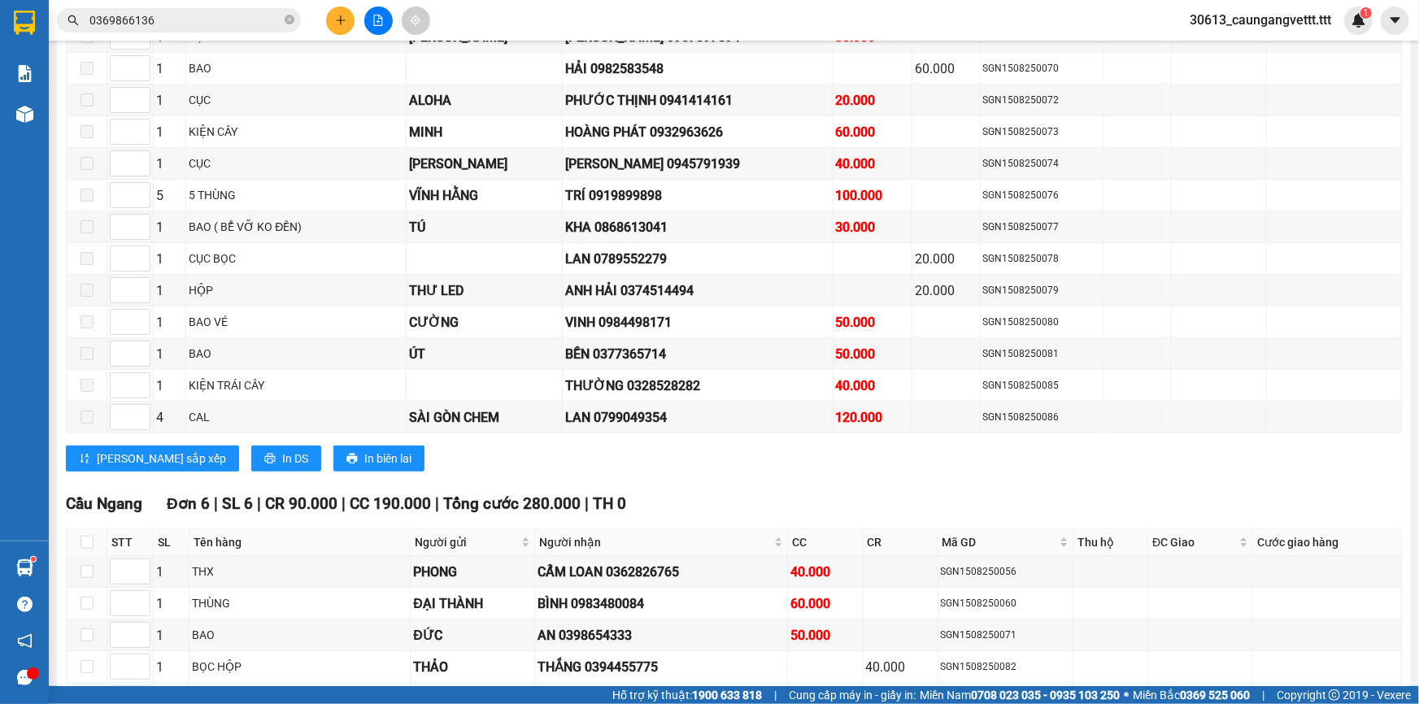
scroll to position [739, 0]
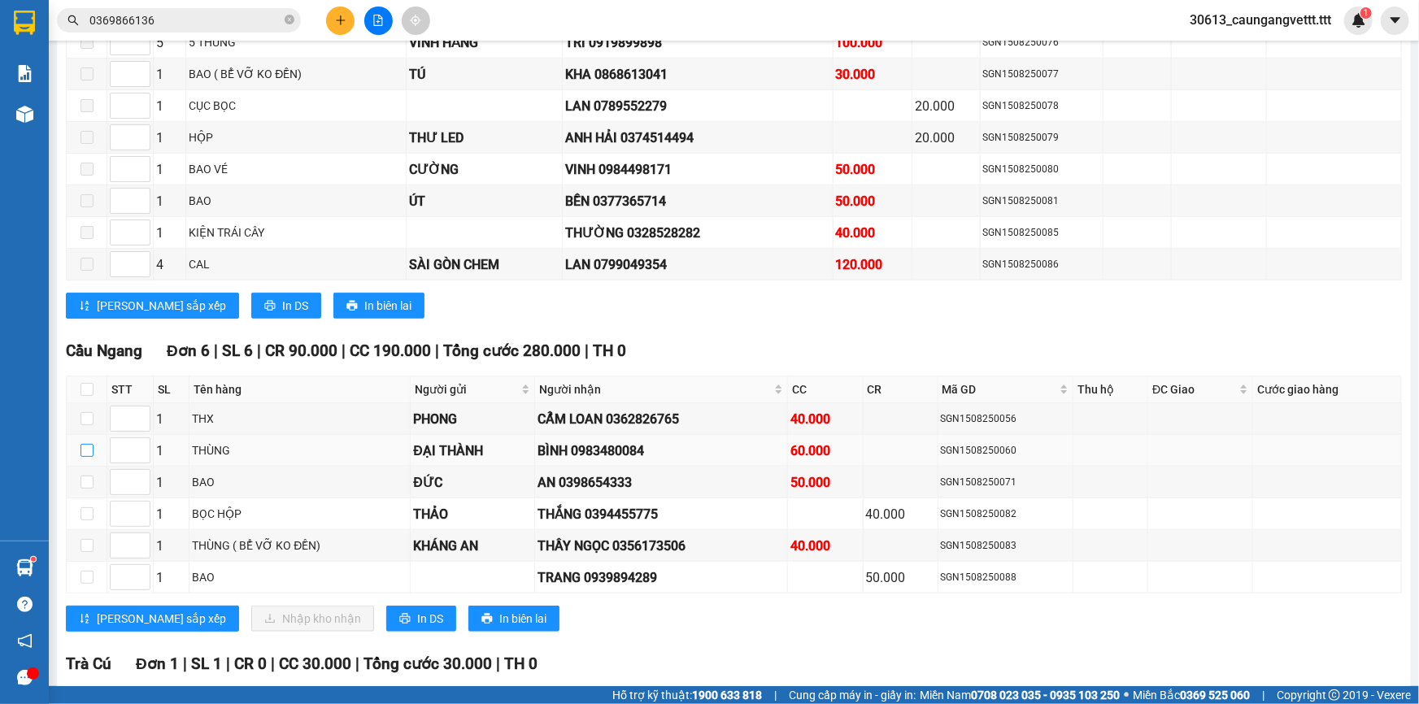
click at [89, 444] on input "checkbox" at bounding box center [86, 450] width 13 height 13
checkbox input "true"
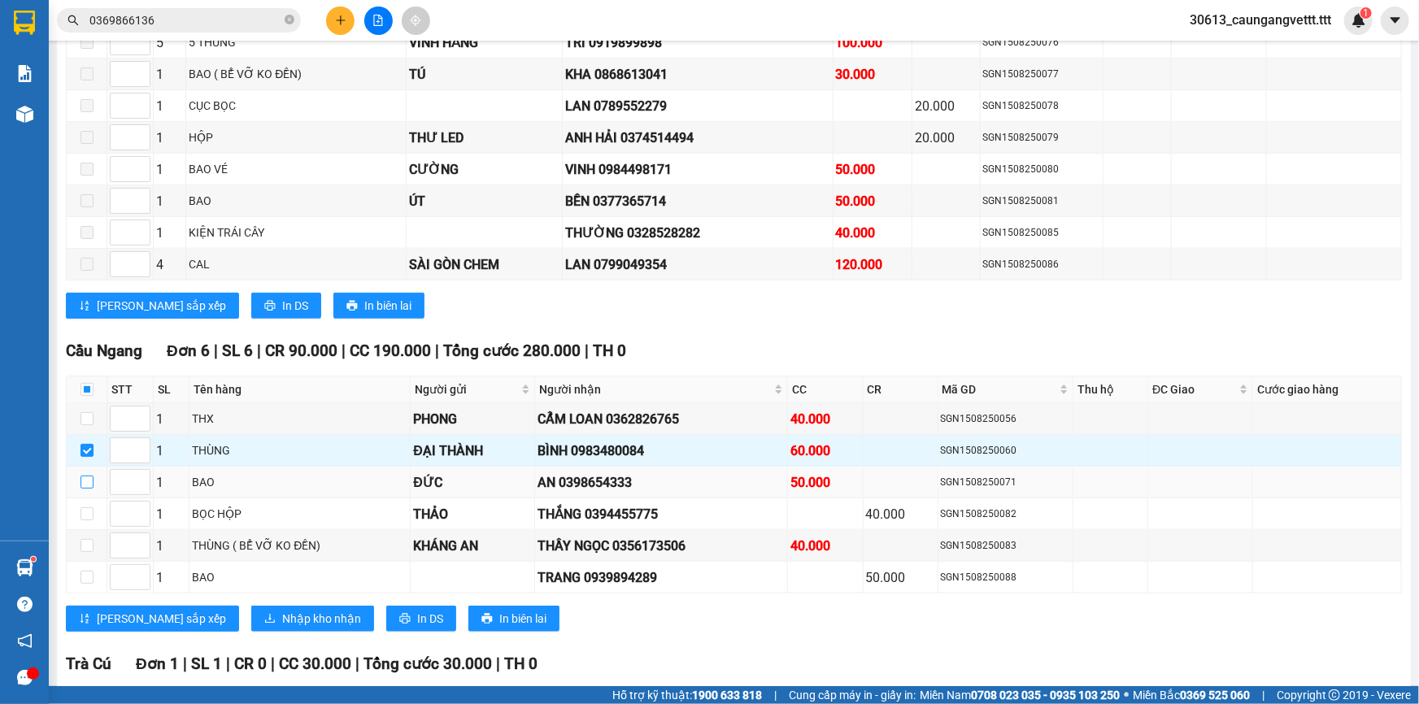
click at [84, 477] on input "checkbox" at bounding box center [86, 482] width 13 height 13
checkbox input "true"
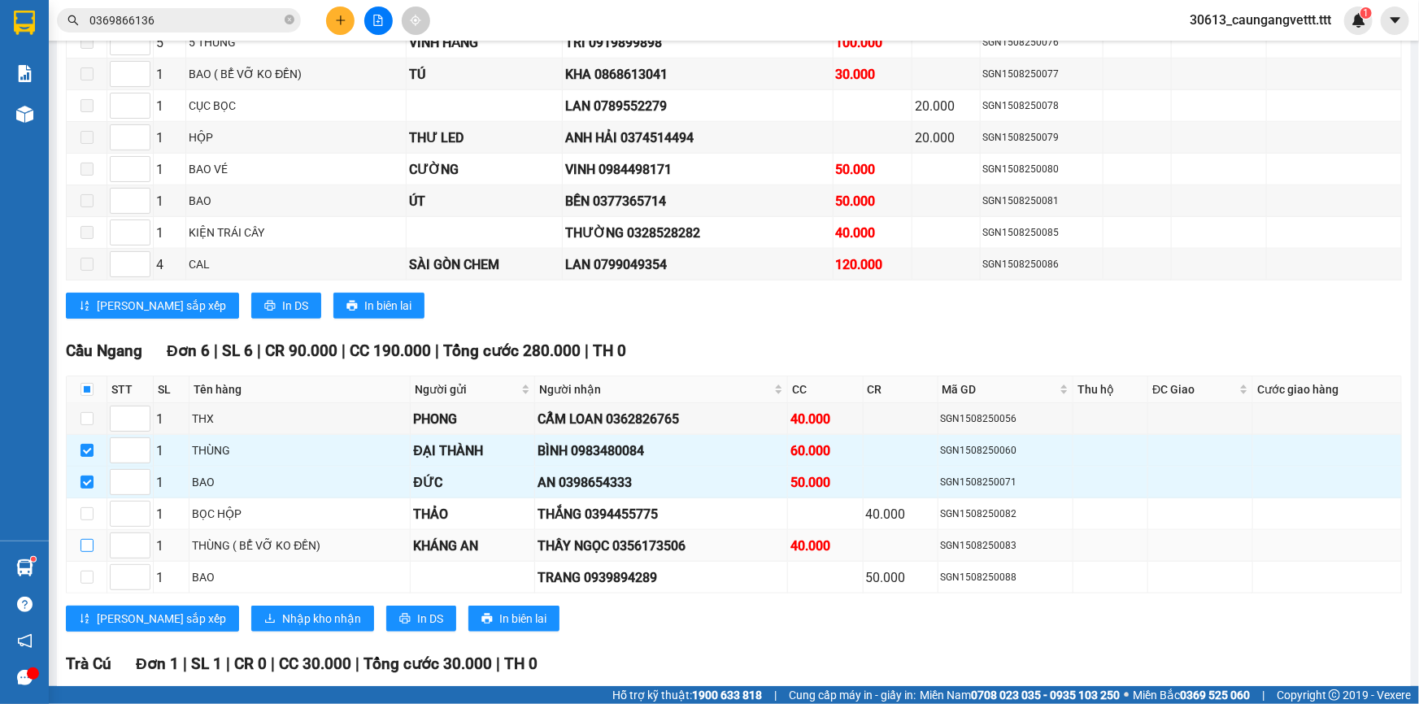
click at [82, 539] on input "checkbox" at bounding box center [86, 545] width 13 height 13
checkbox input "true"
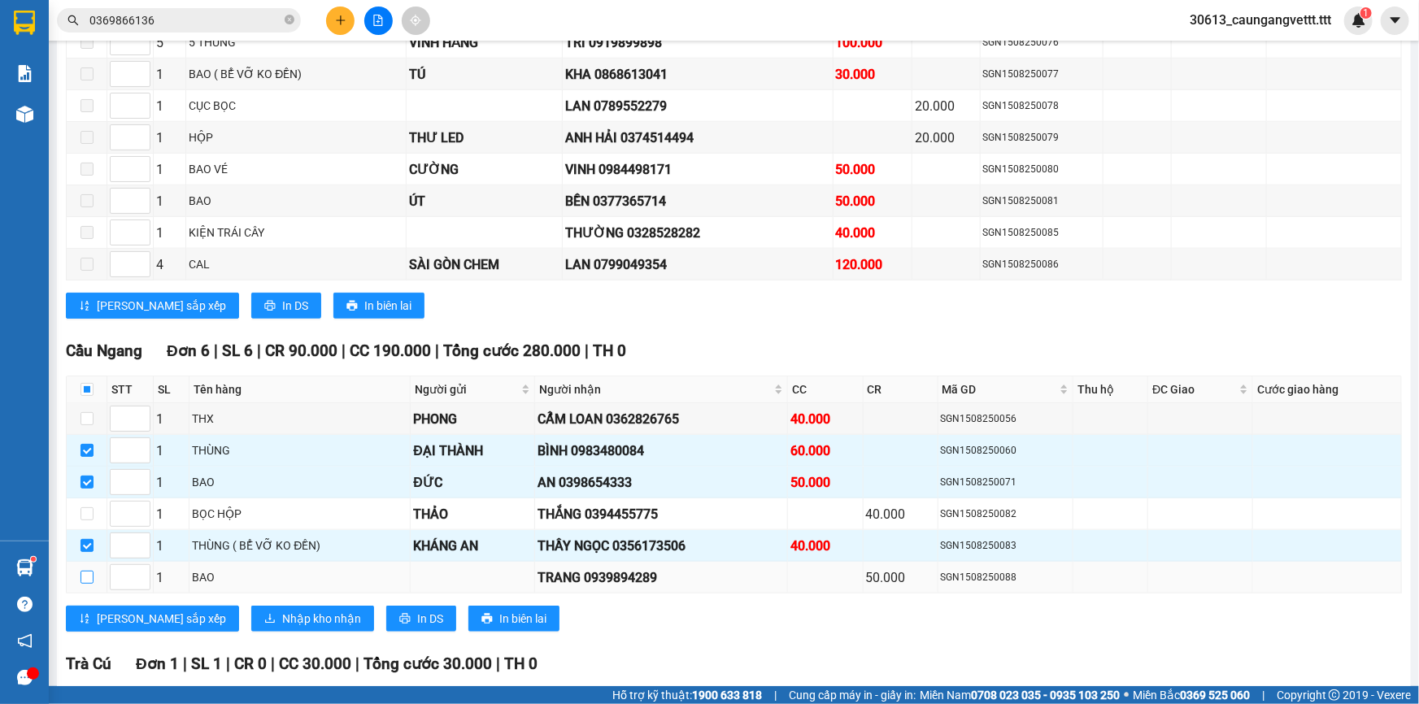
click at [81, 571] on input "checkbox" at bounding box center [86, 577] width 13 height 13
checkbox input "true"
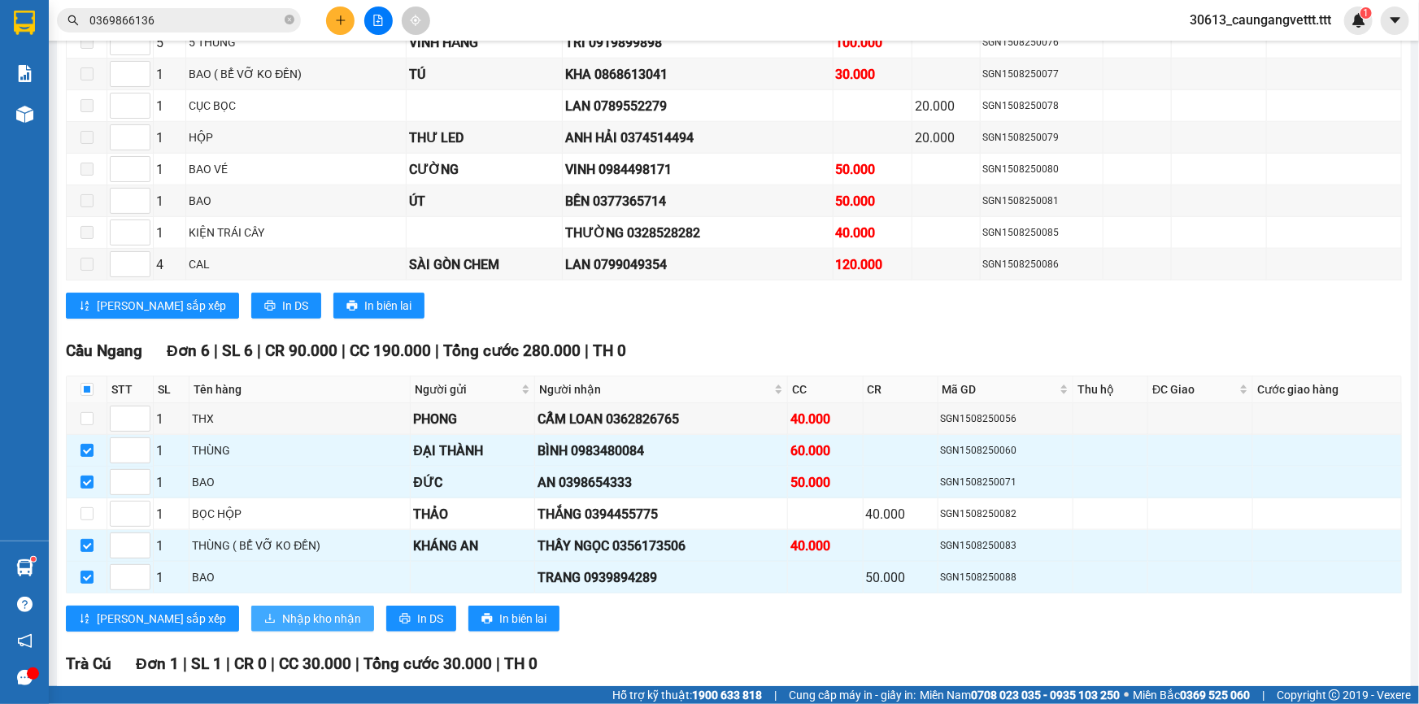
click at [282, 610] on span "Nhập kho nhận" at bounding box center [321, 619] width 79 height 18
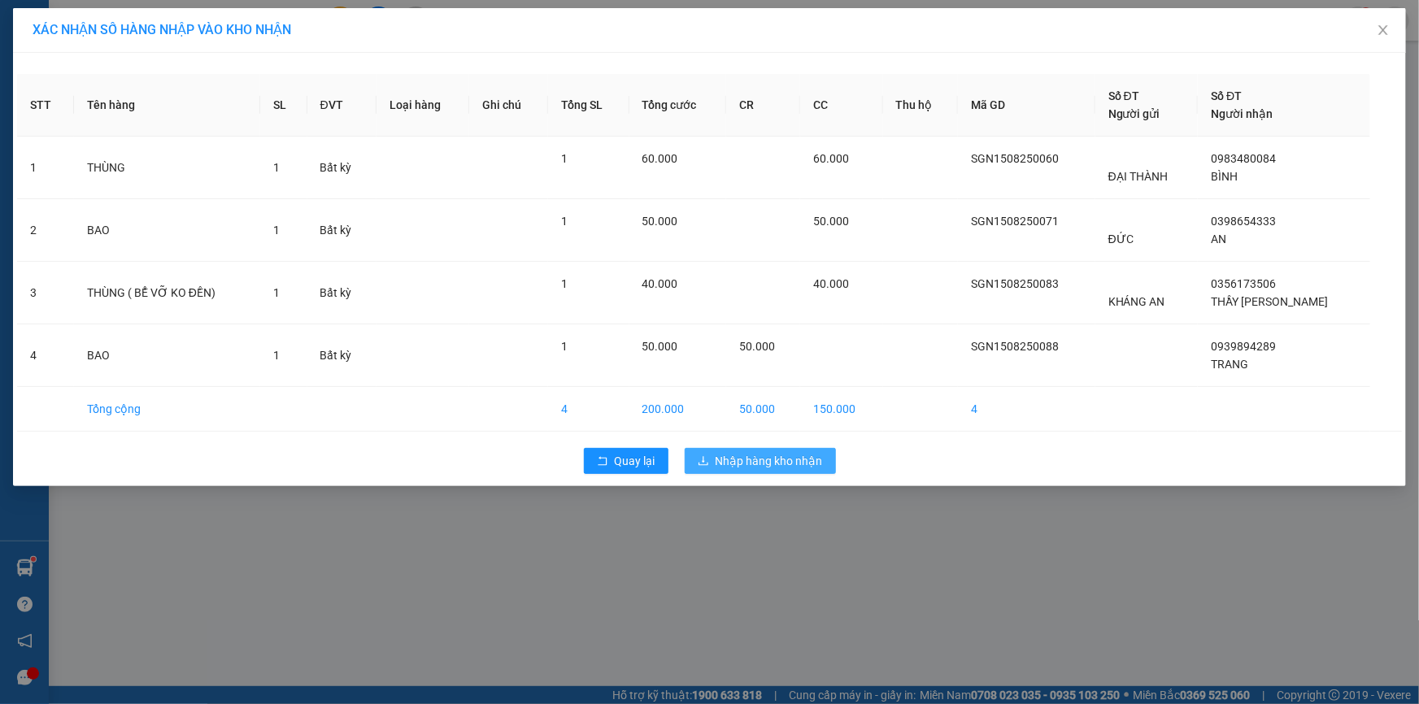
click at [763, 458] on span "Nhập hàng kho nhận" at bounding box center [768, 461] width 107 height 18
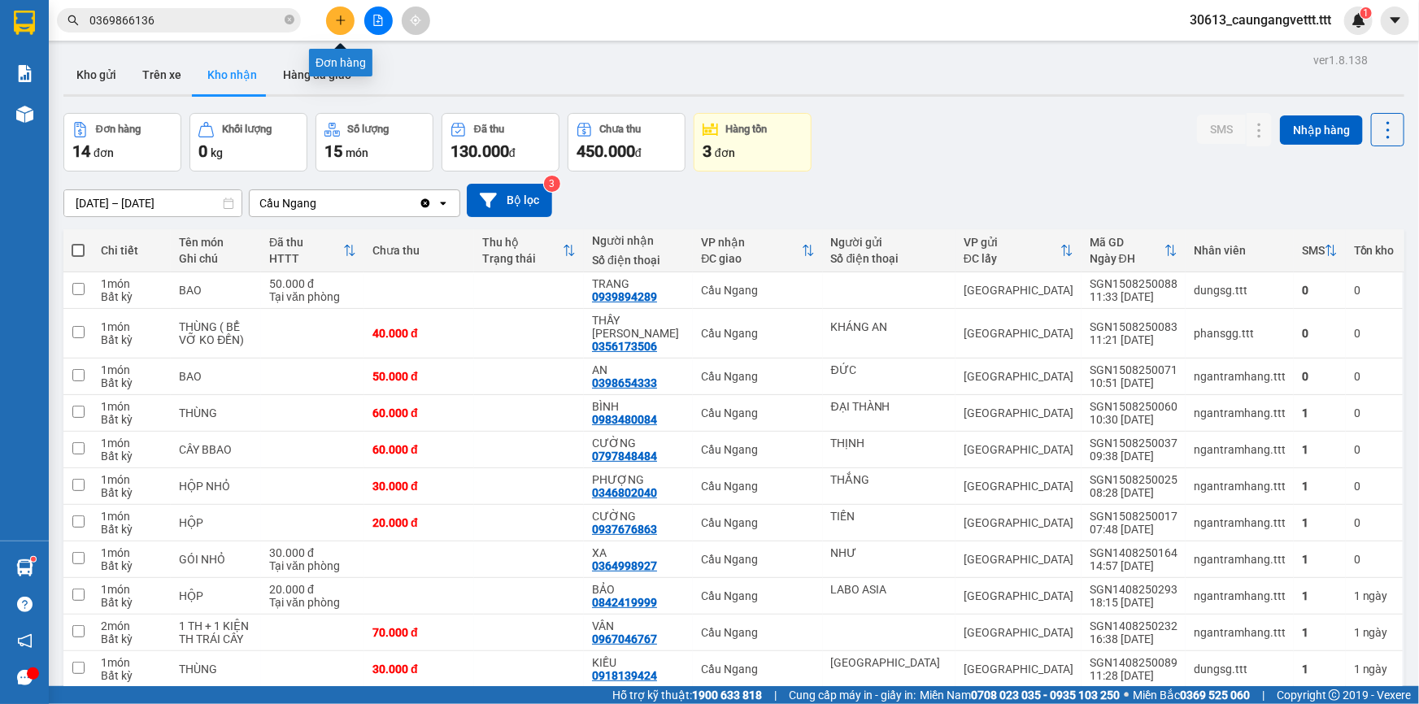
click at [341, 18] on icon "plus" at bounding box center [340, 20] width 11 height 11
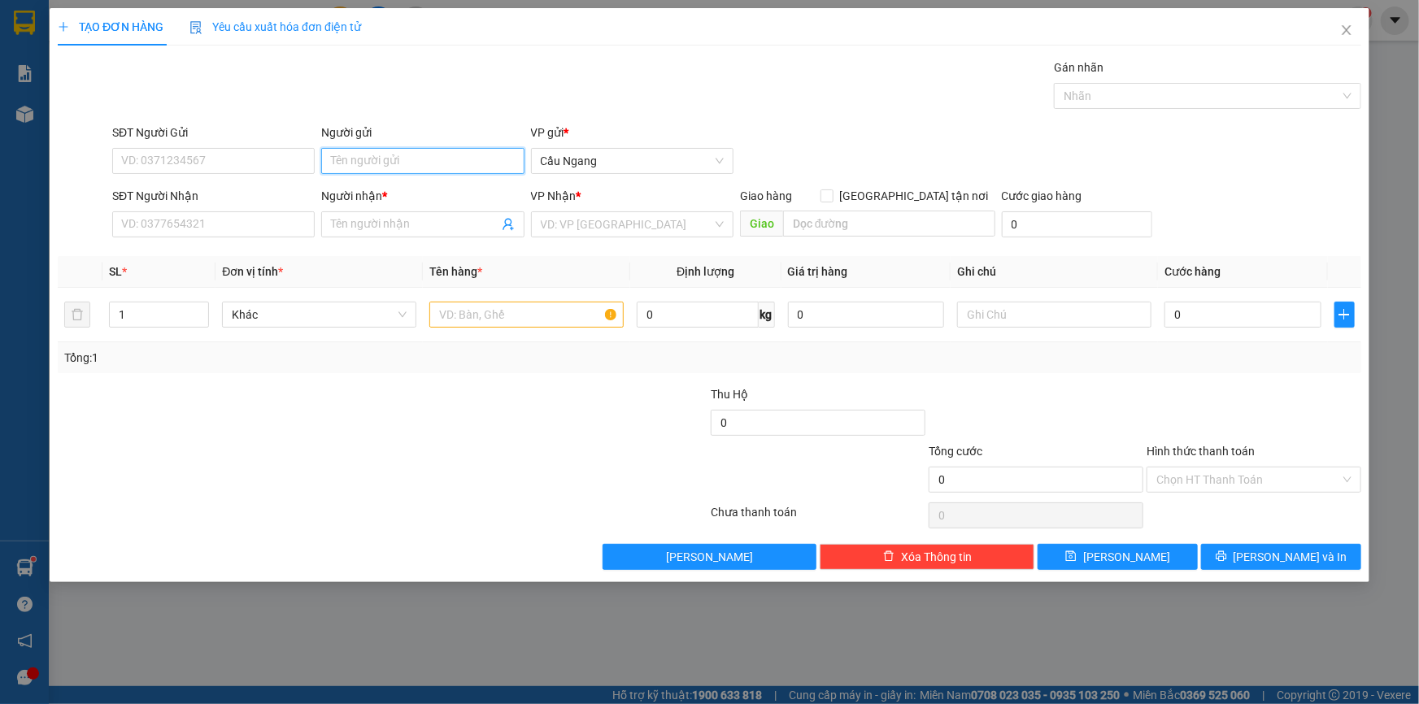
click at [426, 152] on input "Người gửi" at bounding box center [422, 161] width 202 height 26
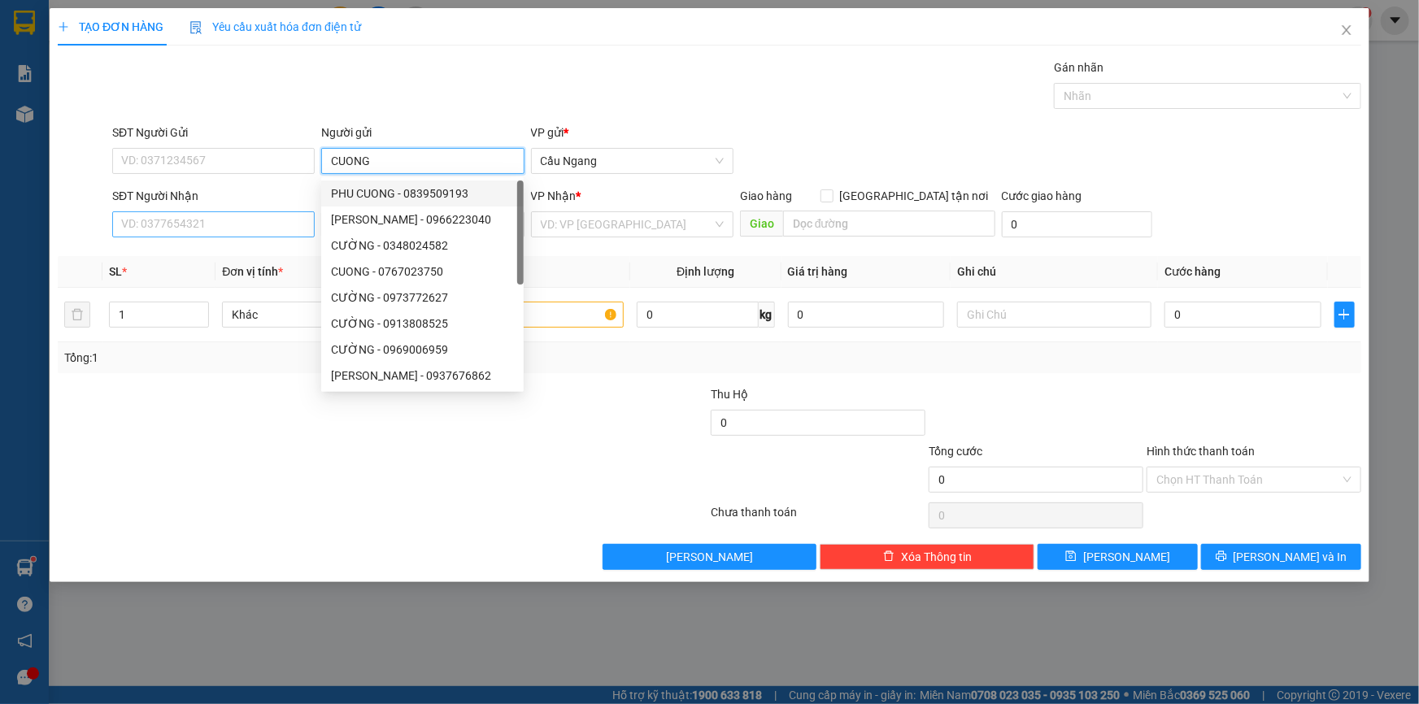
type input "CUONG"
drag, startPoint x: 199, startPoint y: 219, endPoint x: 219, endPoint y: 252, distance: 38.6
click at [202, 219] on input "SĐT Người Nhận" at bounding box center [213, 224] width 202 height 26
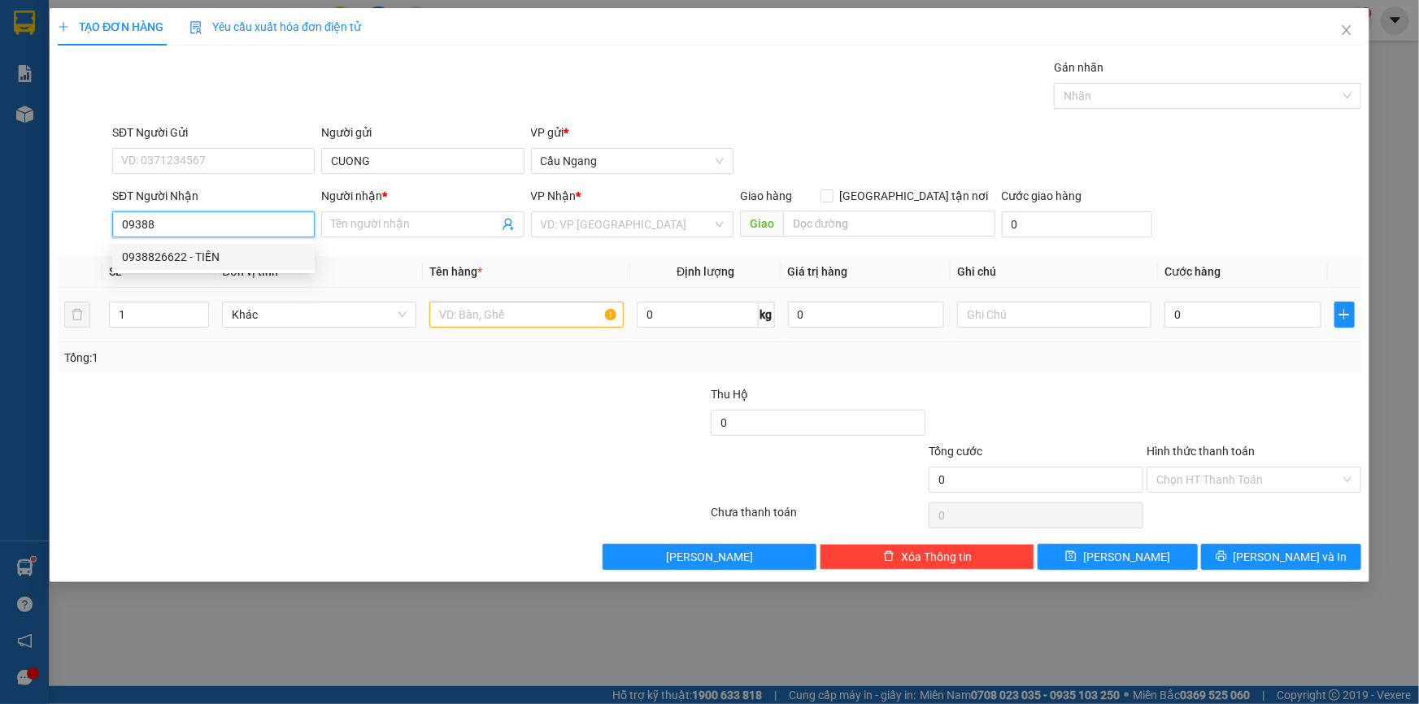
drag, startPoint x: 211, startPoint y: 260, endPoint x: 421, endPoint y: 301, distance: 213.6
click at [211, 260] on div "0938826622 - TIẾN" at bounding box center [213, 257] width 183 height 18
type input "0938826622"
type input "TIẾN"
type input "0938826622"
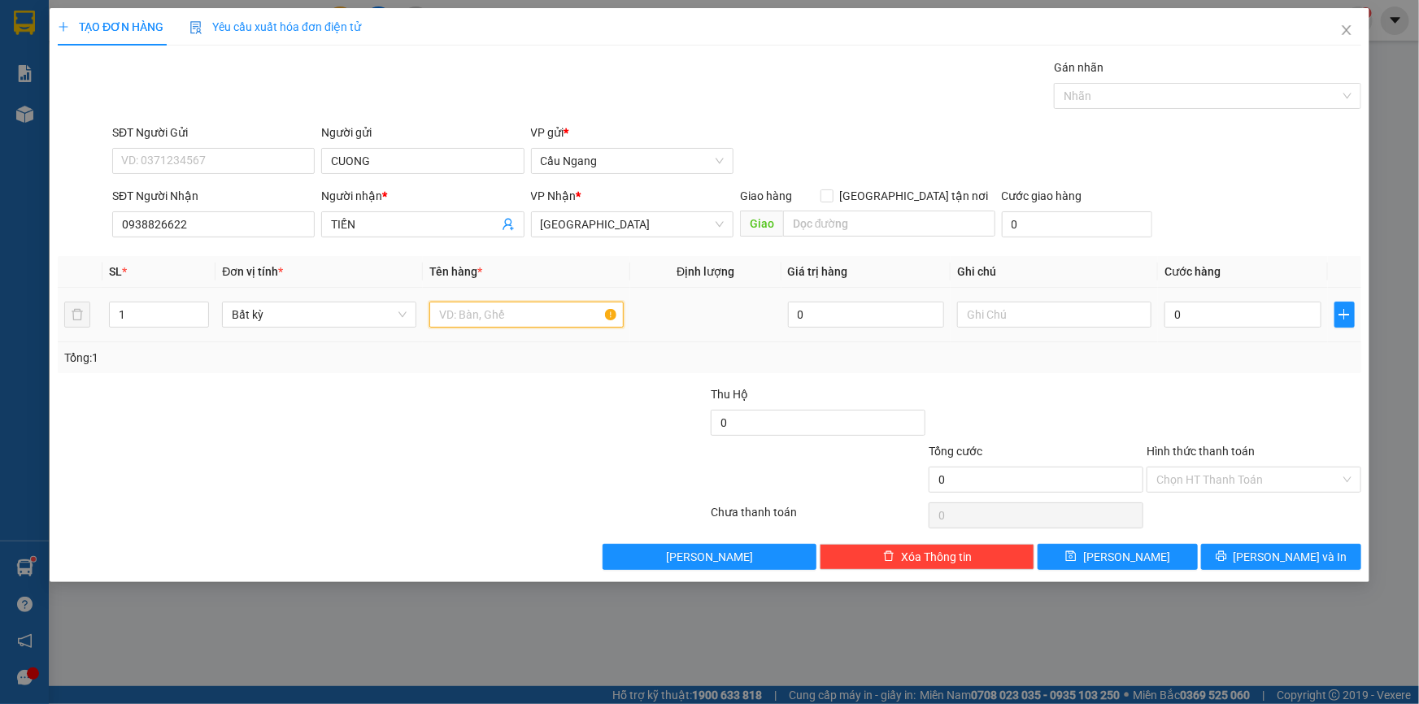
click at [456, 309] on input "text" at bounding box center [526, 315] width 194 height 26
type input "HOP"
click at [1225, 317] on input "0" at bounding box center [1242, 315] width 157 height 26
type input "2"
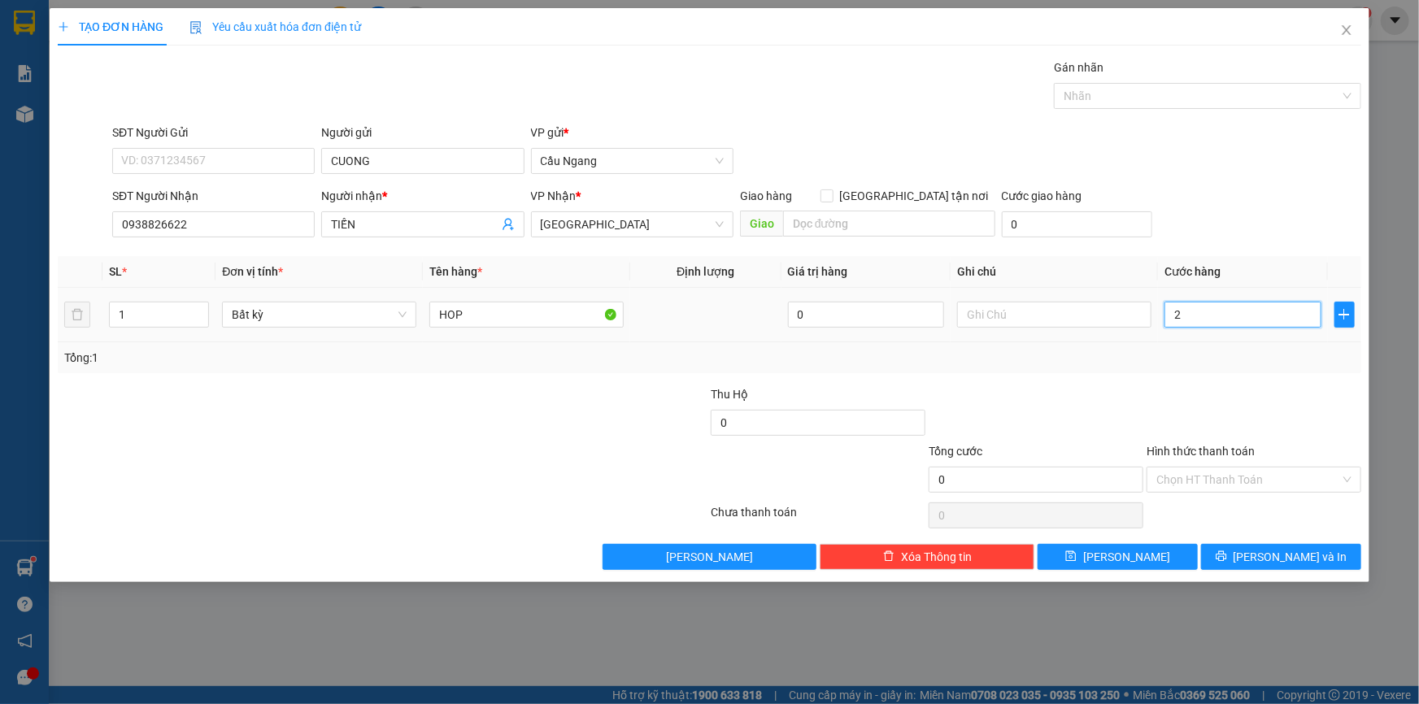
type input "2"
type input "20"
type input "200"
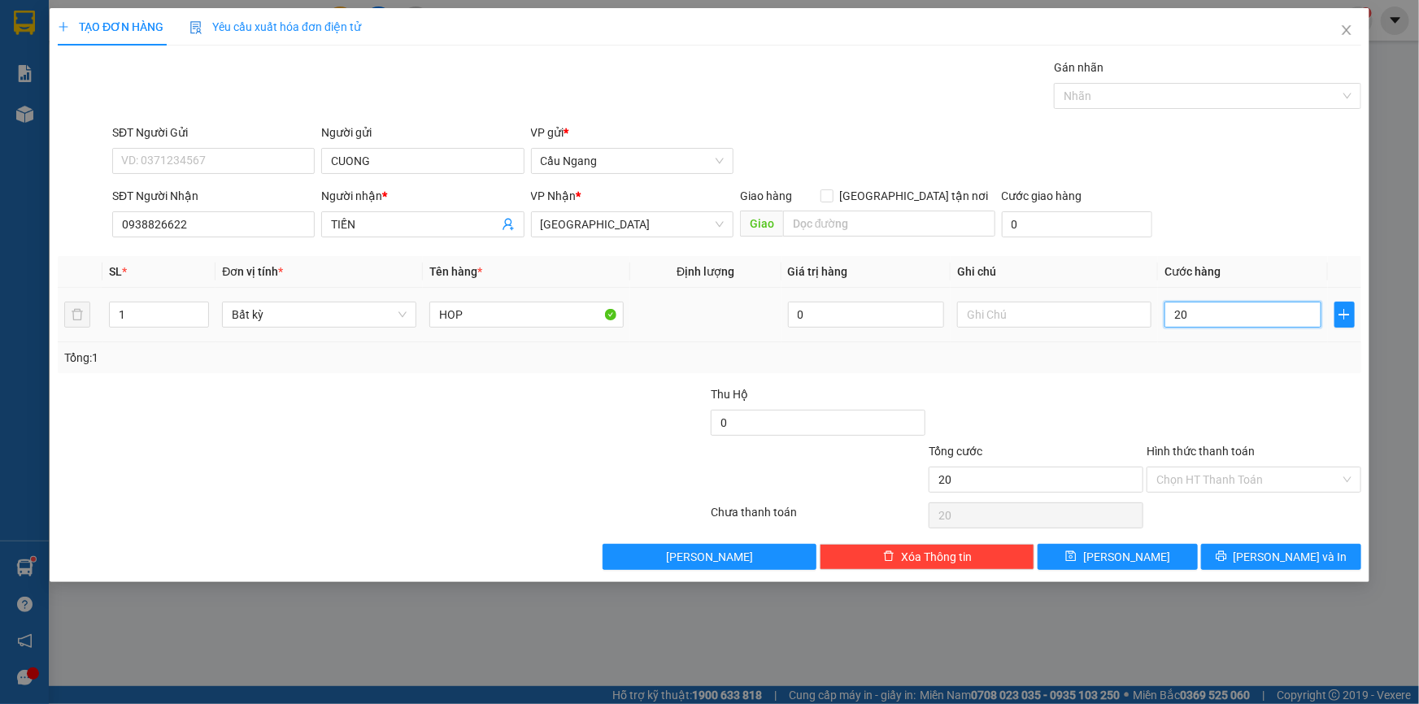
type input "200"
type input "2.000"
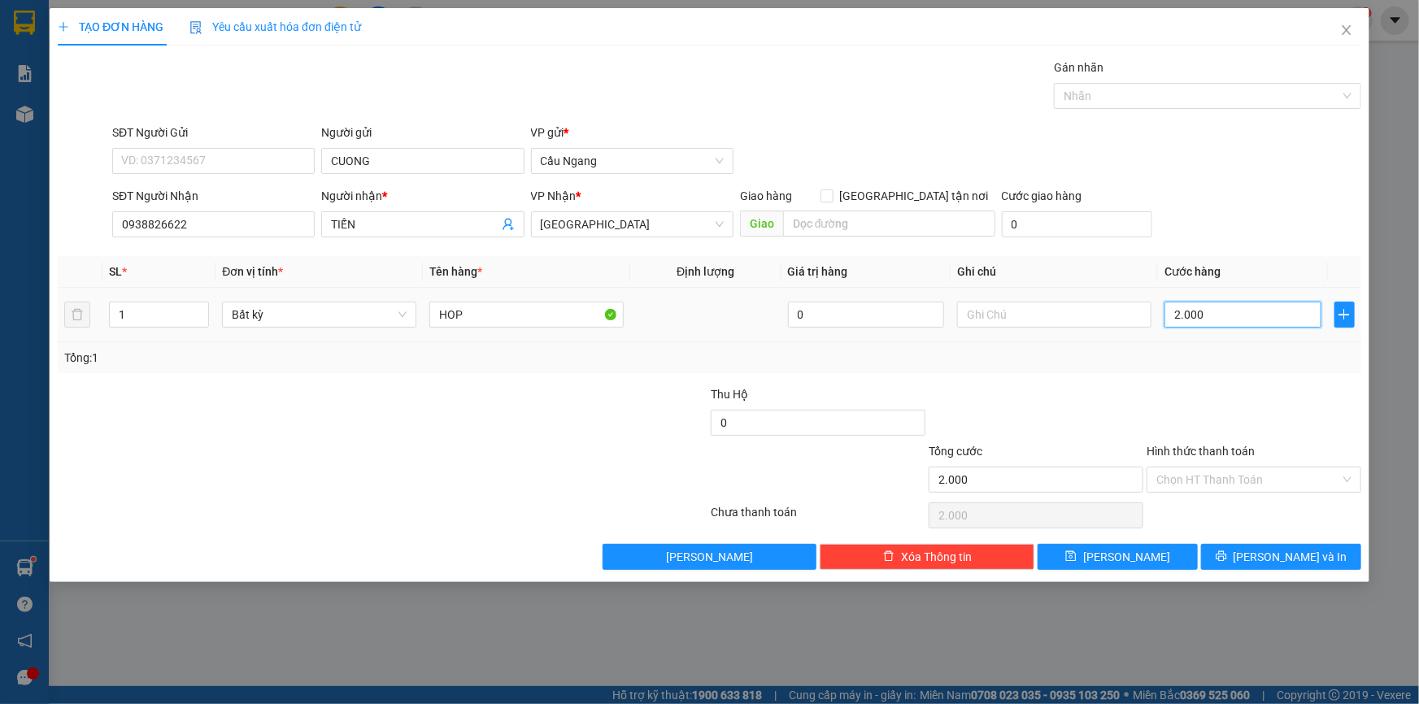
type input "20.000"
click at [1293, 558] on span "[PERSON_NAME] và In" at bounding box center [1290, 557] width 114 height 18
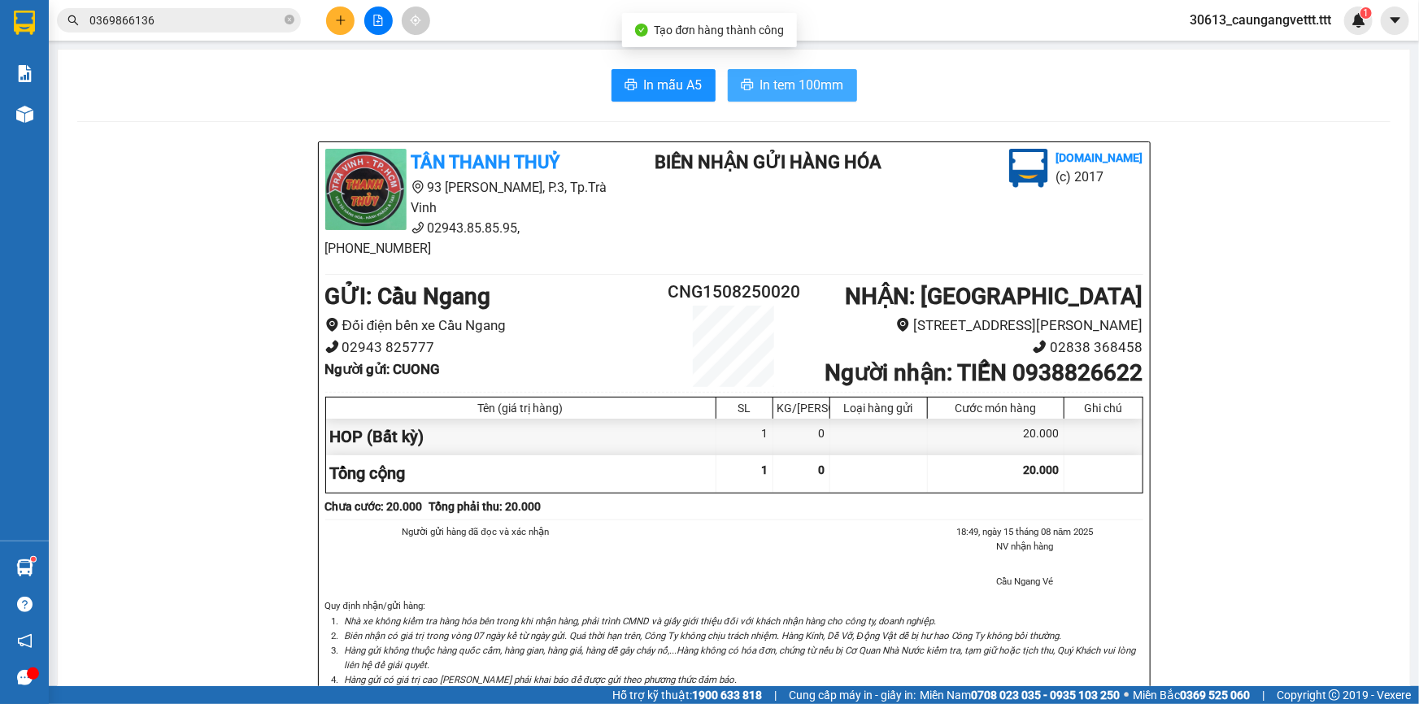
click at [760, 81] on span "In tem 100mm" at bounding box center [802, 85] width 84 height 20
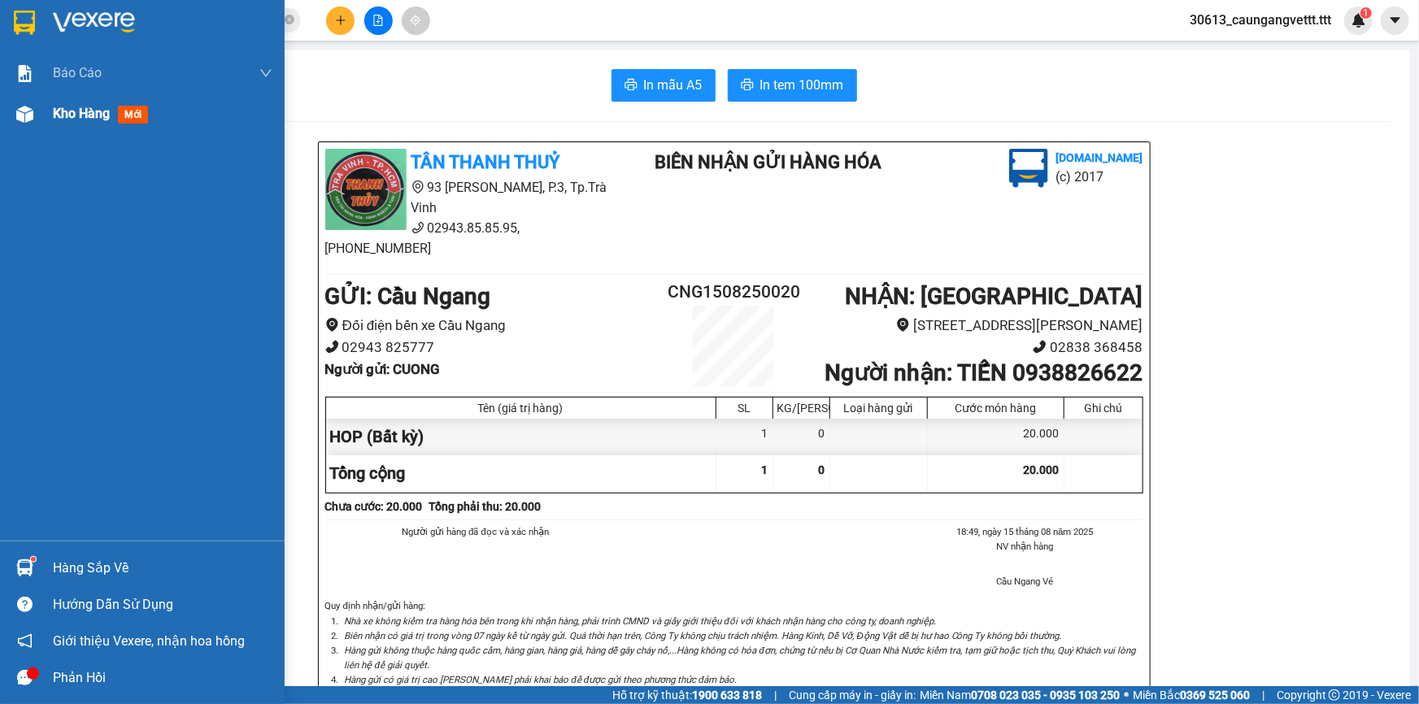
click at [92, 118] on span "Kho hàng" at bounding box center [81, 113] width 57 height 15
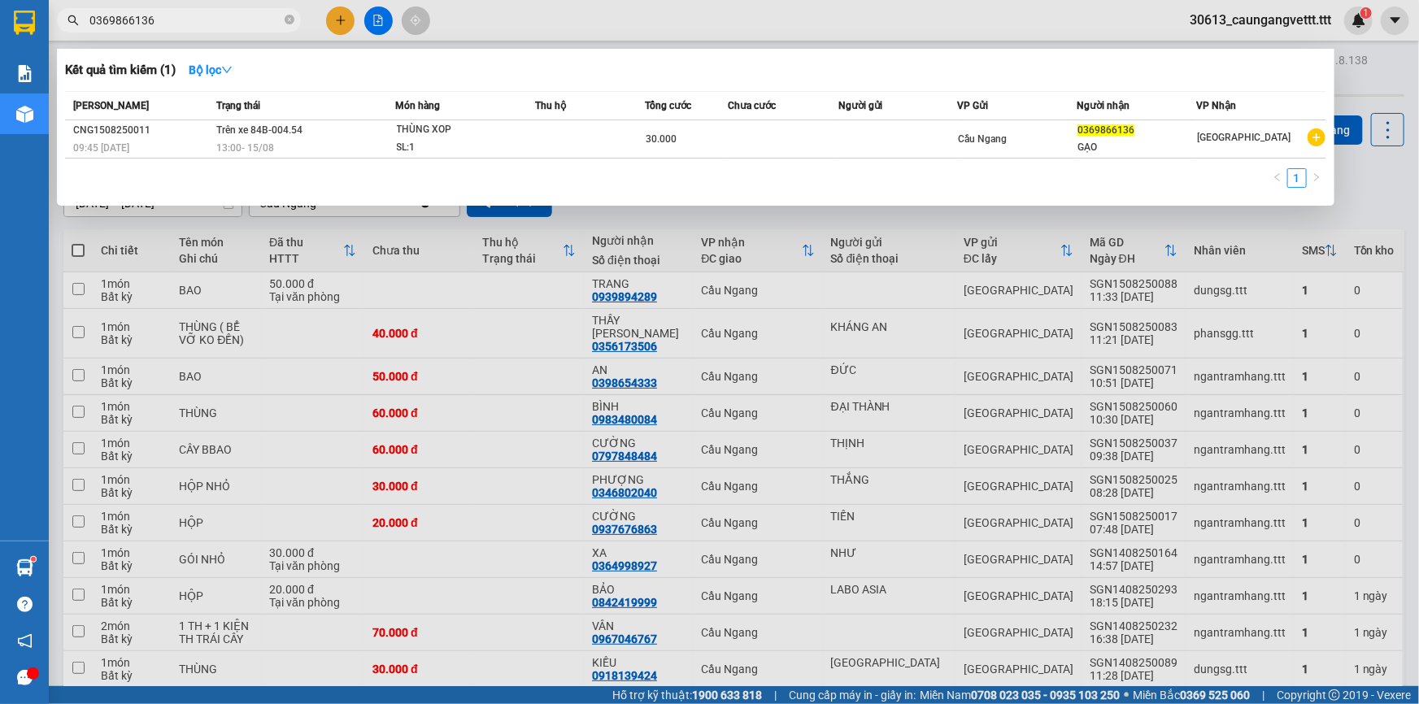
click at [198, 15] on input "0369866136" at bounding box center [185, 20] width 192 height 18
click at [197, 15] on input "0369866136" at bounding box center [185, 20] width 192 height 18
click at [536, 16] on div at bounding box center [709, 352] width 1419 height 704
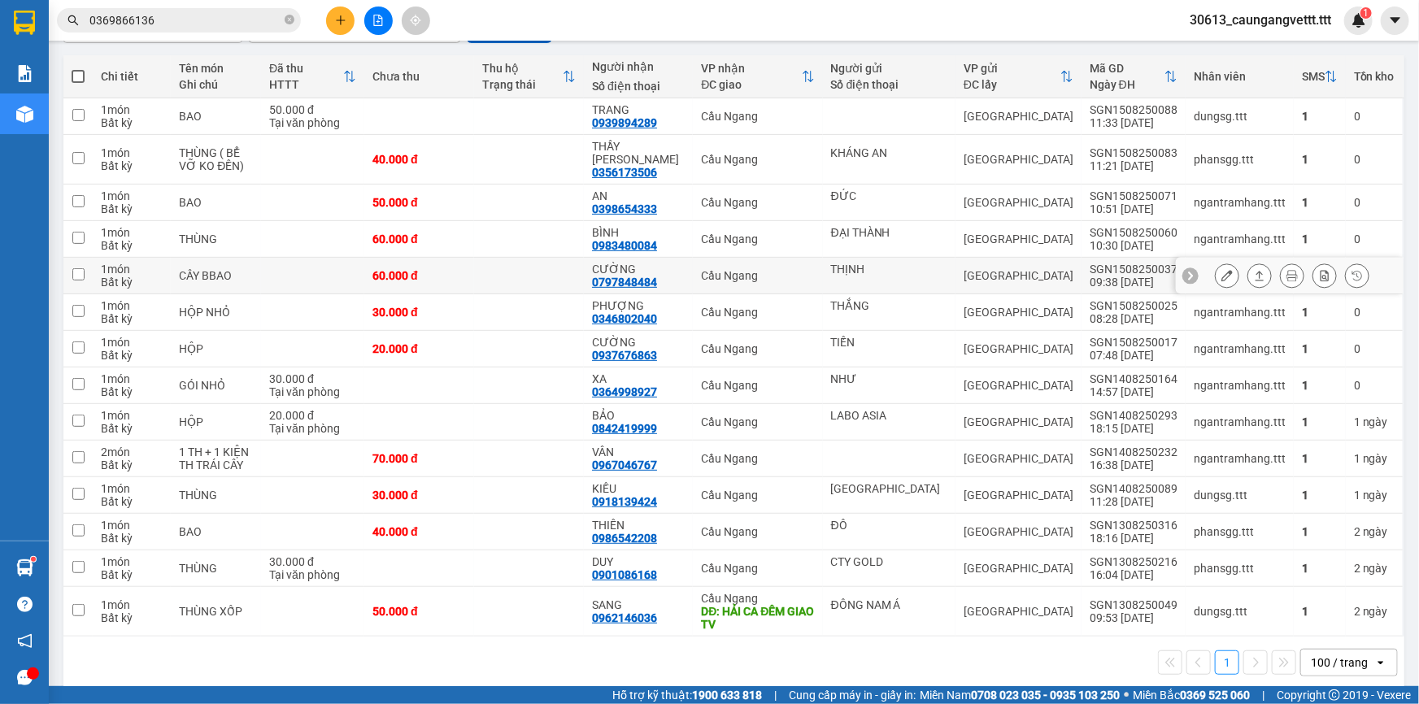
scroll to position [176, 0]
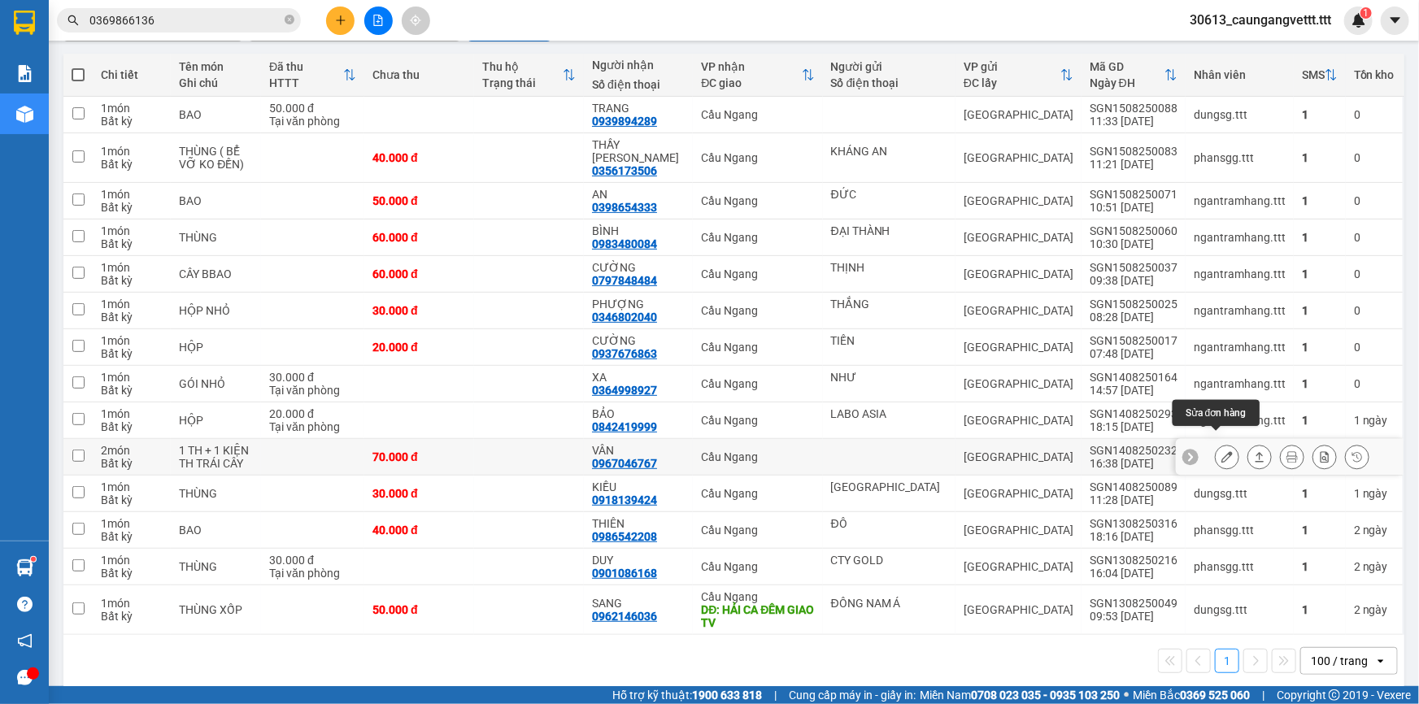
click at [1221, 451] on icon at bounding box center [1226, 456] width 11 height 11
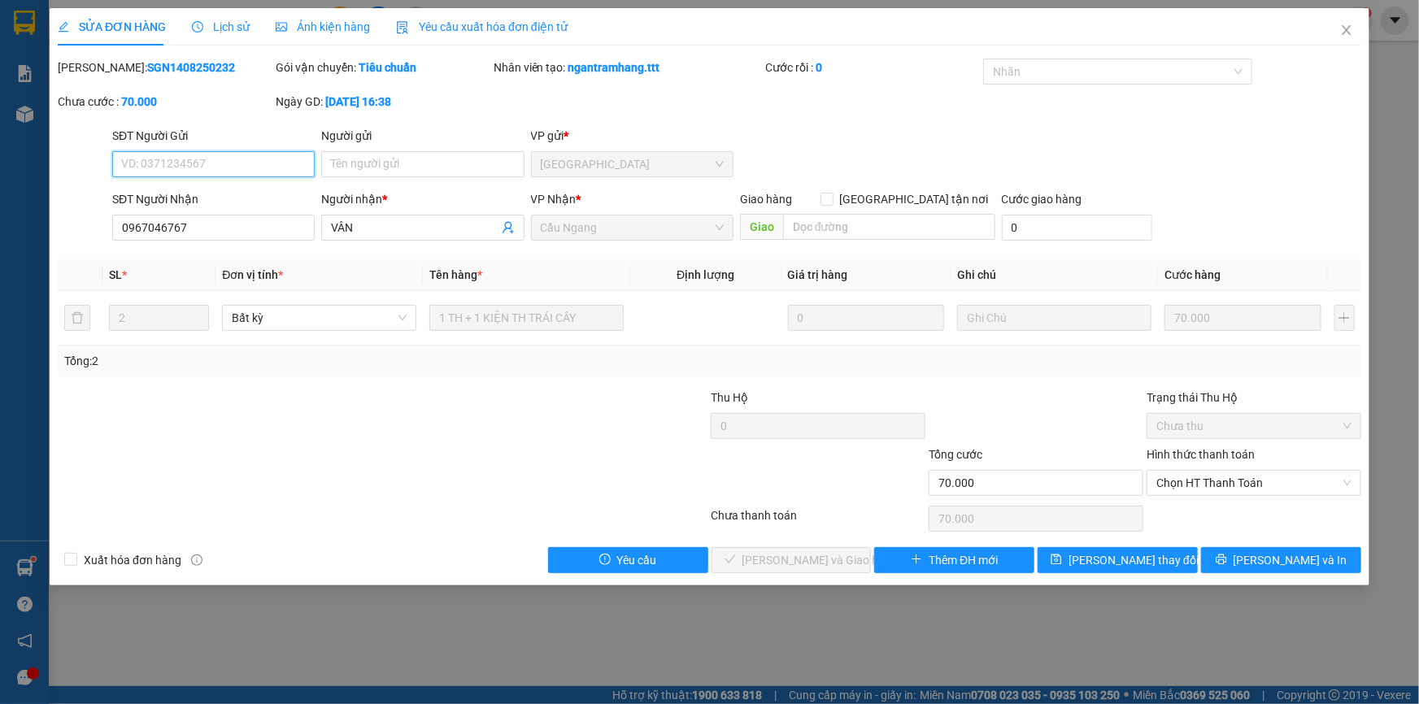
type input "0967046767"
type input "VÂN"
type input "70.000"
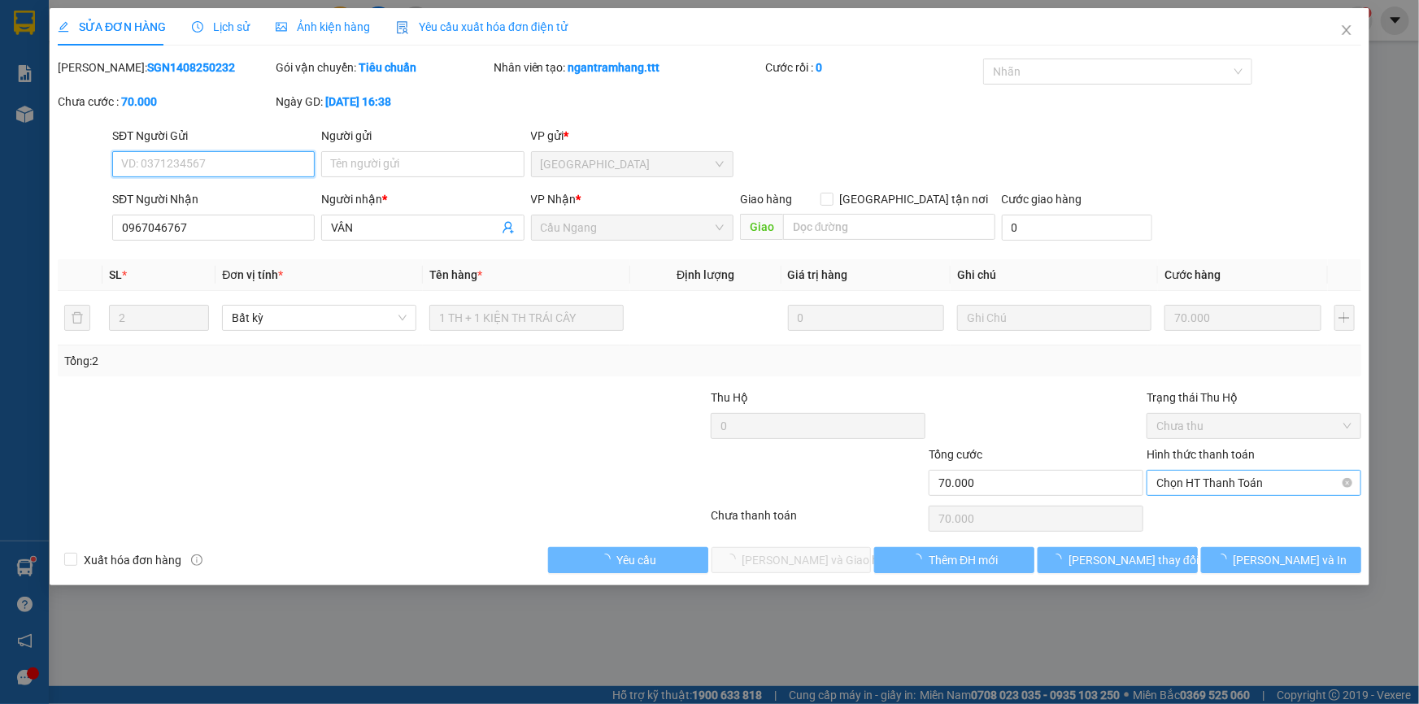
drag, startPoint x: 1215, startPoint y: 463, endPoint x: 1208, endPoint y: 489, distance: 26.2
click at [1208, 483] on span "Chọn HT Thanh Toán" at bounding box center [1253, 483] width 195 height 24
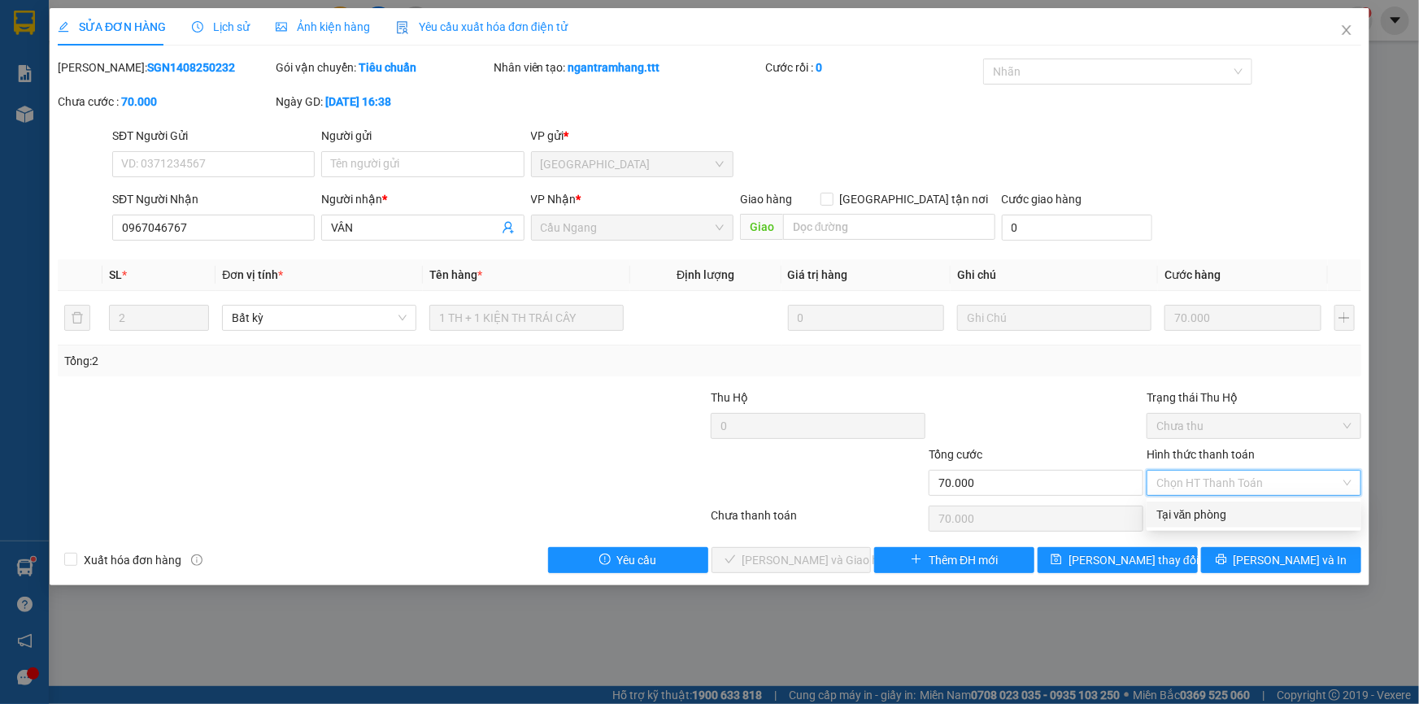
click at [1199, 514] on div "Tại văn phòng" at bounding box center [1253, 515] width 195 height 18
type input "0"
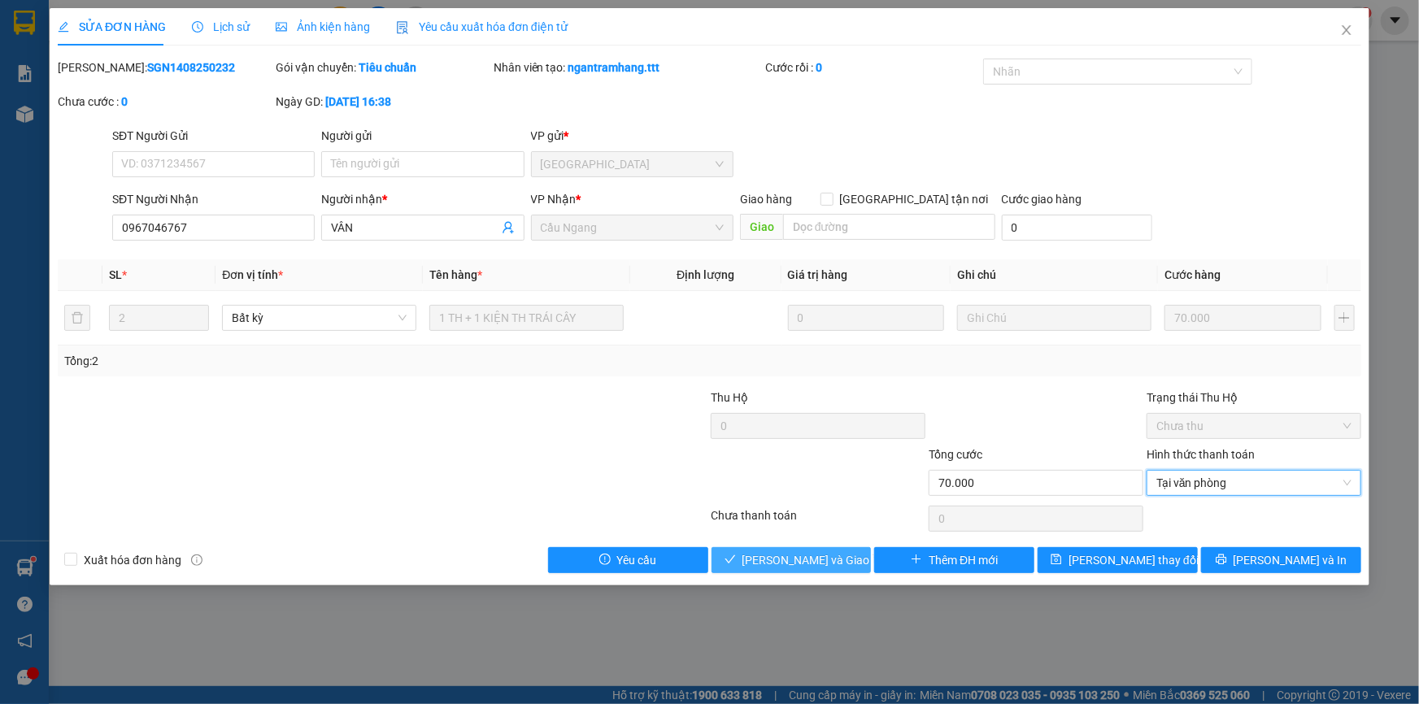
click at [813, 555] on span "[PERSON_NAME] và Giao hàng" at bounding box center [820, 560] width 156 height 18
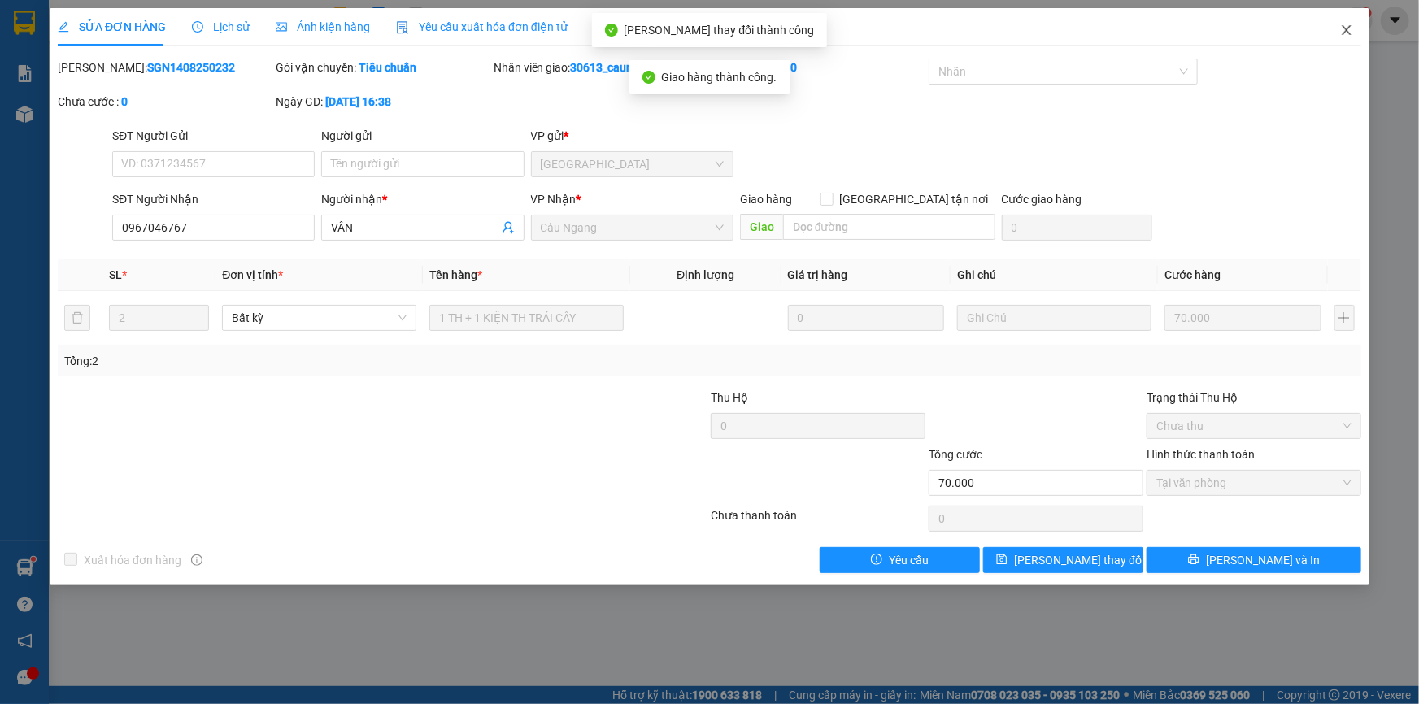
click at [1347, 29] on icon "close" at bounding box center [1345, 30] width 9 height 10
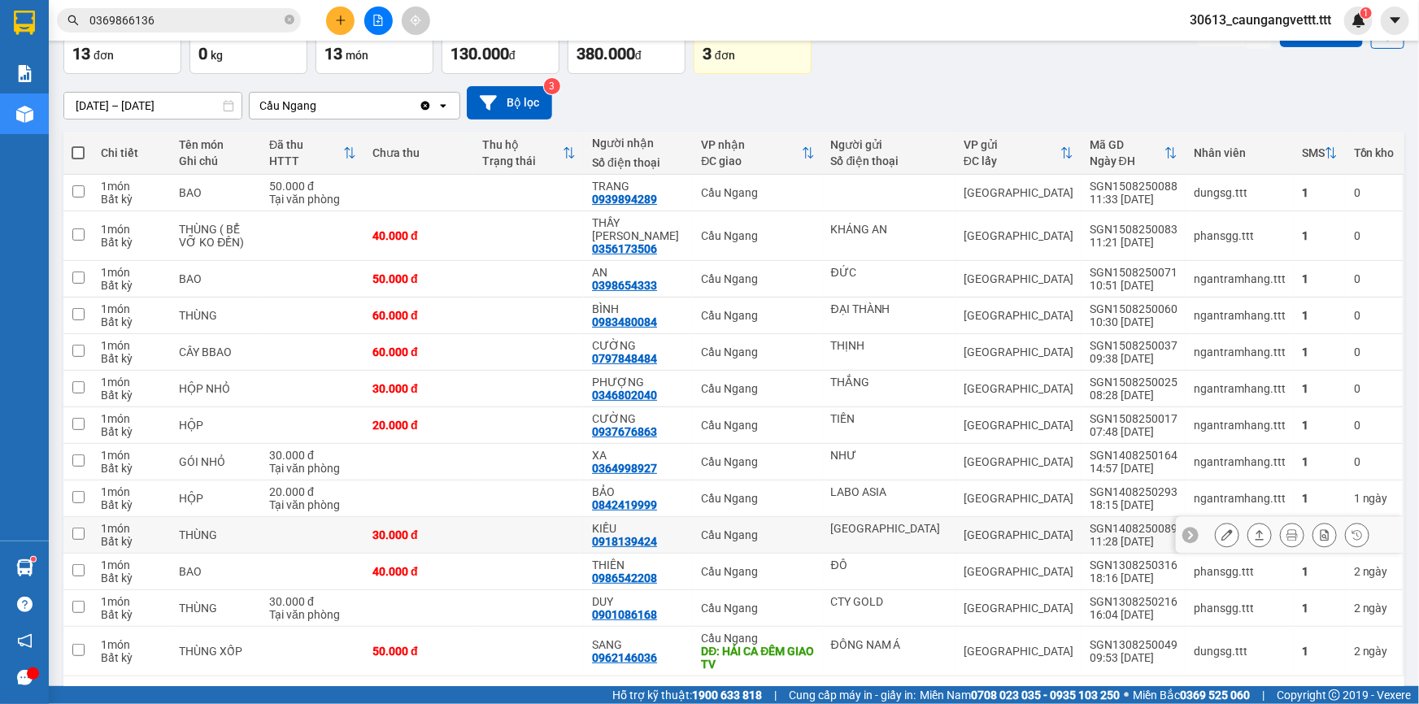
scroll to position [139, 0]
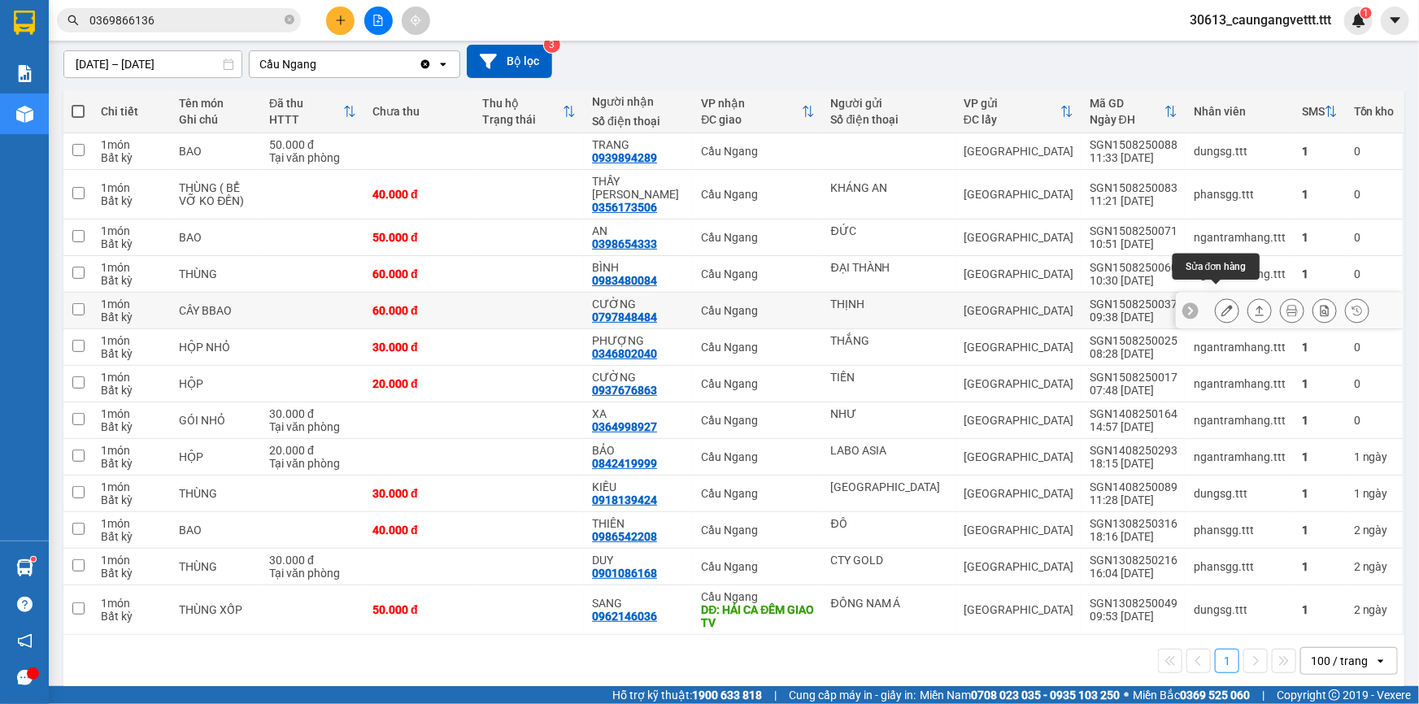
click at [1221, 305] on icon at bounding box center [1226, 310] width 11 height 11
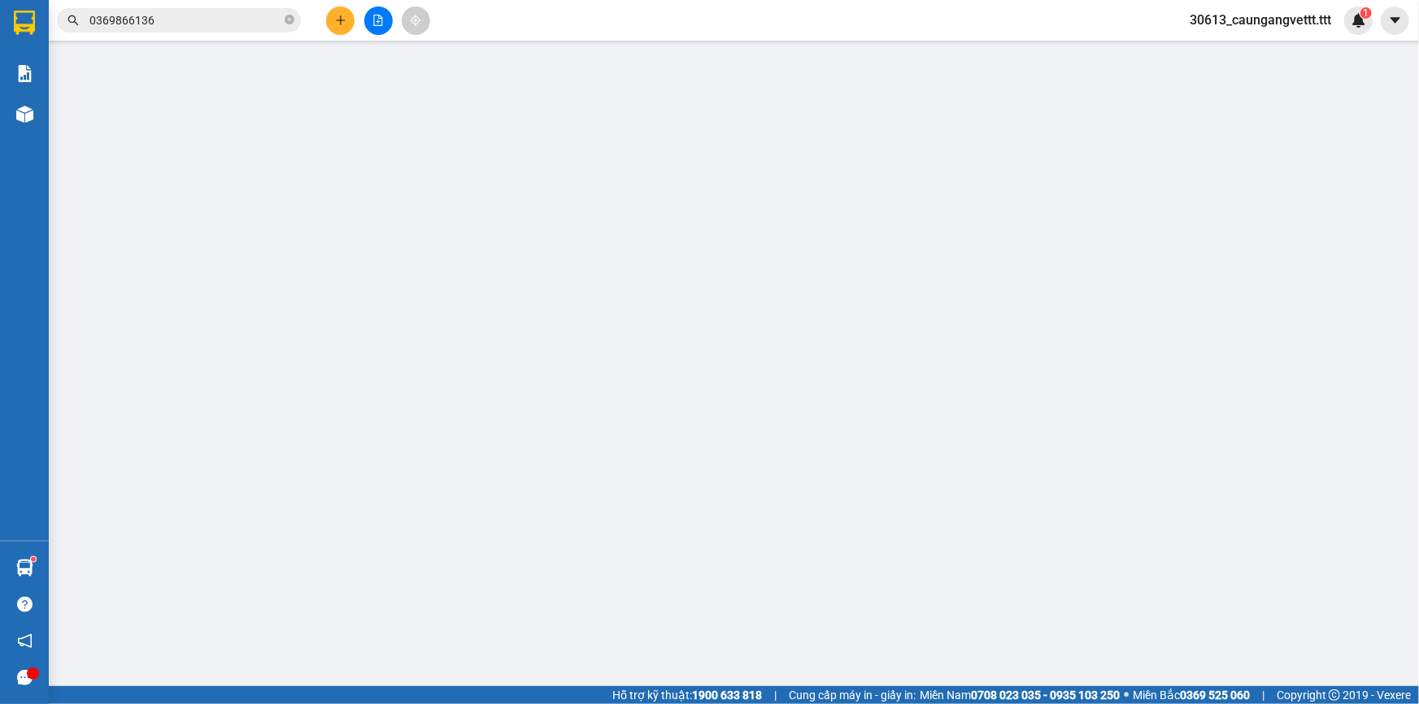
type input "THỊNH"
type input "0797848484"
type input "CƯỜNG"
type input "60.000"
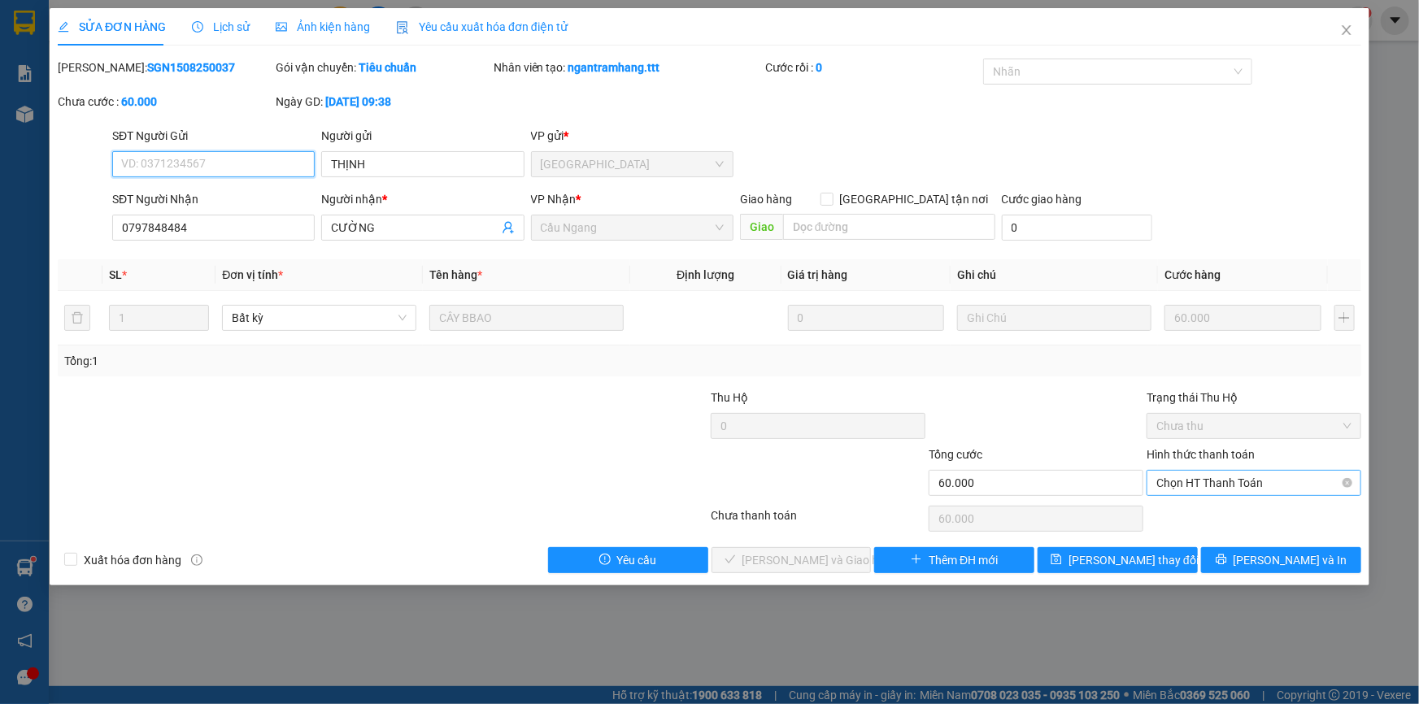
click at [1197, 480] on span "Chọn HT Thanh Toán" at bounding box center [1253, 483] width 195 height 24
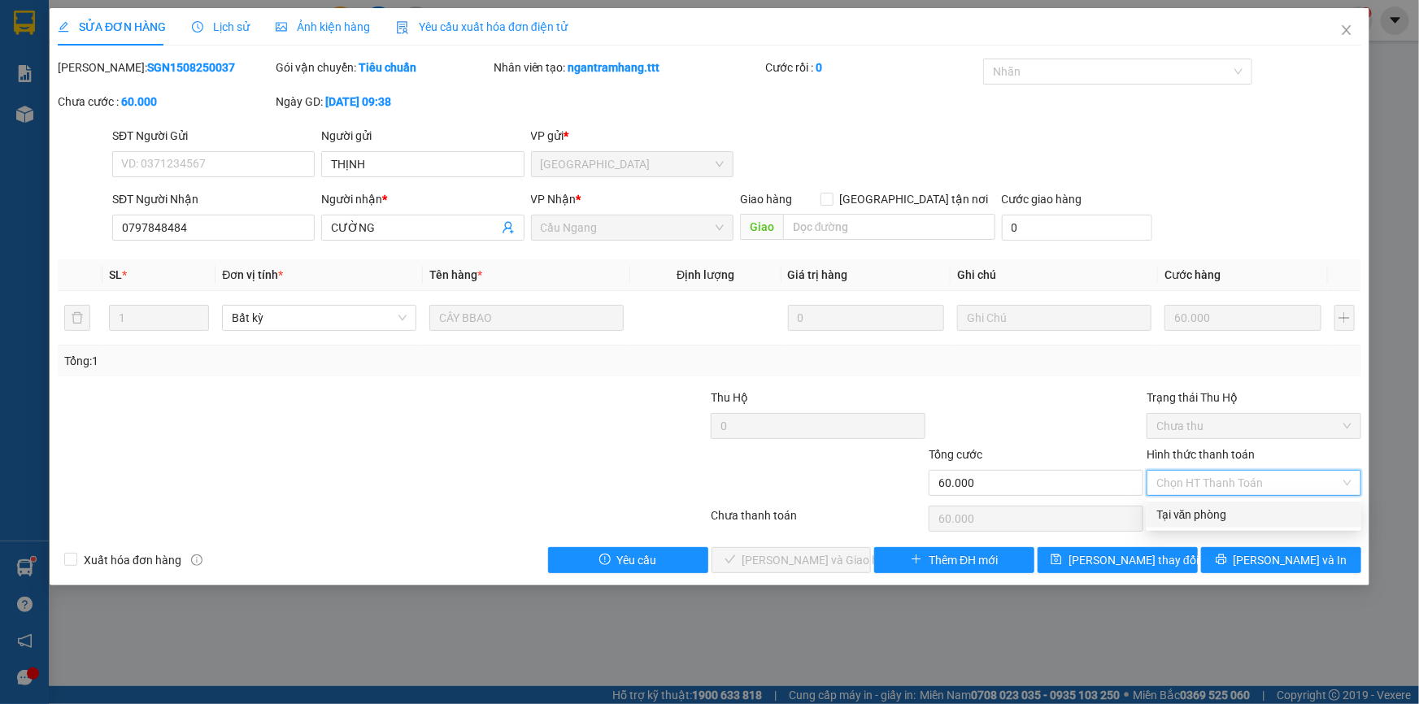
click at [1180, 515] on div "Tại văn phòng" at bounding box center [1253, 515] width 195 height 18
type input "0"
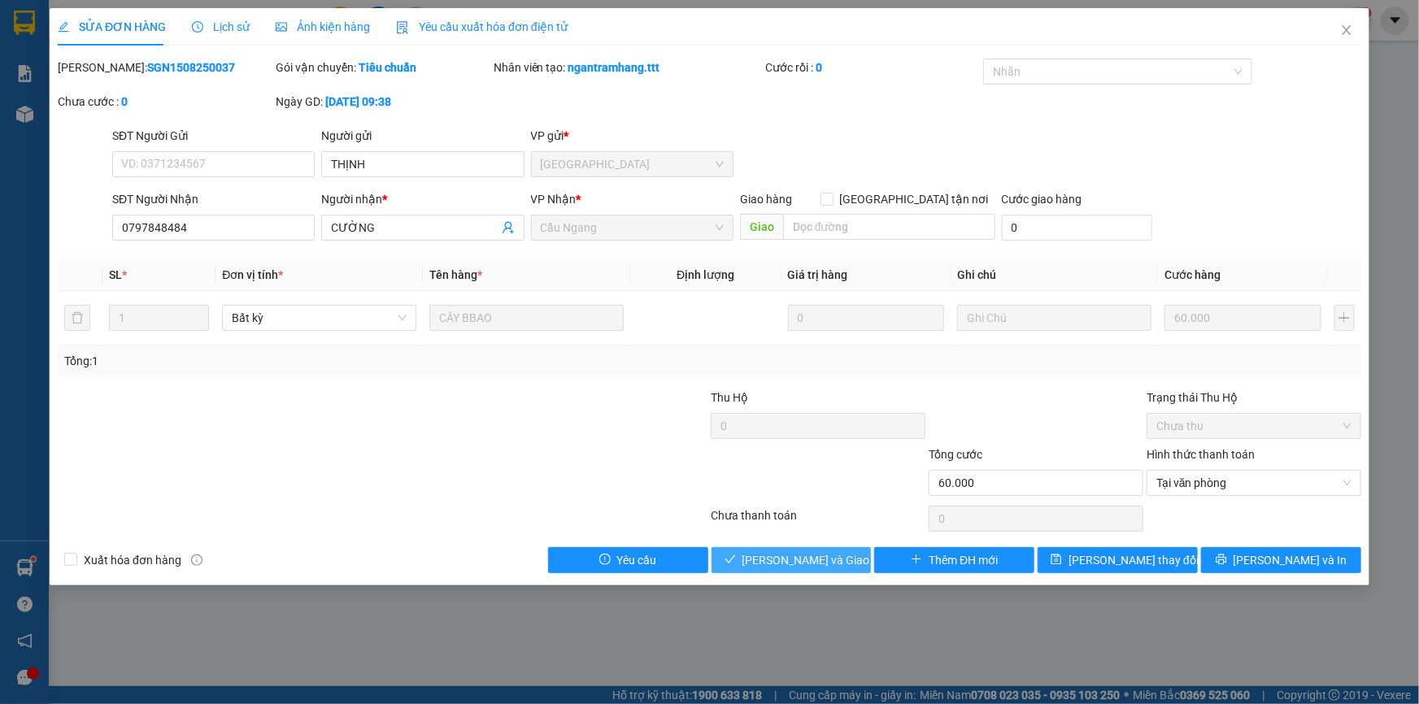
click at [815, 559] on span "[PERSON_NAME] và Giao hàng" at bounding box center [820, 560] width 156 height 18
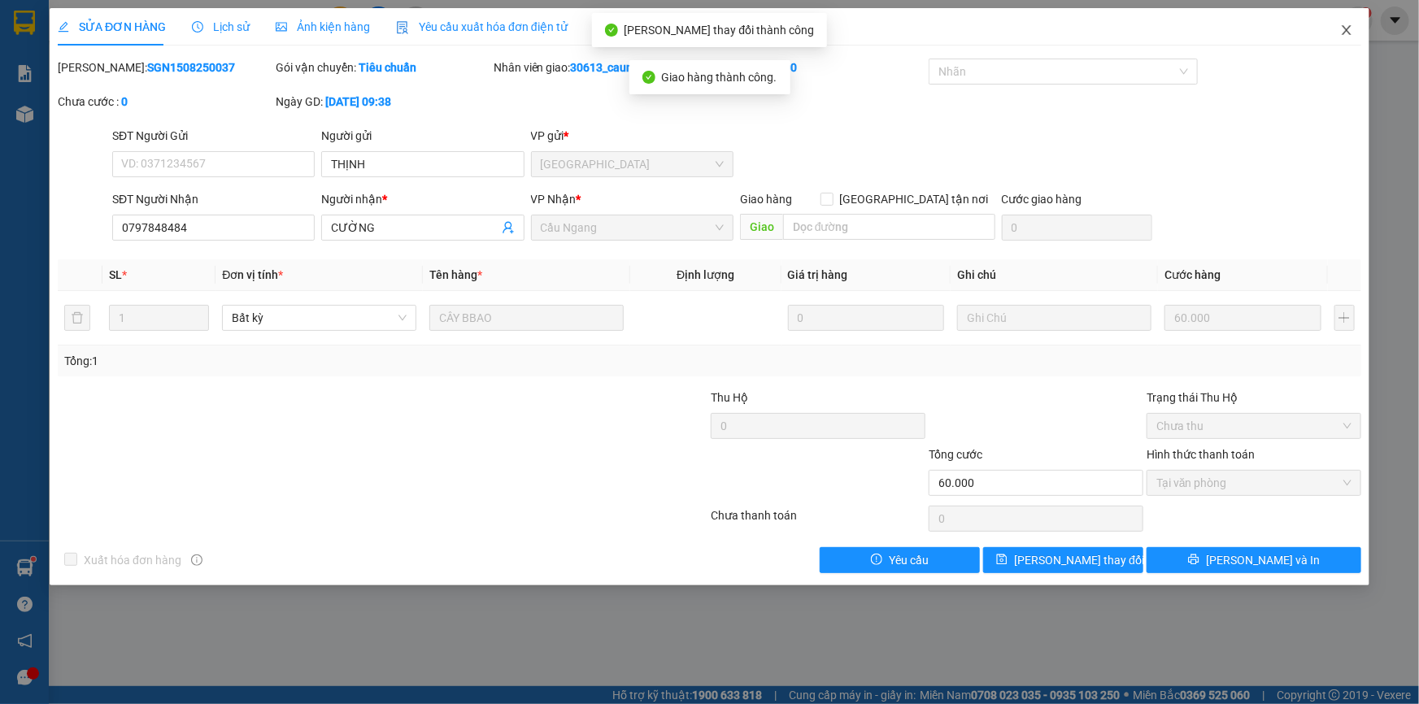
click at [1347, 32] on icon "close" at bounding box center [1345, 30] width 9 height 10
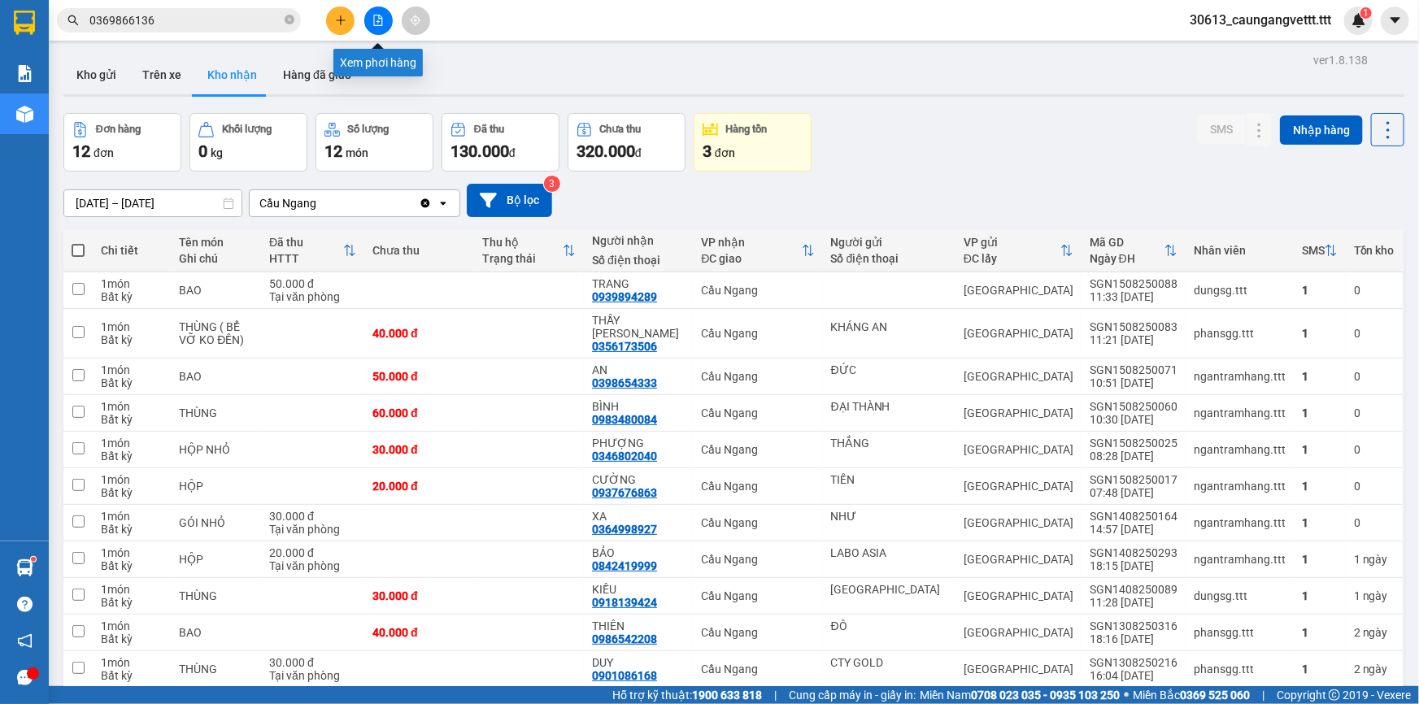
click at [379, 17] on icon "file-add" at bounding box center [378, 20] width 9 height 11
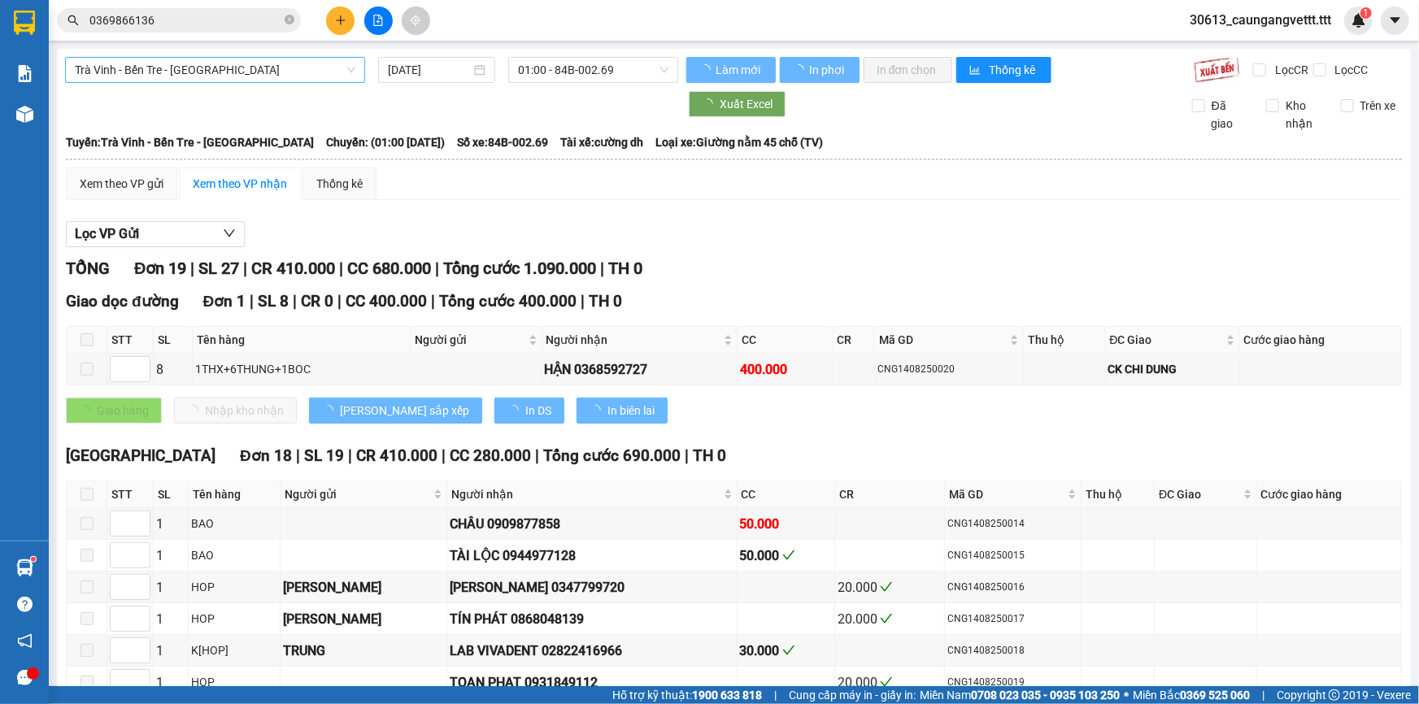
click at [268, 75] on span "Trà Vinh - Bến Tre - [GEOGRAPHIC_DATA]" at bounding box center [215, 70] width 280 height 24
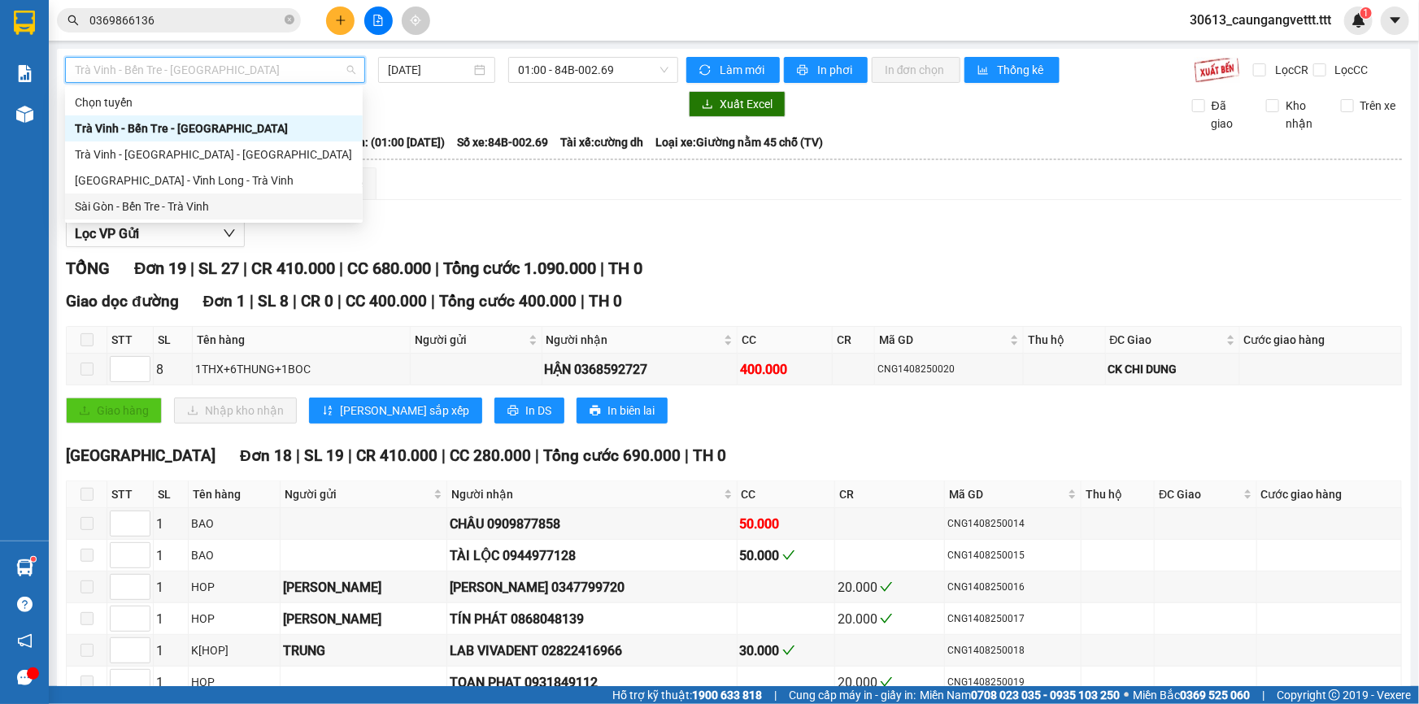
click at [211, 202] on div "Sài Gòn - Bến Tre - Trà Vinh" at bounding box center [214, 207] width 278 height 18
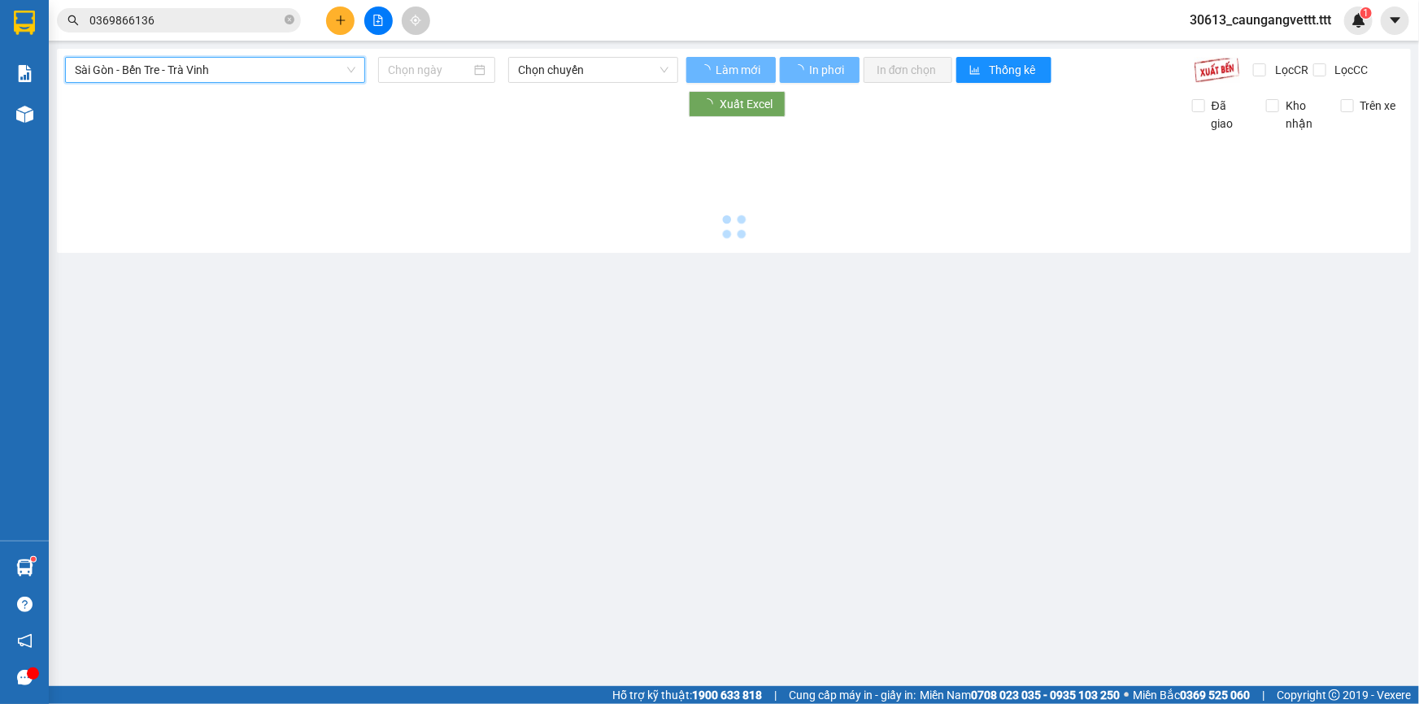
type input "[DATE]"
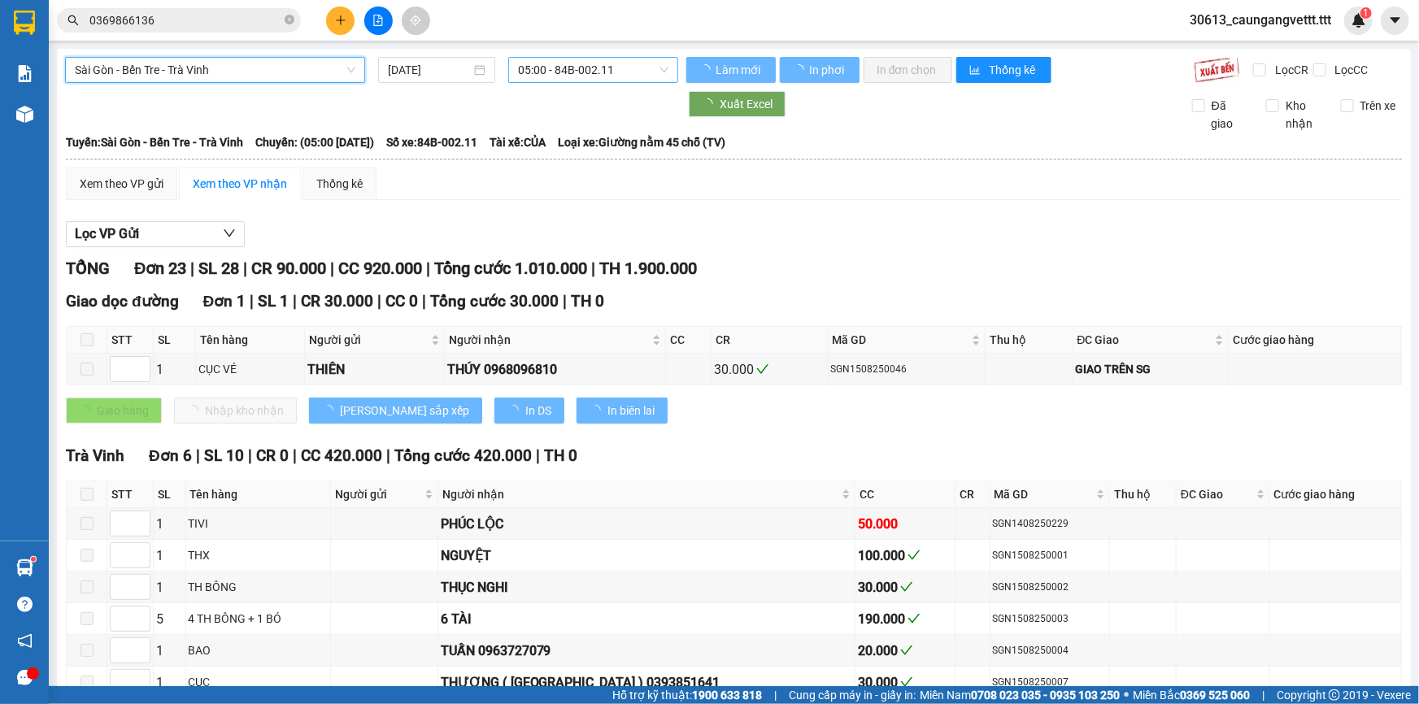
click at [569, 72] on span "05:00 - 84B-002.11" at bounding box center [593, 70] width 150 height 24
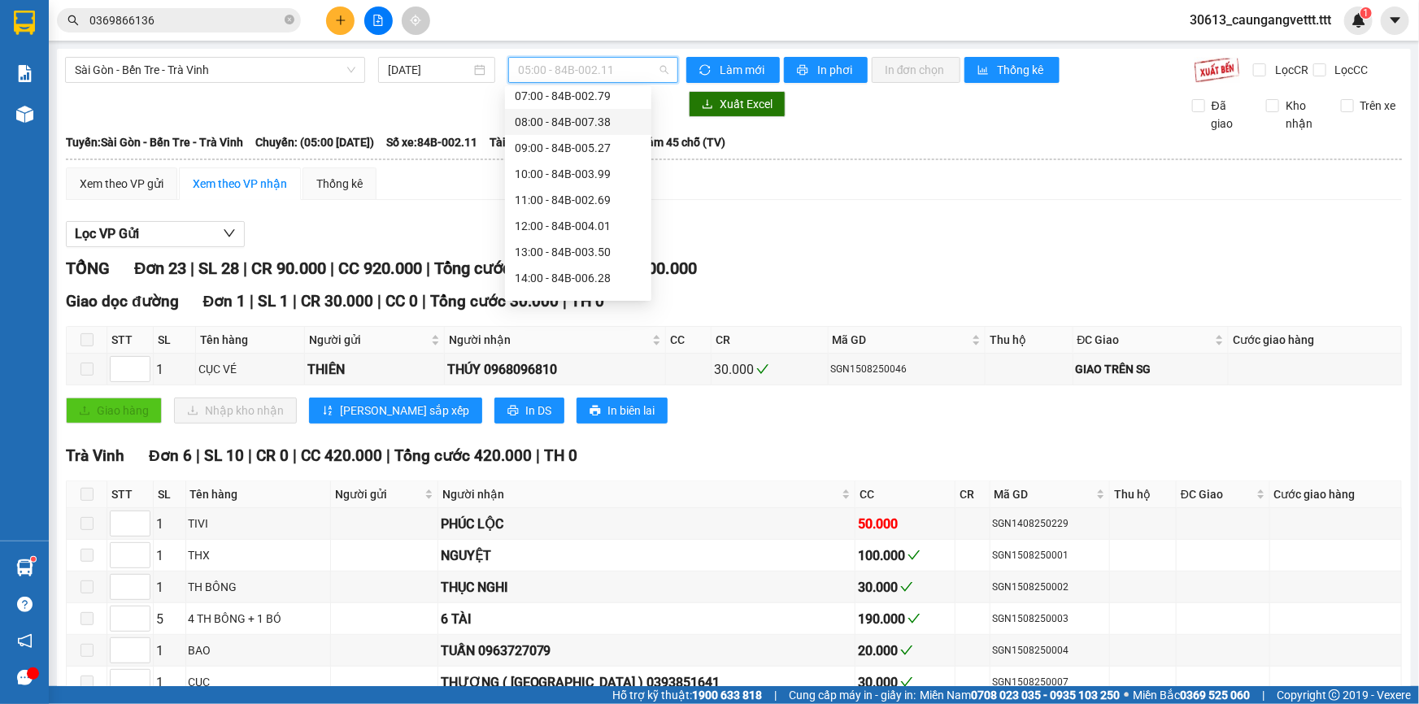
scroll to position [147, 0]
click at [555, 241] on div "14:00 - 84B-006.28" at bounding box center [578, 241] width 127 height 18
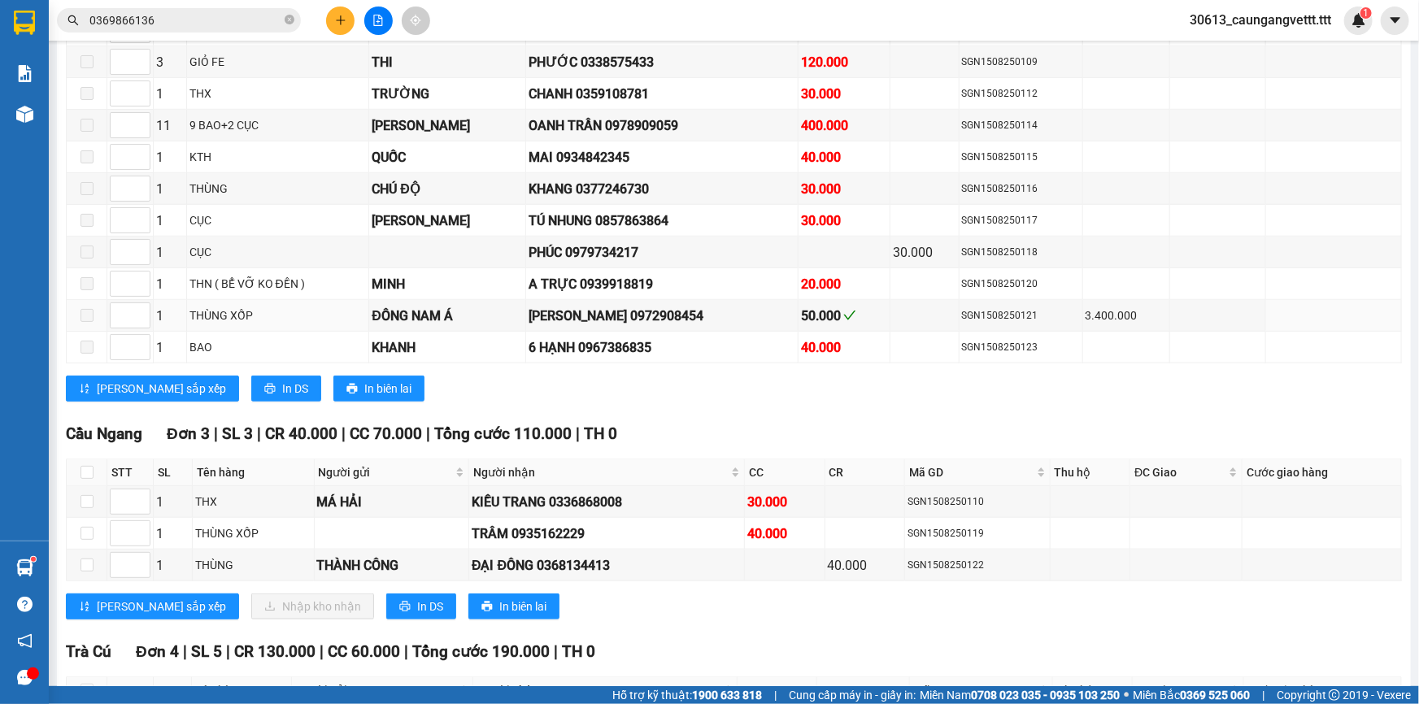
scroll to position [641, 0]
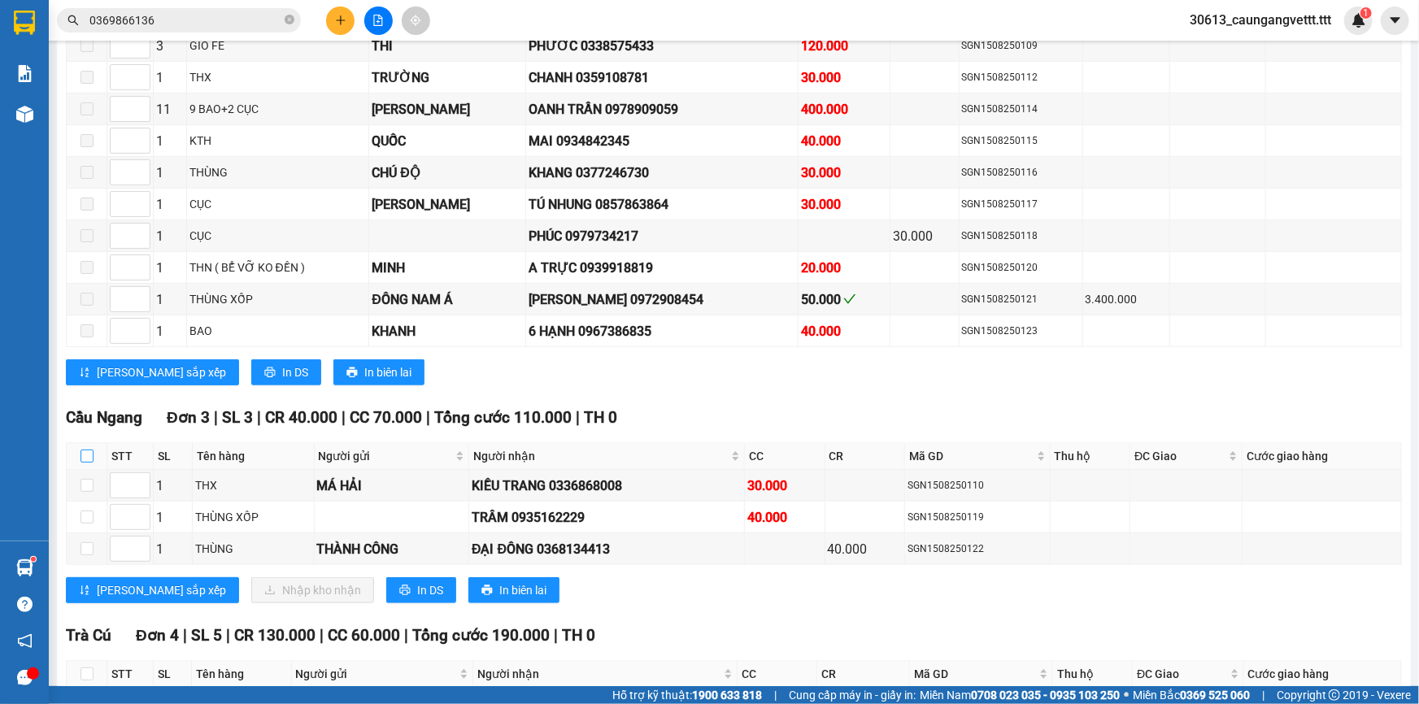
click at [88, 450] on input "checkbox" at bounding box center [86, 456] width 13 height 13
checkbox input "true"
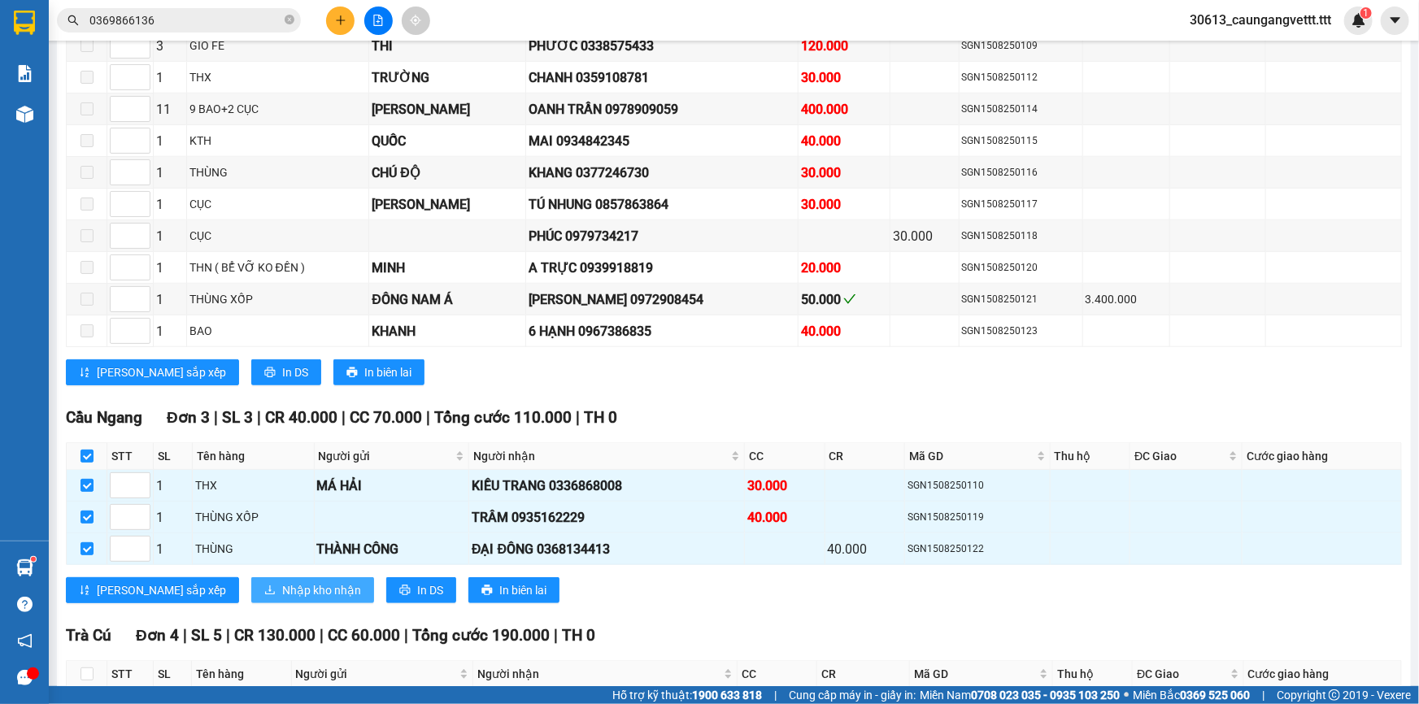
click at [282, 581] on span "Nhập kho nhận" at bounding box center [321, 590] width 79 height 18
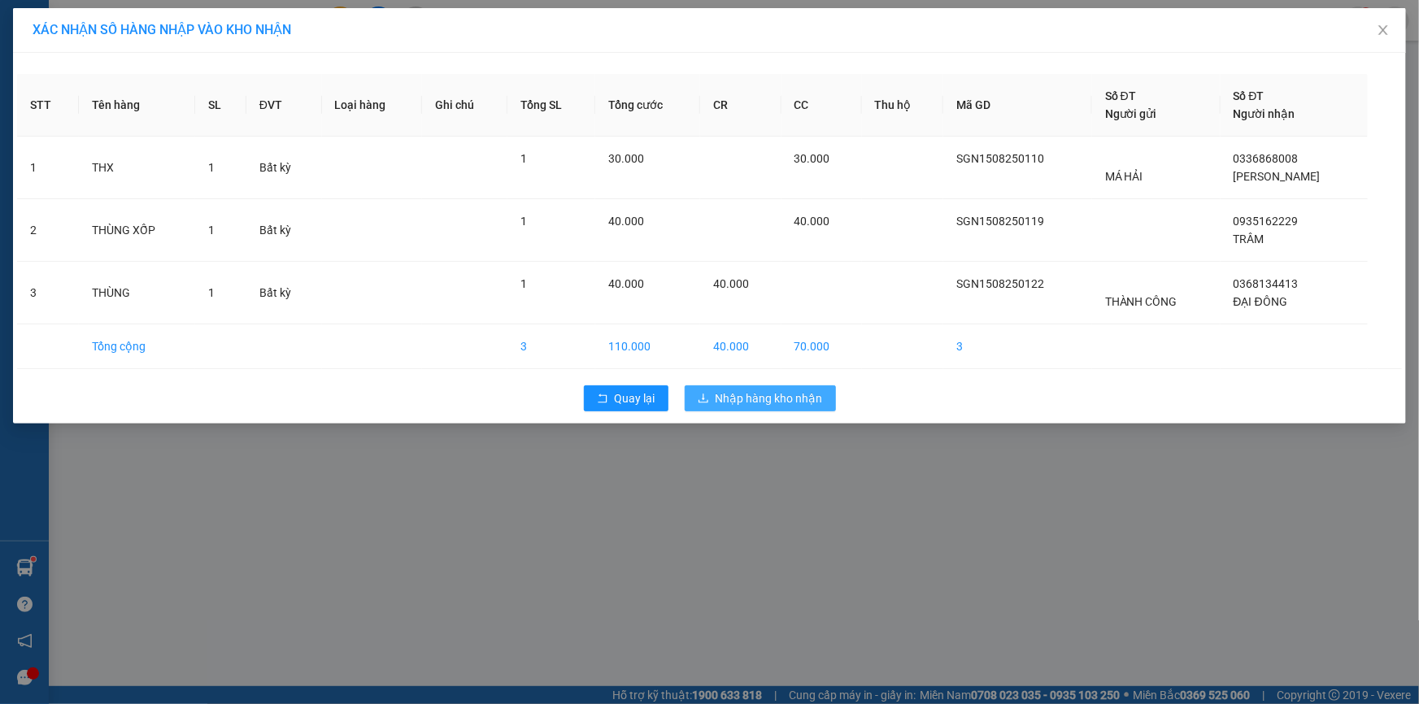
click at [785, 393] on span "Nhập hàng kho nhận" at bounding box center [768, 398] width 107 height 18
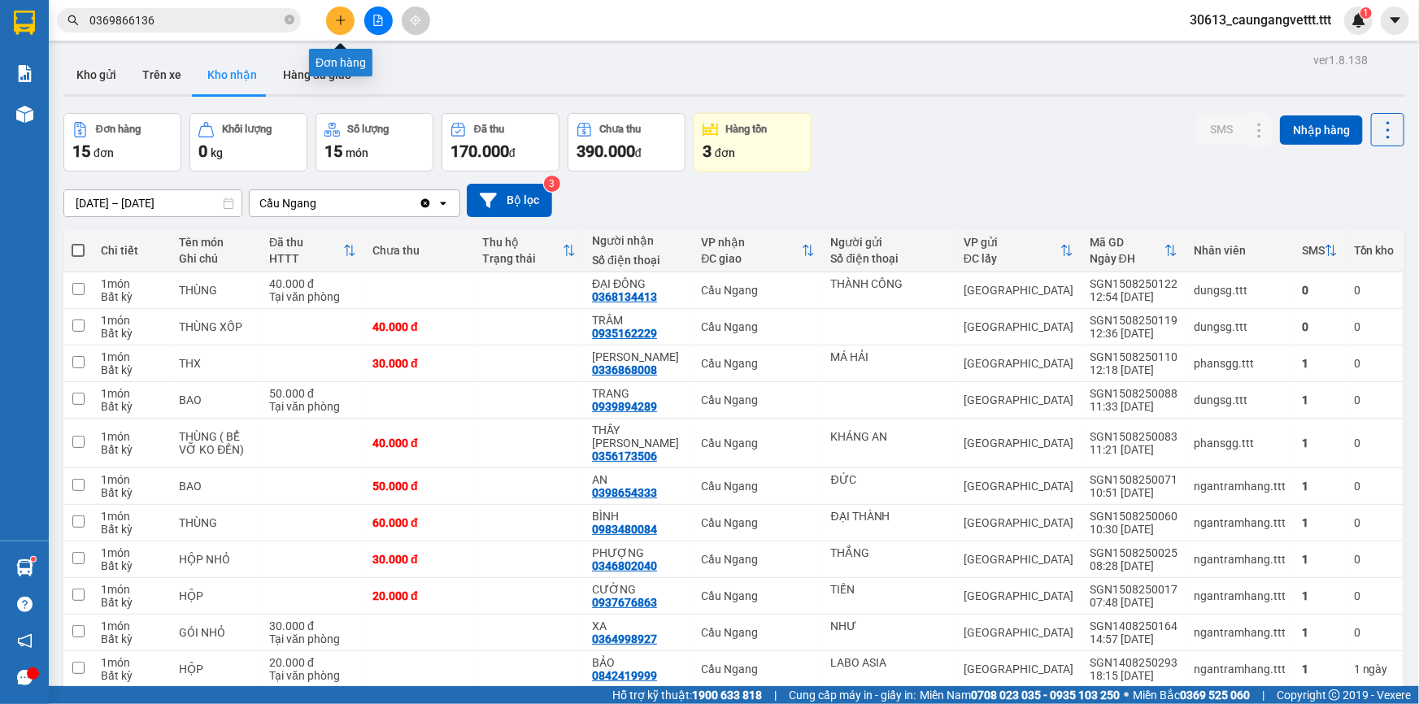
click at [333, 24] on button at bounding box center [340, 21] width 28 height 28
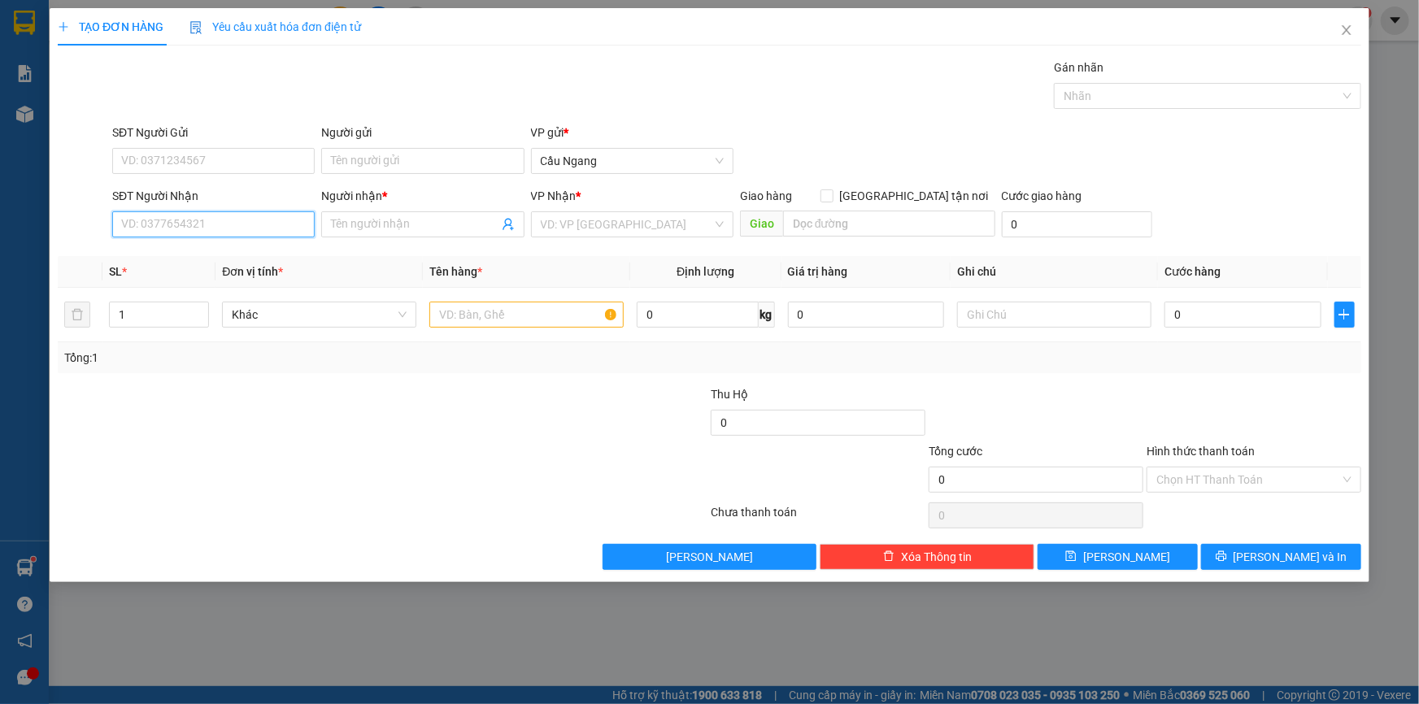
click at [214, 226] on input "SĐT Người Nhận" at bounding box center [213, 224] width 202 height 26
click at [198, 249] on div "0912867746 - THƯ" at bounding box center [213, 257] width 183 height 18
type input "0912867746"
type input "THƯ"
type input "0912867746"
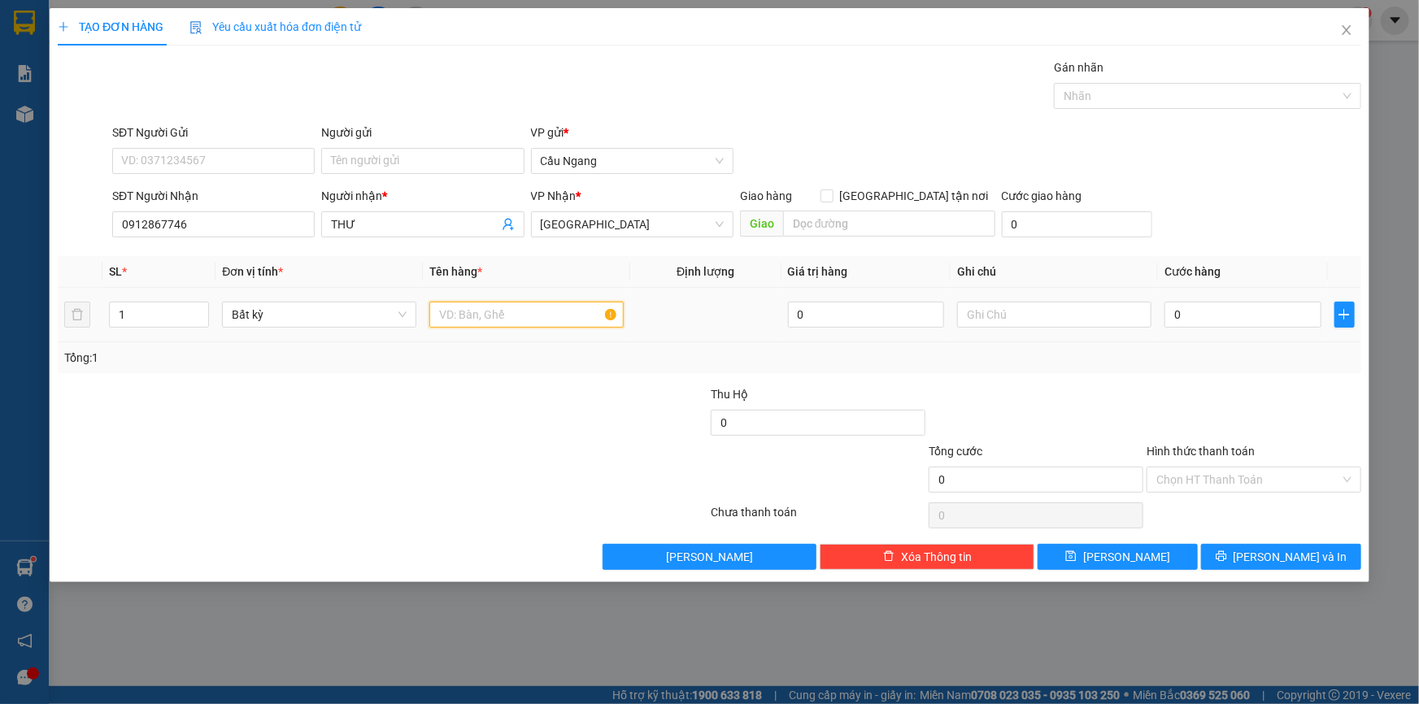
click at [498, 309] on input "text" at bounding box center [526, 315] width 194 height 26
type input "HOP"
click at [1219, 313] on input "0" at bounding box center [1242, 315] width 157 height 26
type input "2"
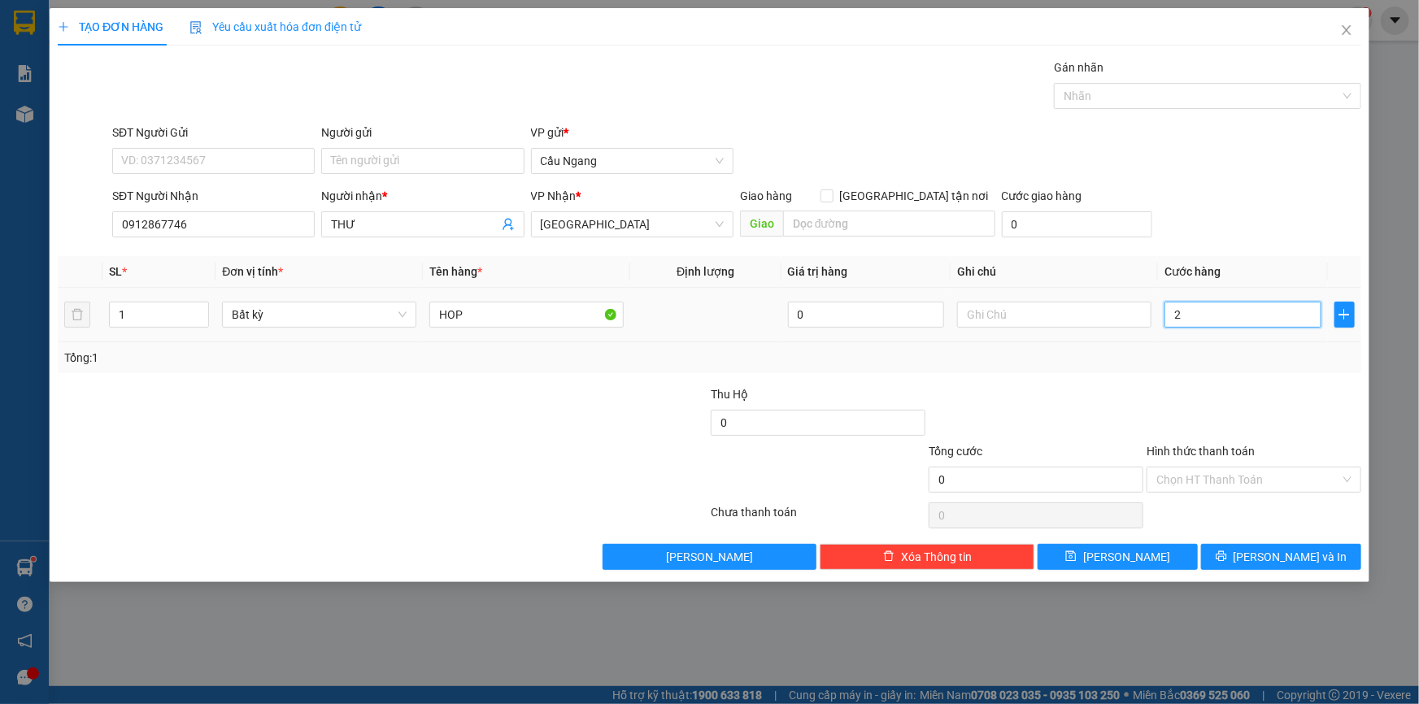
type input "2"
type input "20"
type input "200"
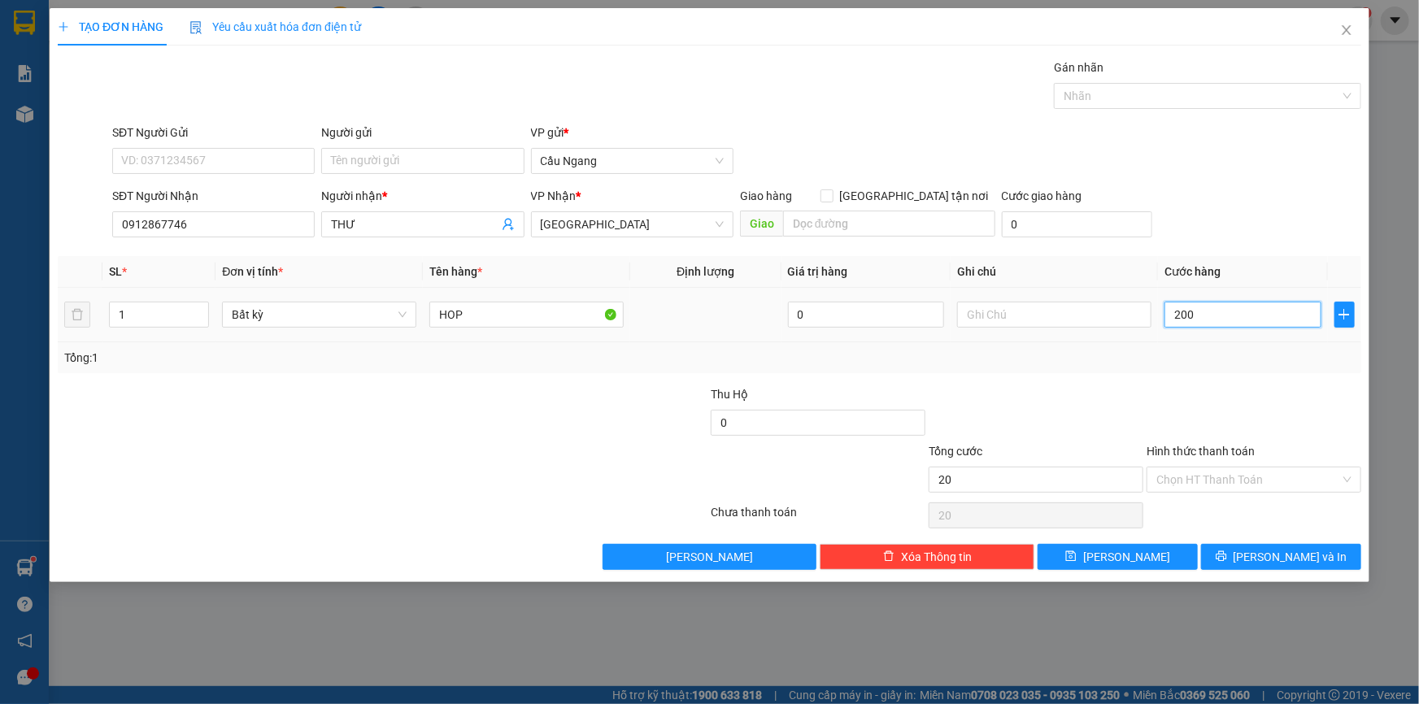
type input "200"
type input "2.000"
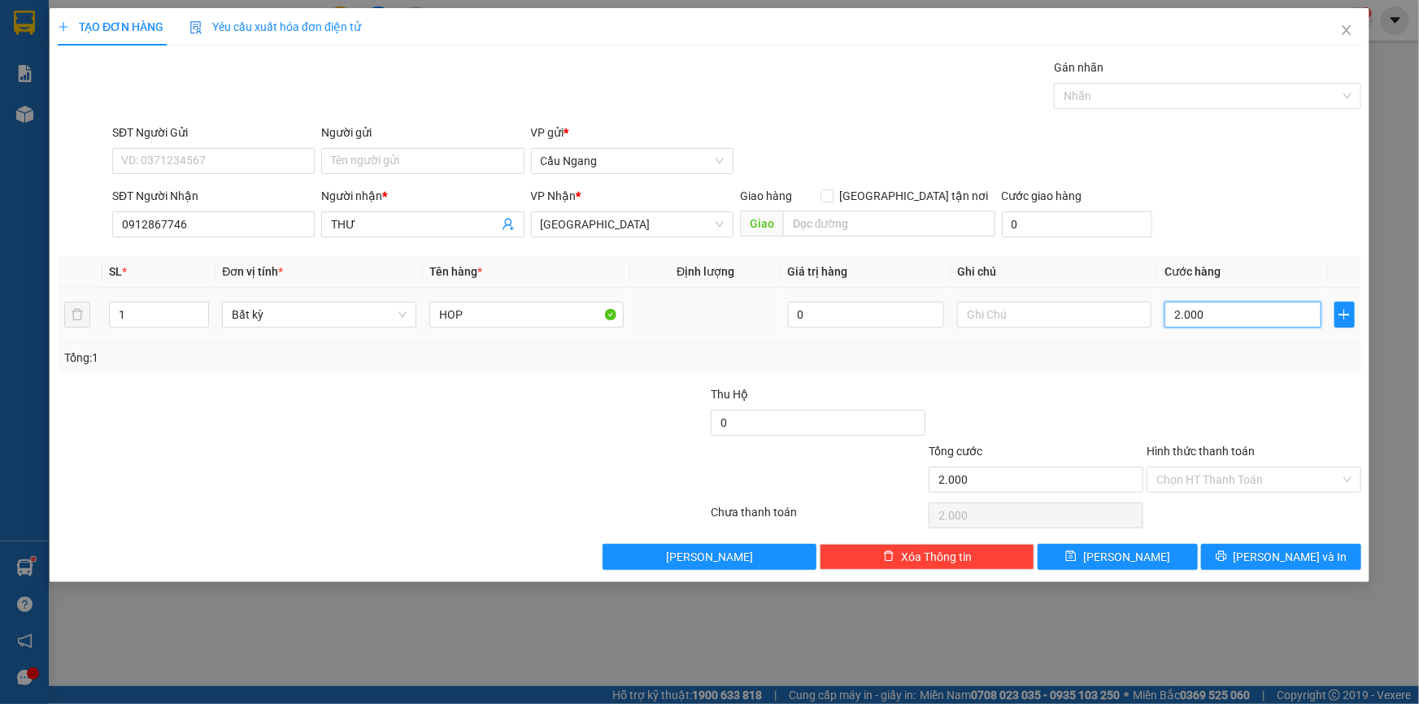
type input "20.000"
drag, startPoint x: 1206, startPoint y: 483, endPoint x: 1224, endPoint y: 493, distance: 21.1
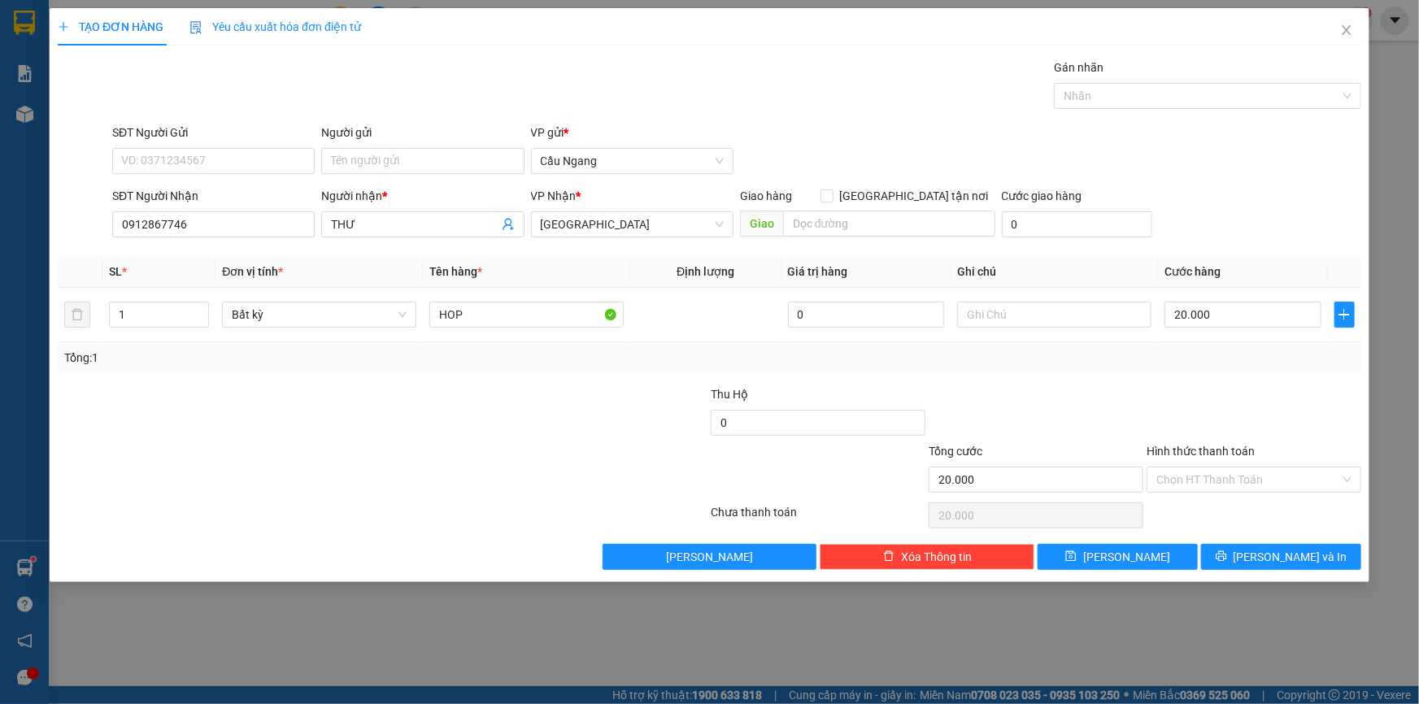
click at [1207, 483] on input "Hình thức thanh toán" at bounding box center [1248, 479] width 184 height 24
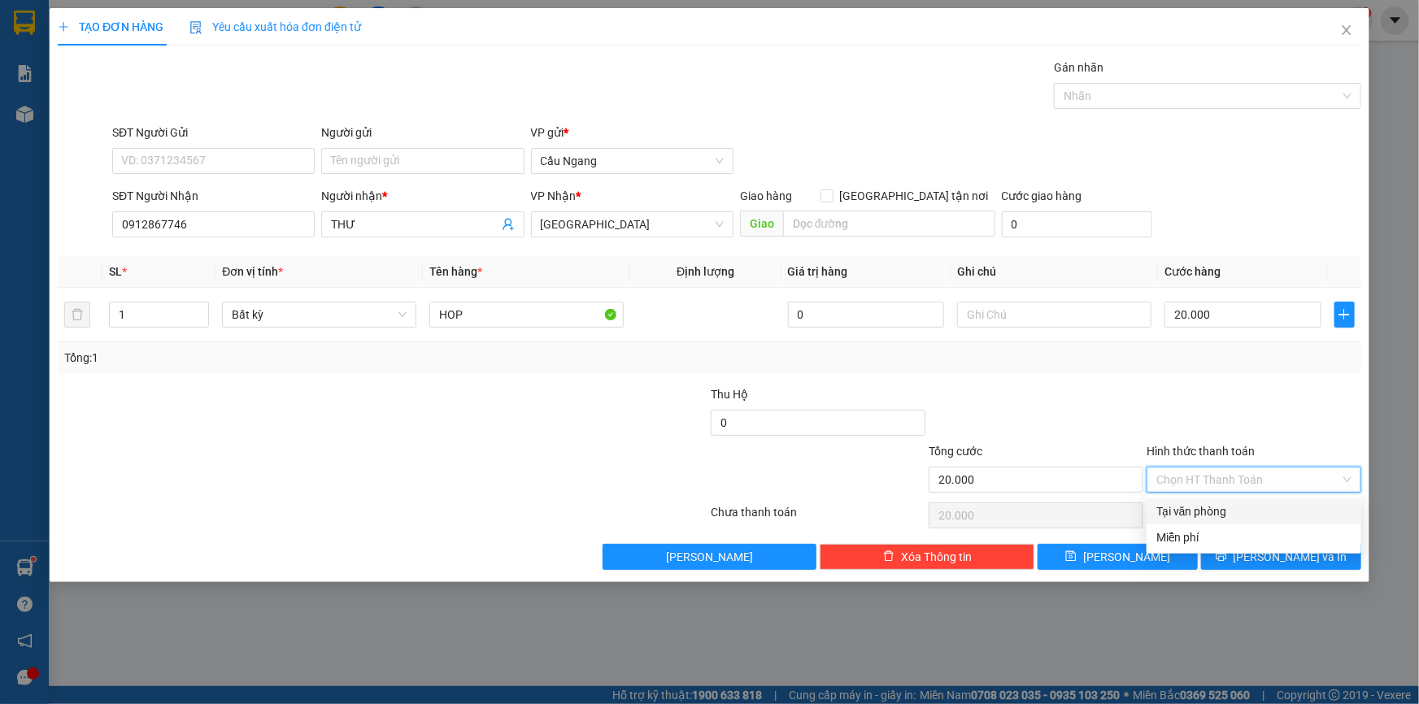
click at [1219, 511] on div "Tại văn phòng" at bounding box center [1253, 511] width 195 height 18
type input "0"
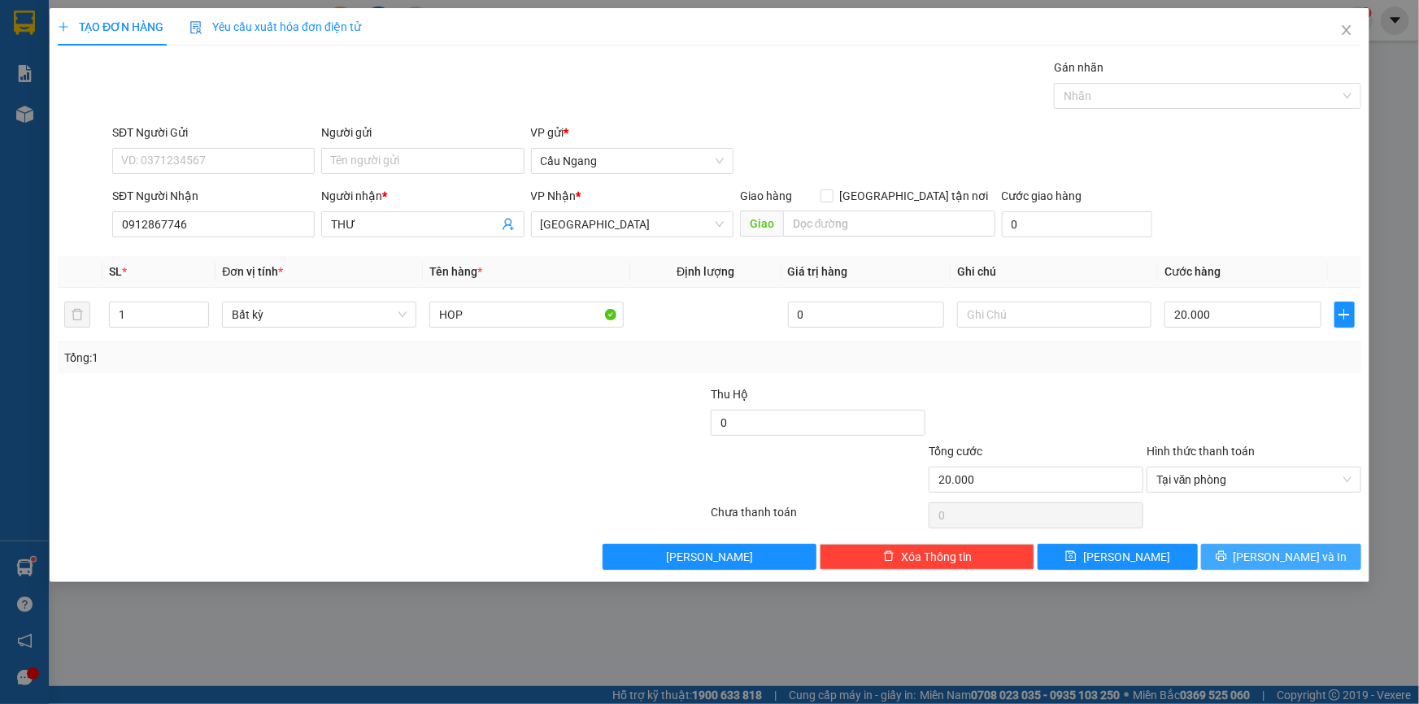
click at [1269, 554] on span "[PERSON_NAME] và In" at bounding box center [1290, 557] width 114 height 18
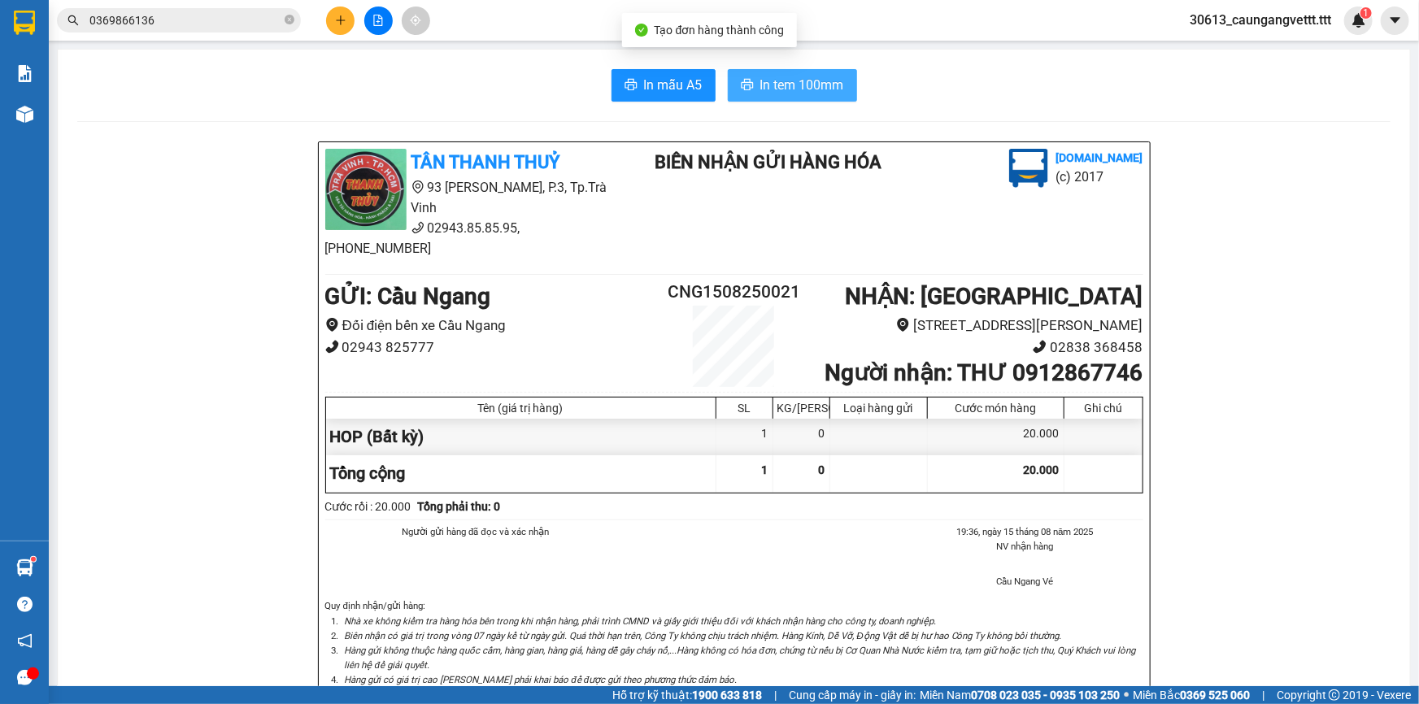
click at [779, 81] on span "In tem 100mm" at bounding box center [802, 85] width 84 height 20
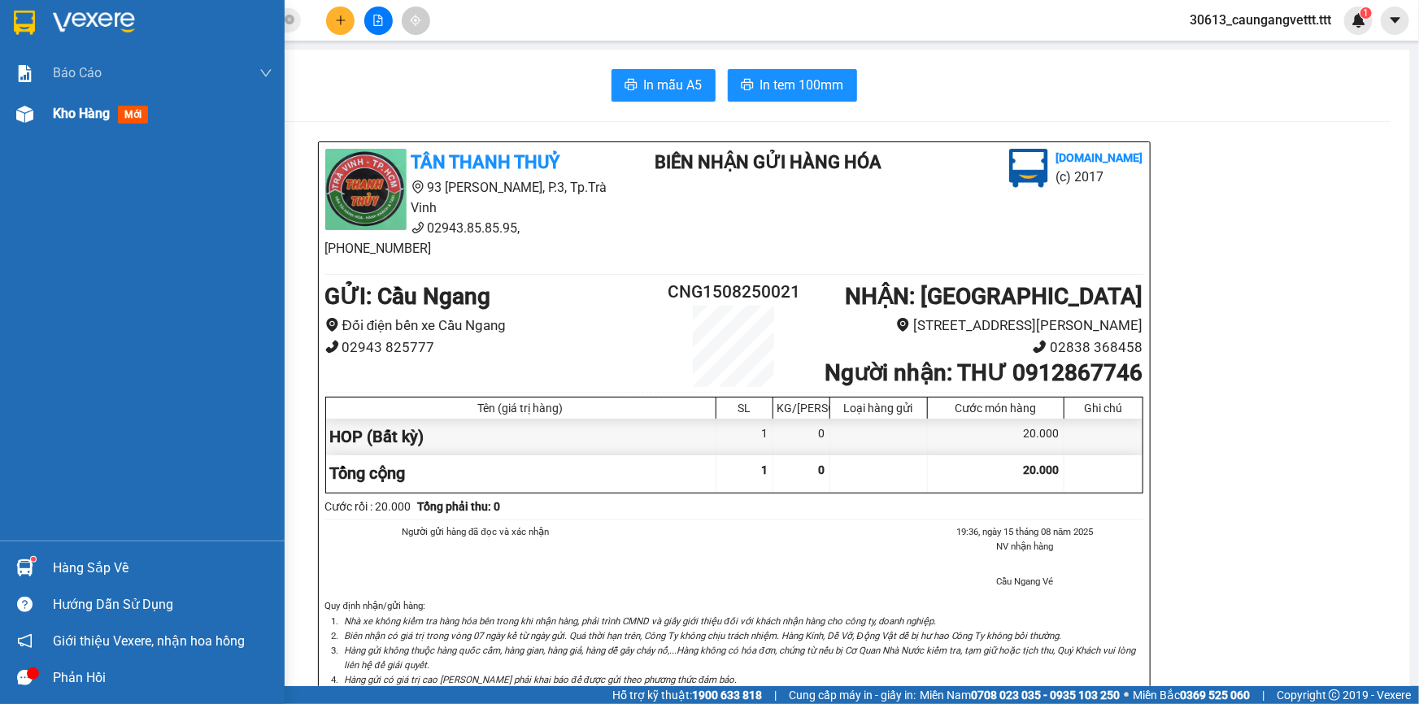
click at [80, 104] on div "Kho hàng mới" at bounding box center [104, 113] width 102 height 20
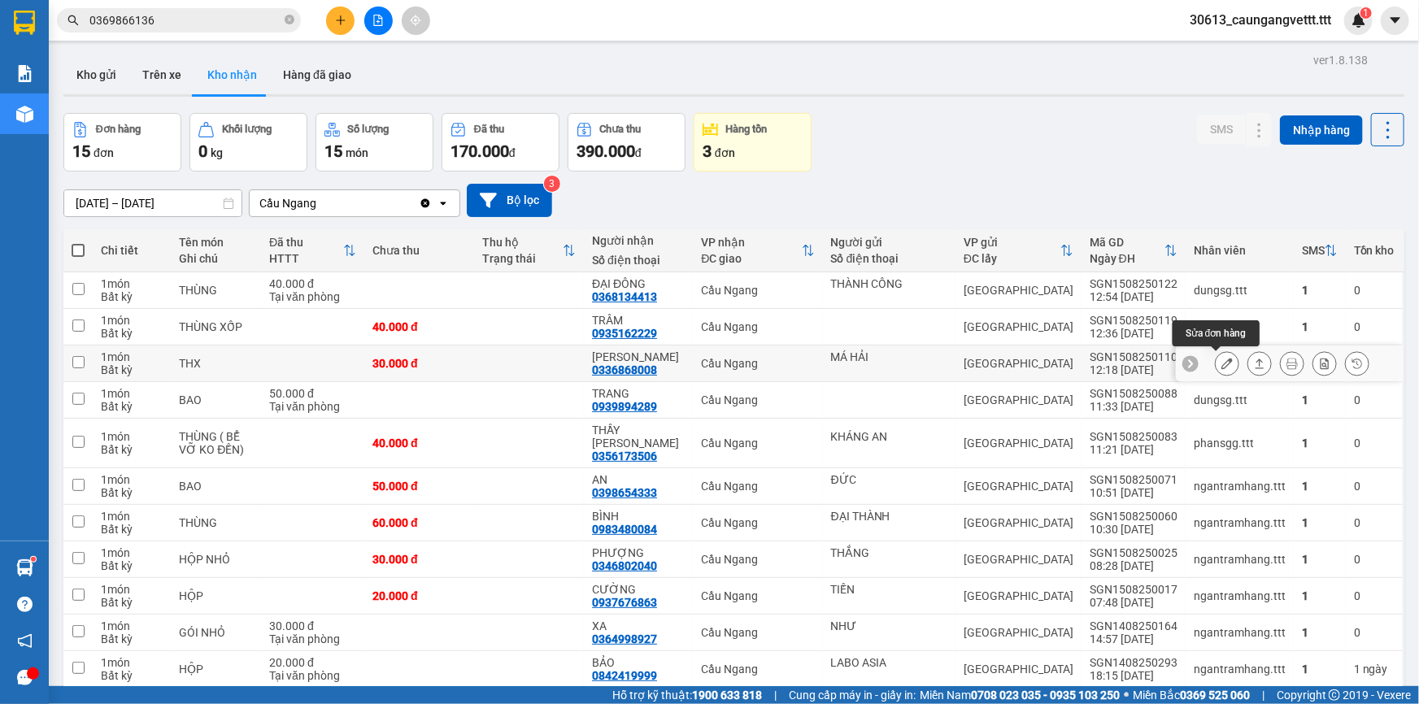
click at [1221, 360] on icon at bounding box center [1226, 363] width 11 height 11
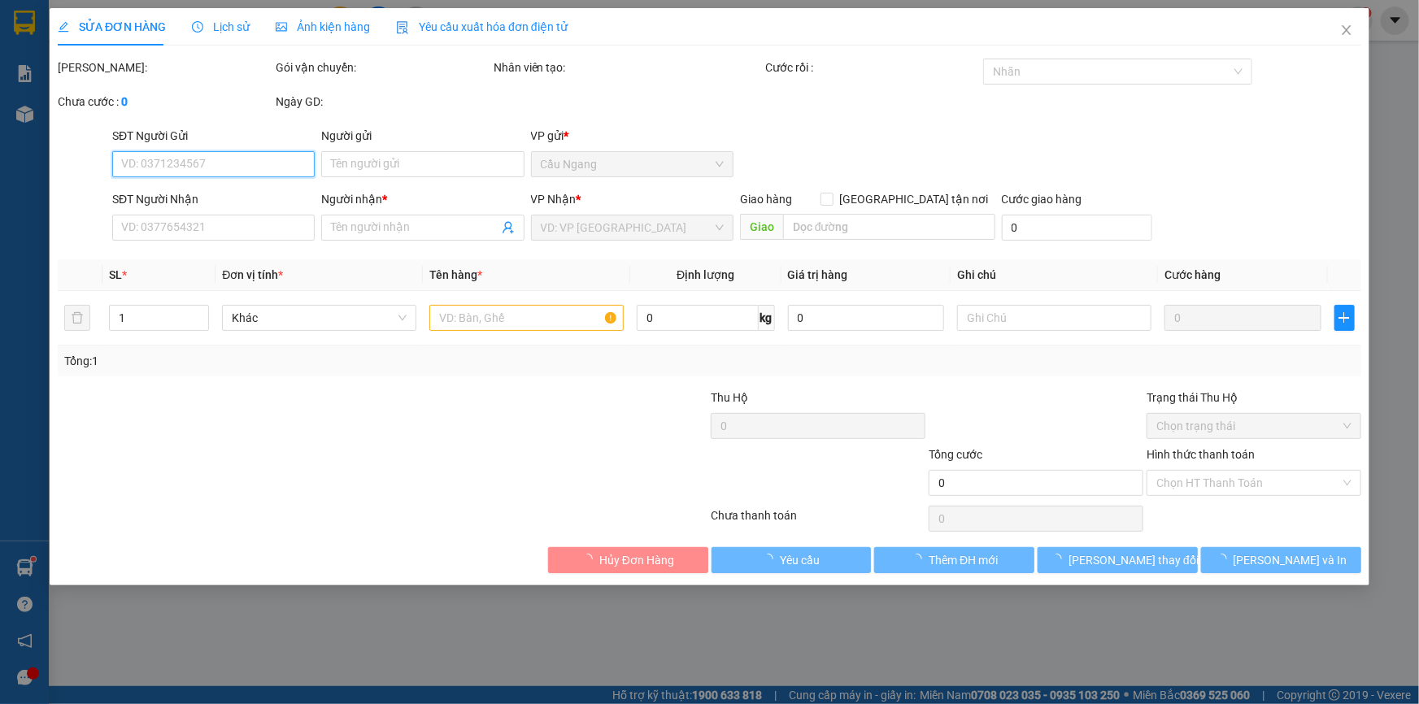
type input "MÁ HẢI"
type input "0336868008"
type input "[PERSON_NAME]"
type input "30.000"
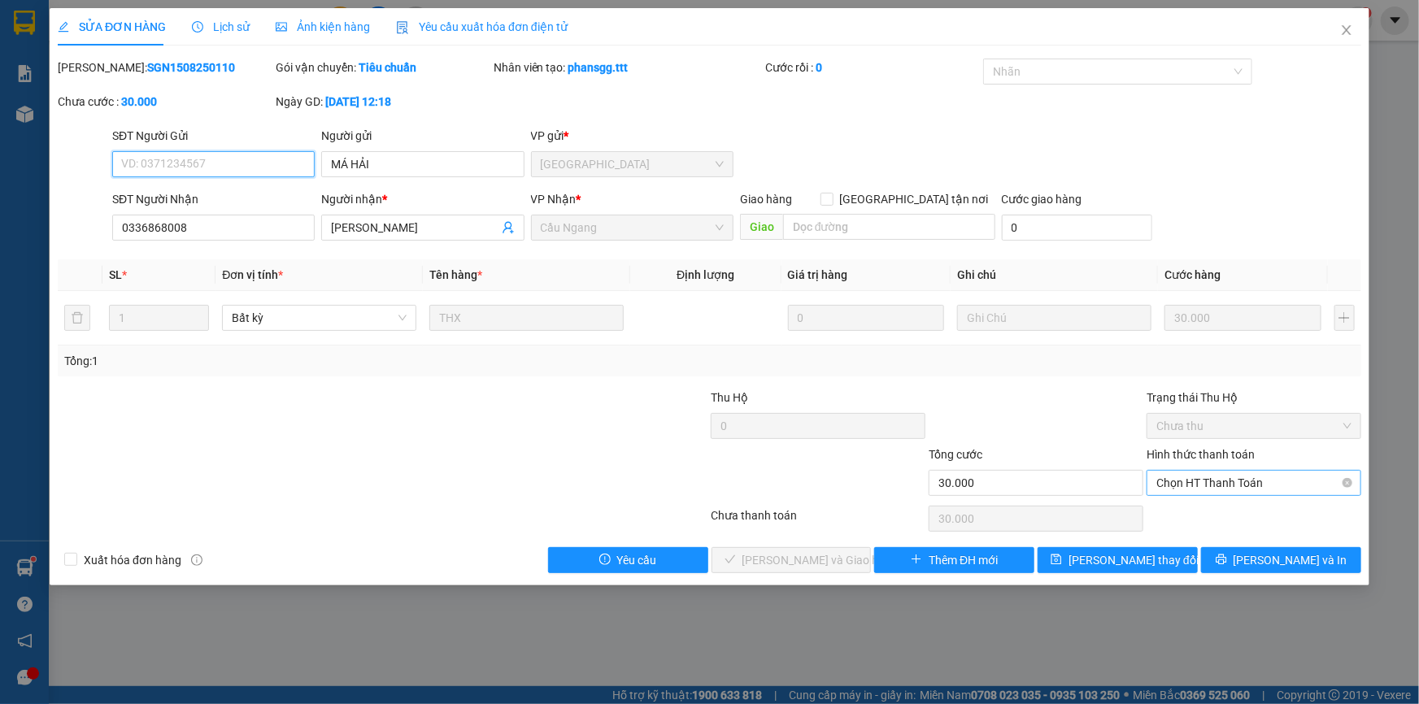
click at [1210, 489] on span "Chọn HT Thanh Toán" at bounding box center [1253, 483] width 195 height 24
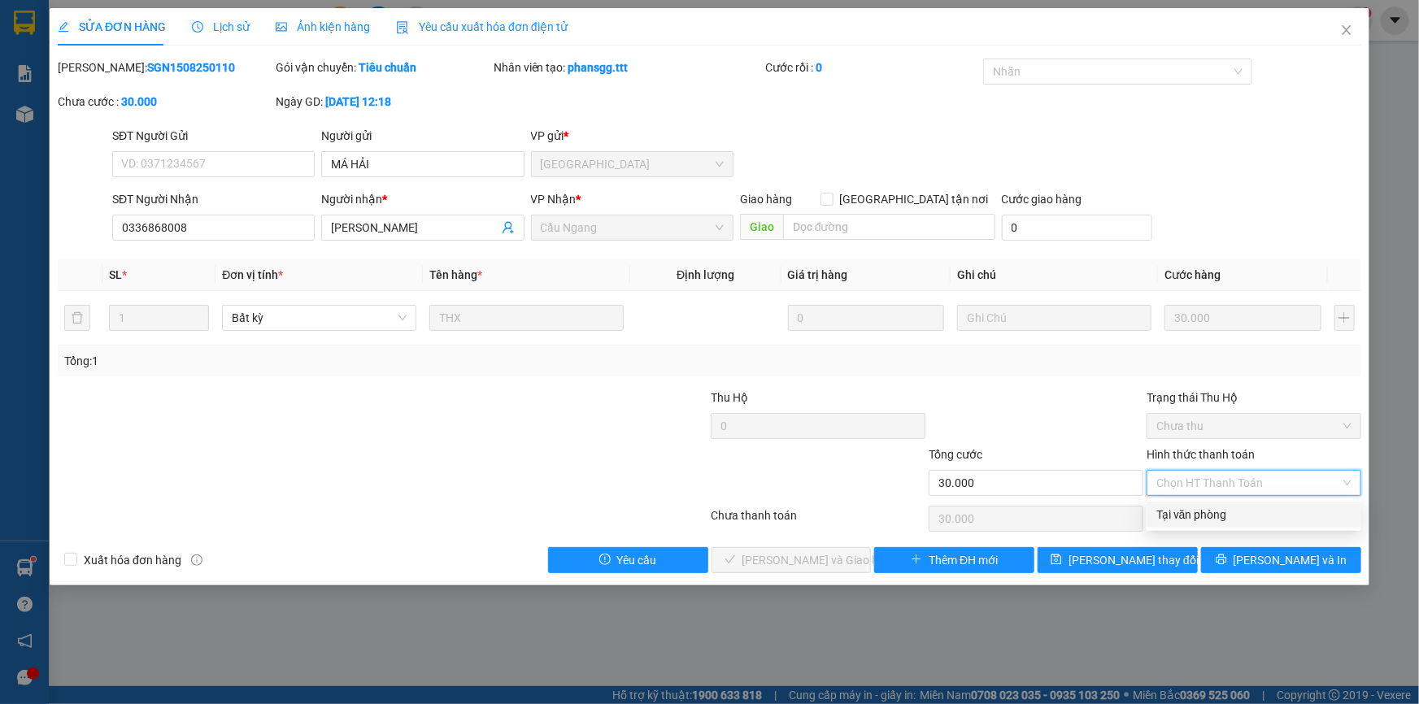
click at [1185, 520] on div "Tại văn phòng" at bounding box center [1253, 515] width 195 height 18
type input "0"
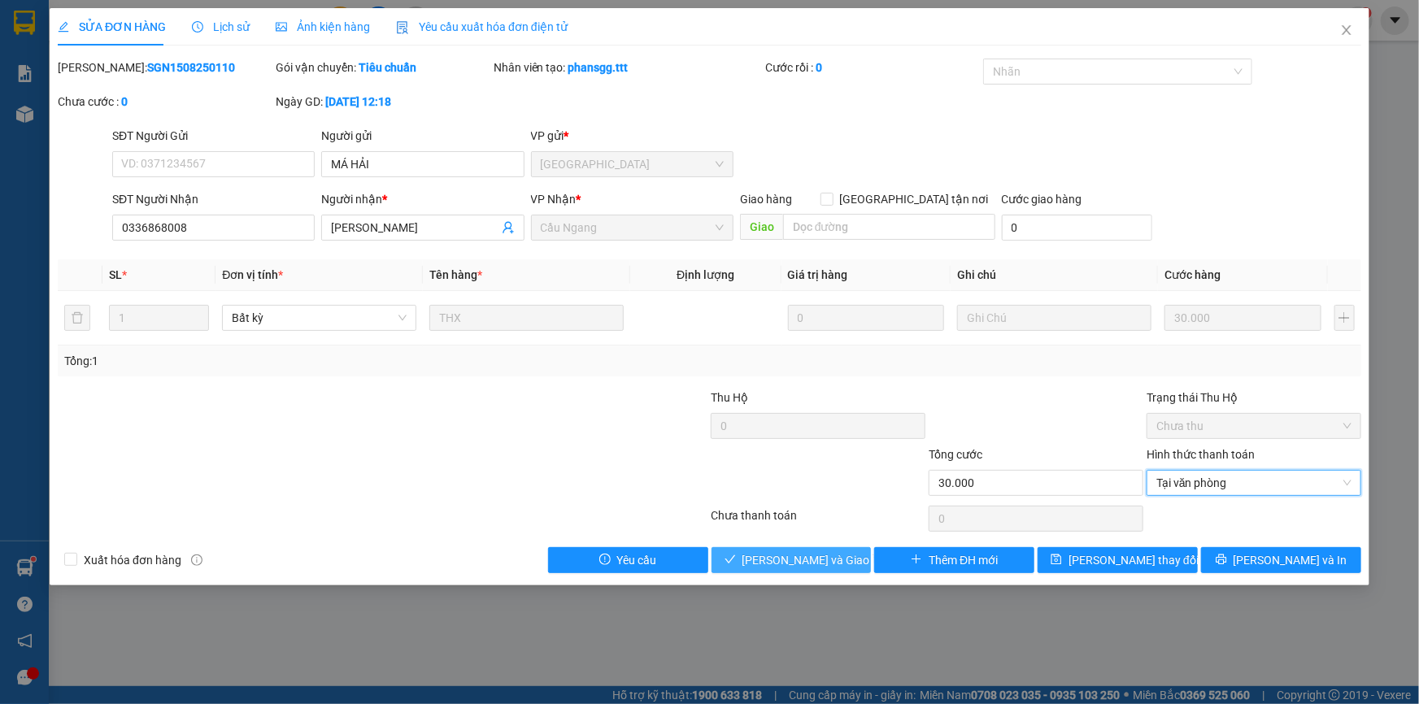
click at [774, 551] on span "[PERSON_NAME] và Giao hàng" at bounding box center [820, 560] width 156 height 18
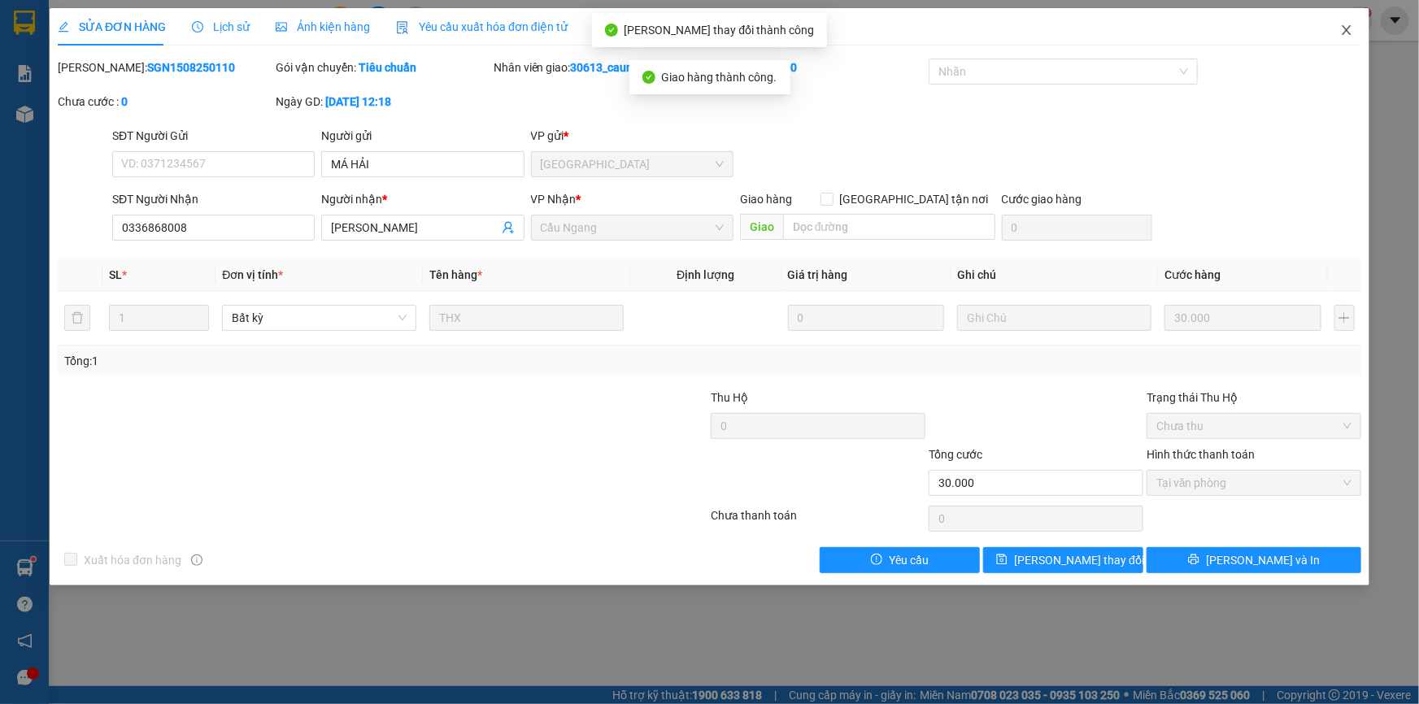
click at [1345, 33] on icon "close" at bounding box center [1346, 30] width 13 height 13
